Goal: Task Accomplishment & Management: Complete application form

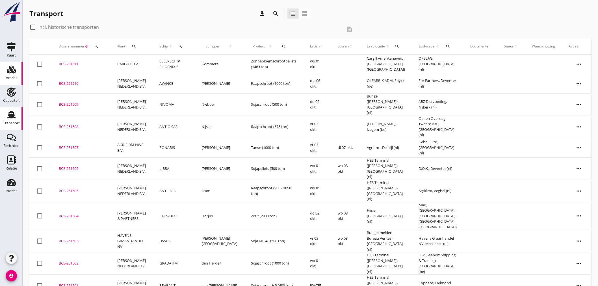
click at [15, 76] on div "Vracht" at bounding box center [11, 78] width 11 height 4
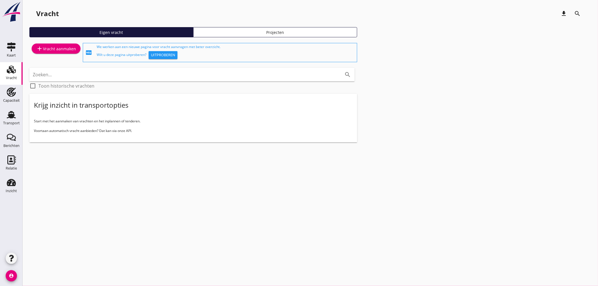
click at [47, 49] on div "add Vracht aanmaken" at bounding box center [56, 48] width 40 height 7
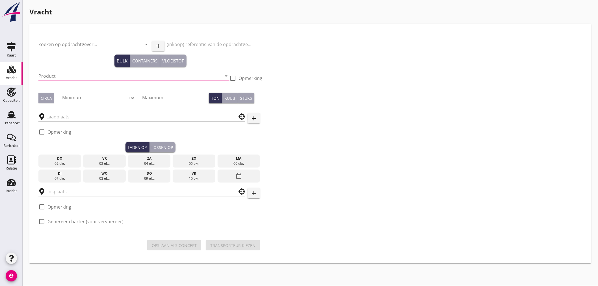
click at [79, 41] on input "Zoeken op opdrachtgever..." at bounding box center [86, 44] width 96 height 9
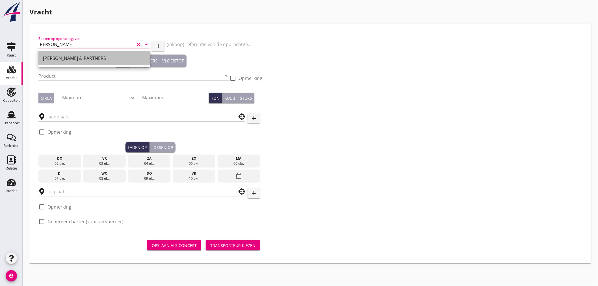
click at [78, 55] on div "[PERSON_NAME] & PARTNERS" at bounding box center [94, 58] width 102 height 7
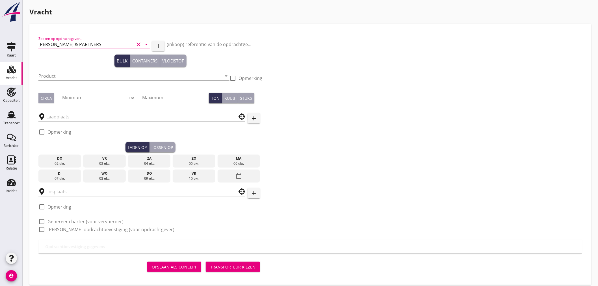
type input "[PERSON_NAME] & PARTNERS"
click at [75, 73] on input "Product" at bounding box center [129, 76] width 183 height 9
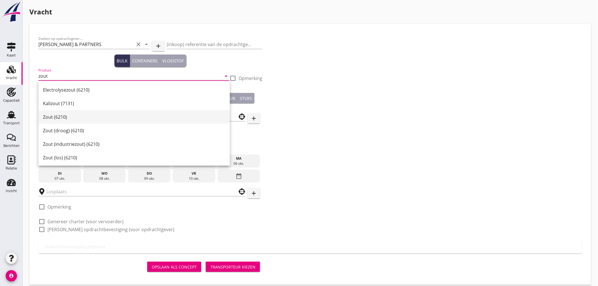
click at [63, 118] on div "Zout (6210)" at bounding box center [134, 117] width 182 height 7
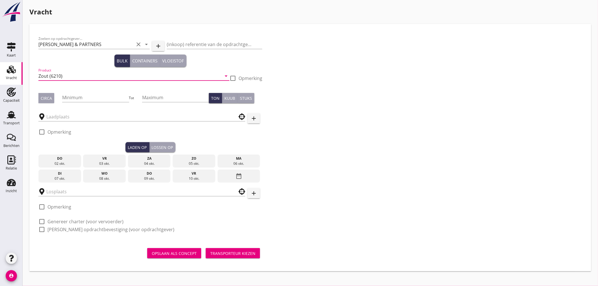
type input "Zout (6210)"
drag, startPoint x: 47, startPoint y: 97, endPoint x: 66, endPoint y: 96, distance: 18.7
click at [49, 97] on div "Circa" at bounding box center [46, 98] width 11 height 6
click at [79, 96] on input "Minimum" at bounding box center [95, 97] width 67 height 9
type input "1900"
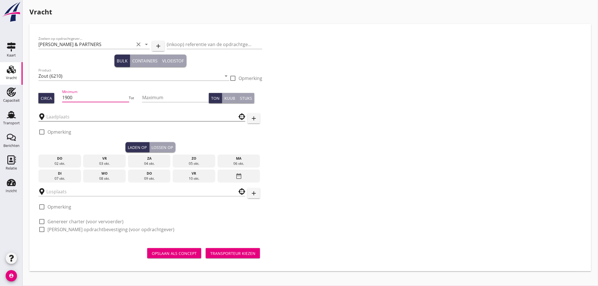
click at [77, 118] on input "text" at bounding box center [137, 116] width 183 height 9
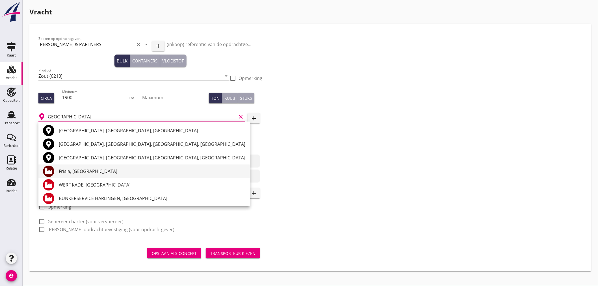
click at [100, 170] on div "Frisia, [GEOGRAPHIC_DATA]" at bounding box center [152, 171] width 187 height 7
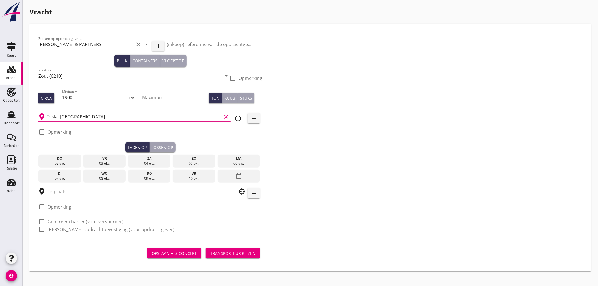
type input "Frisia, [GEOGRAPHIC_DATA]"
click at [237, 163] on div "06 okt." at bounding box center [239, 163] width 40 height 5
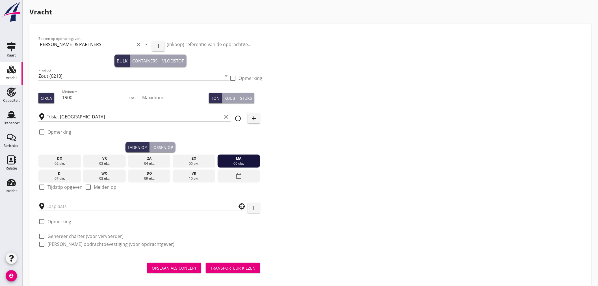
click at [57, 187] on label "Tijdstip opgeven" at bounding box center [64, 187] width 35 height 6
checkbox input "true"
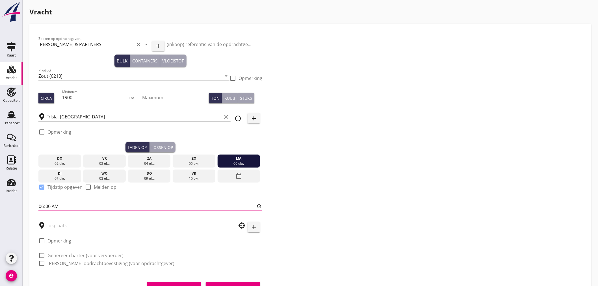
click at [67, 203] on input "06:00" at bounding box center [150, 206] width 224 height 9
type input "14:00"
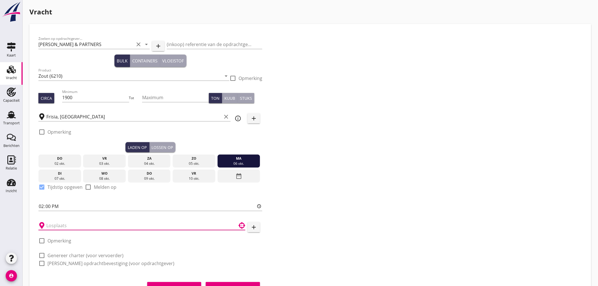
click at [66, 224] on input "text" at bounding box center [137, 225] width 183 height 9
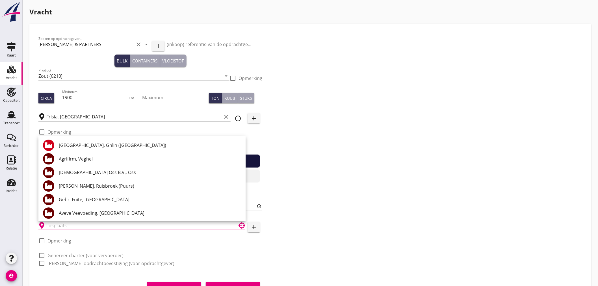
click at [80, 224] on input "text" at bounding box center [137, 225] width 183 height 9
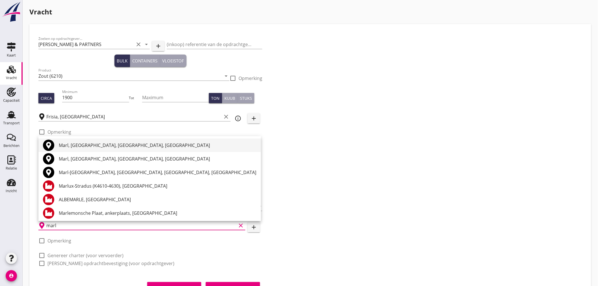
click at [123, 148] on div "Marl, [GEOGRAPHIC_DATA], [GEOGRAPHIC_DATA], [GEOGRAPHIC_DATA]" at bounding box center [158, 145] width 198 height 7
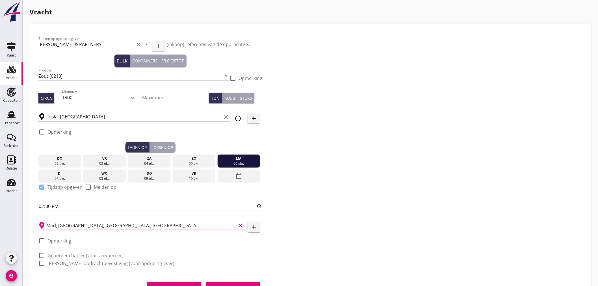
type input "Marl, [GEOGRAPHIC_DATA], [GEOGRAPHIC_DATA], [GEOGRAPHIC_DATA]"
click at [66, 239] on label "Opmerking" at bounding box center [59, 241] width 24 height 6
checkbox input "true"
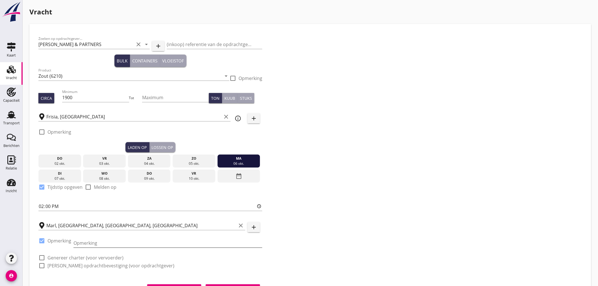
click at [113, 240] on input "Opmerking" at bounding box center [167, 243] width 189 height 9
type input "tel komt op cognossement"
drag, startPoint x: 64, startPoint y: 129, endPoint x: 71, endPoint y: 129, distance: 6.5
click at [67, 129] on label "Opmerking" at bounding box center [59, 132] width 24 height 6
checkbox input "true"
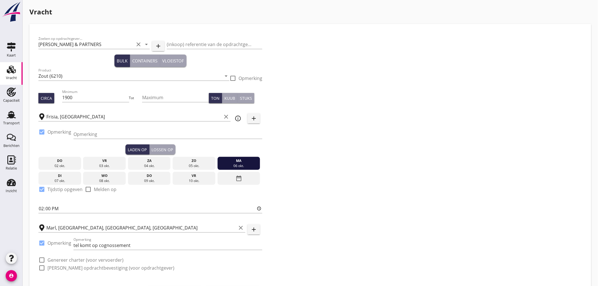
click at [161, 147] on div "Lossen op" at bounding box center [162, 150] width 21 height 6
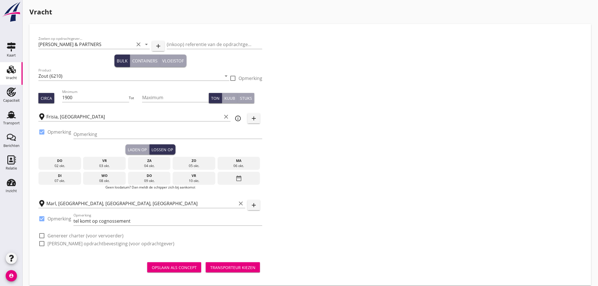
click at [153, 181] on div "09 okt." at bounding box center [149, 180] width 40 height 5
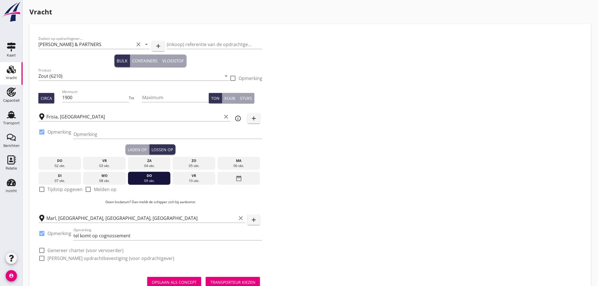
click at [66, 187] on label "Tijdstip opgeven" at bounding box center [64, 190] width 35 height 6
checkbox input "true"
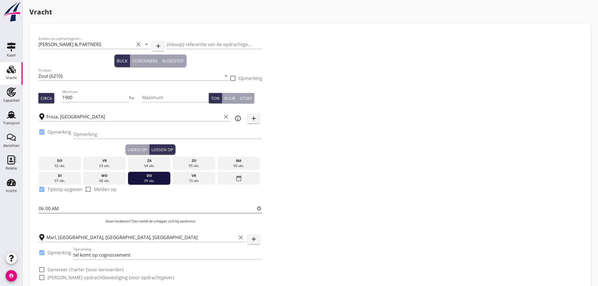
click at [76, 207] on input "06:00" at bounding box center [150, 208] width 224 height 9
type input "12:00"
drag, startPoint x: 382, startPoint y: 196, endPoint x: 382, endPoint y: 199, distance: 3.1
click at [382, 196] on div "Zoeken op opdrachtgever... [PERSON_NAME] & PARTNERS clear arrow_drop_down add (…" at bounding box center [310, 160] width 548 height 255
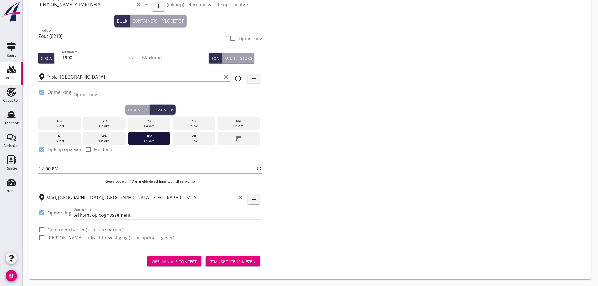
click at [79, 229] on label "Genereer charter (voor vervoerder)" at bounding box center [85, 230] width 76 height 6
checkbox input "true"
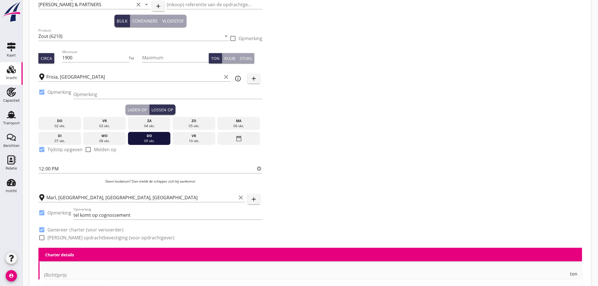
click at [78, 237] on label "[PERSON_NAME] opdrachtbevestiging (voor opdrachtgever)" at bounding box center [110, 238] width 127 height 6
checkbox input "true"
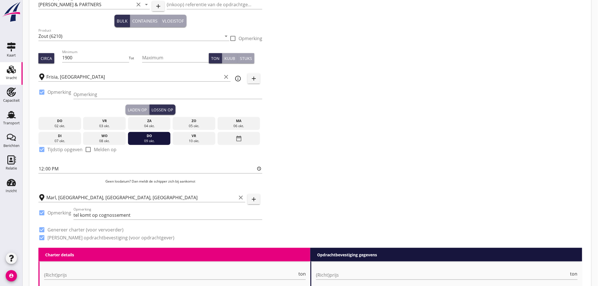
scroll to position [197, 0]
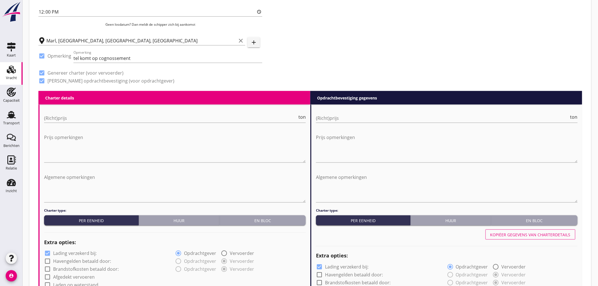
click at [107, 112] on div "(Richt)prijs ton" at bounding box center [175, 119] width 262 height 18
click at [107, 115] on input "(Richt)prijs" at bounding box center [170, 118] width 253 height 9
type input "8"
click at [430, 120] on input "(Richt)prijs" at bounding box center [442, 118] width 253 height 9
type input "8"
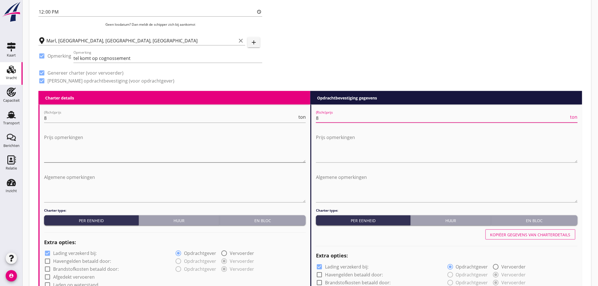
click at [137, 140] on textarea "Prijs opmerkingen" at bounding box center [175, 148] width 262 height 30
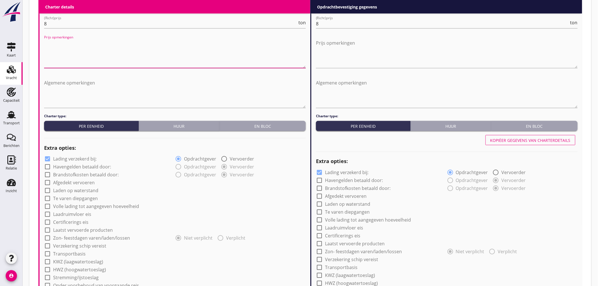
scroll to position [323, 0]
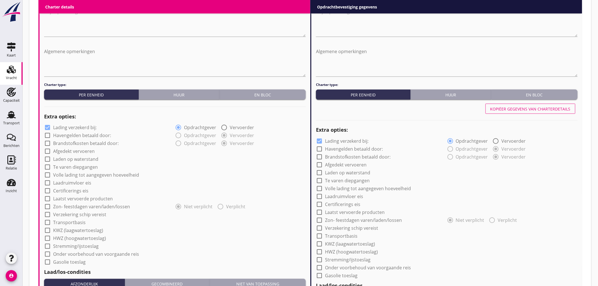
click at [91, 128] on label "Lading verzekerd bij:" at bounding box center [75, 128] width 44 height 6
checkbox input "false"
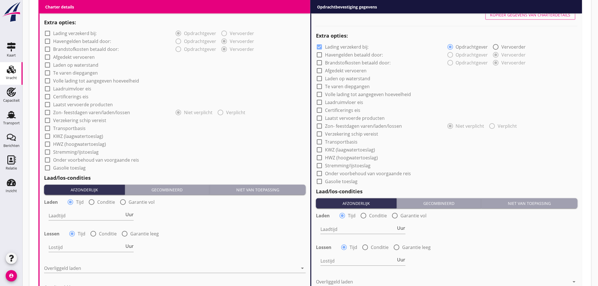
click at [82, 57] on label "Afgedekt vervoeren" at bounding box center [74, 58] width 42 height 6
checkbox input "true"
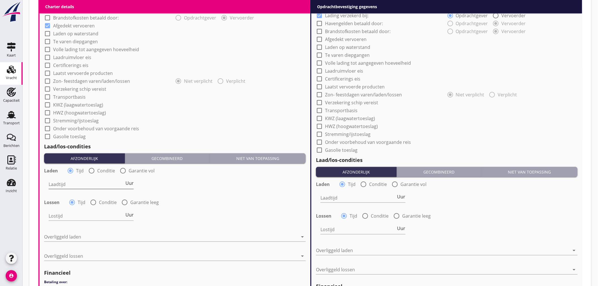
click at [84, 183] on input "Laadtijd" at bounding box center [87, 184] width 76 height 9
type input "24"
click at [89, 233] on div at bounding box center [171, 237] width 254 height 9
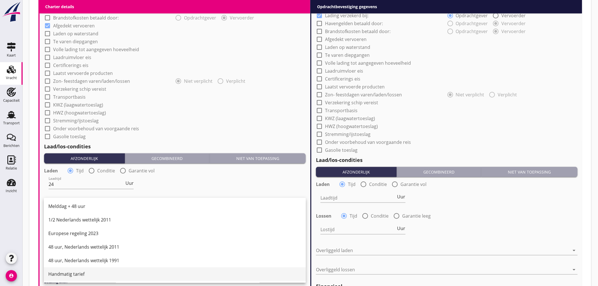
scroll to position [479, 0]
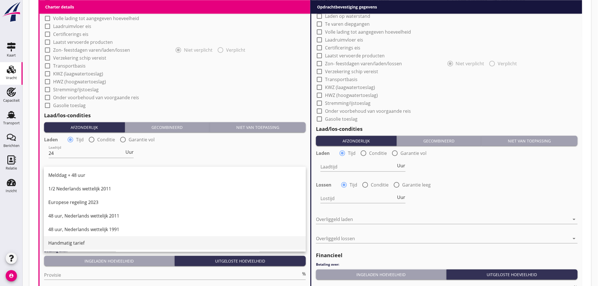
click at [83, 242] on div "Handmatig tarief" at bounding box center [174, 242] width 253 height 7
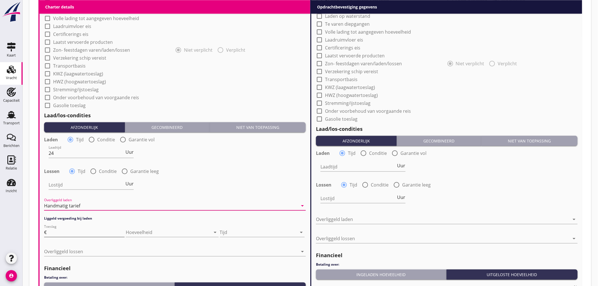
click at [60, 233] on input "Toeslag" at bounding box center [86, 232] width 77 height 9
type input "100"
click at [238, 232] on div at bounding box center [258, 232] width 77 height 9
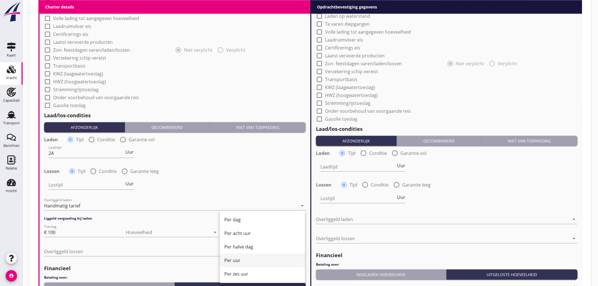
click at [251, 259] on div "Per uur" at bounding box center [262, 260] width 76 height 7
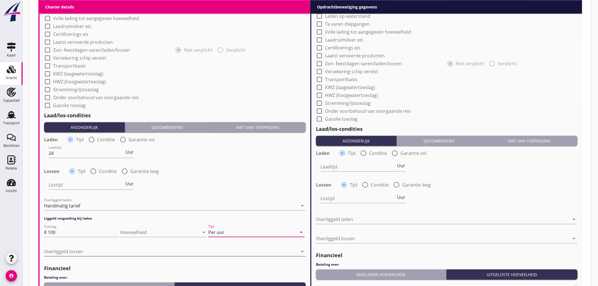
click at [119, 250] on div at bounding box center [171, 251] width 254 height 9
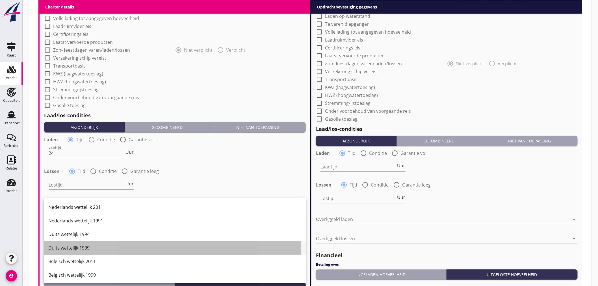
click at [95, 246] on div "Duits wettelijk 1999" at bounding box center [174, 247] width 253 height 7
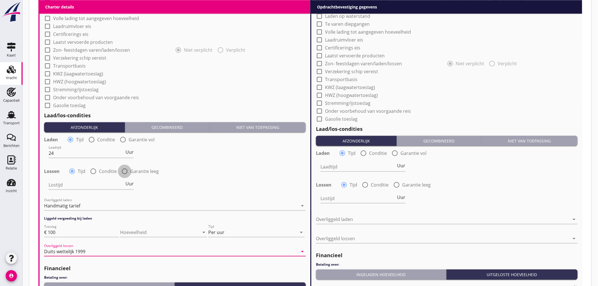
click at [128, 170] on div at bounding box center [125, 171] width 10 height 10
radio input "false"
radio input "true"
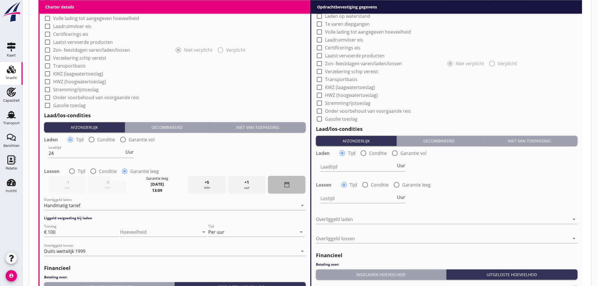
click at [287, 184] on icon "date_range" at bounding box center [286, 184] width 7 height 7
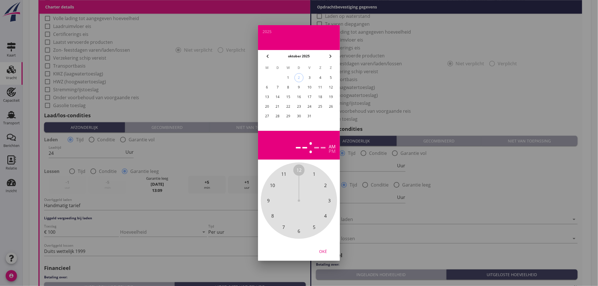
click at [322, 89] on div "11" at bounding box center [320, 87] width 9 height 9
drag, startPoint x: 297, startPoint y: 168, endPoint x: 288, endPoint y: 172, distance: 10.0
click at [288, 172] on div "12 1 2 3 4 5 6 7 8 9 10 11" at bounding box center [299, 200] width 61 height 61
click at [295, 171] on div "00 05 10 15 20 25 30 35 40 45 50 55" at bounding box center [299, 200] width 61 height 61
click at [329, 151] on div "pm" at bounding box center [332, 151] width 7 height 5
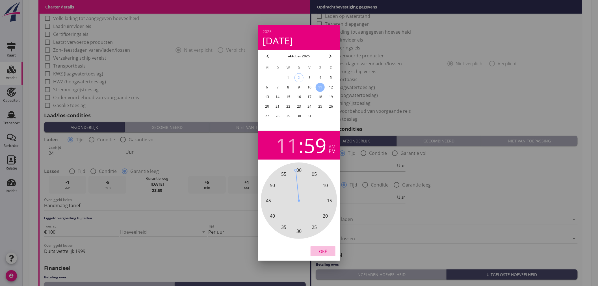
click at [328, 252] on div "Oké" at bounding box center [323, 251] width 16 height 6
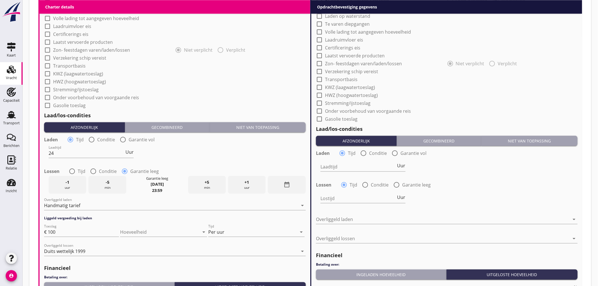
scroll to position [542, 0]
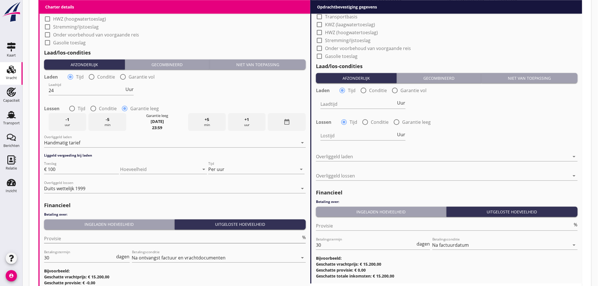
click at [86, 236] on input "Provisie" at bounding box center [172, 238] width 257 height 9
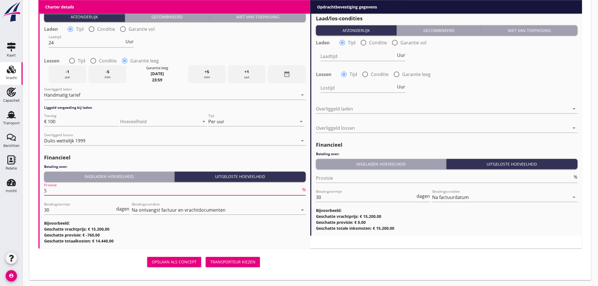
scroll to position [307, 0]
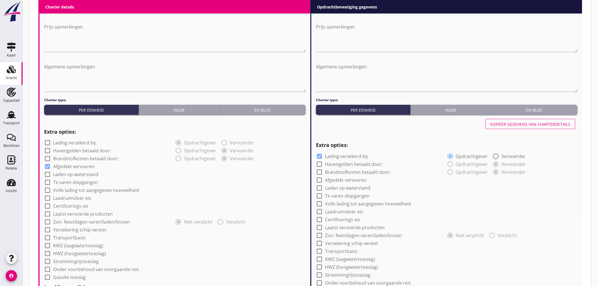
type input "5"
click at [510, 124] on div "Kopiëer gegevens van charterdetails" at bounding box center [530, 124] width 80 height 6
checkbox input "false"
checkbox input "true"
type input "24"
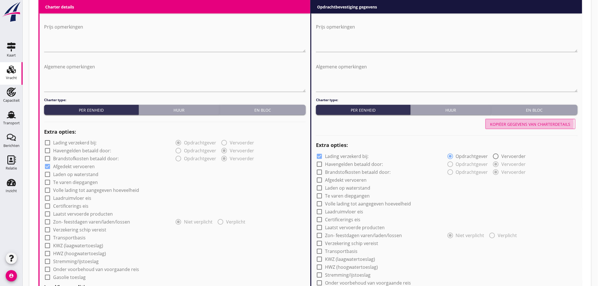
radio input "false"
radio input "true"
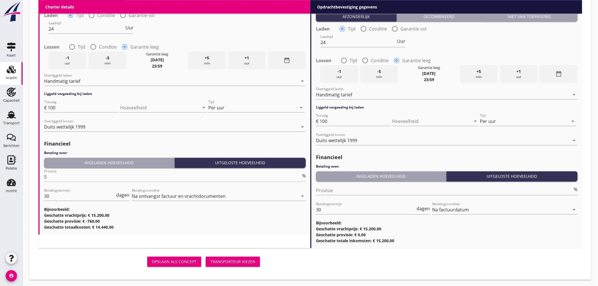
click at [236, 261] on div "Transporteur kiezen" at bounding box center [232, 262] width 45 height 6
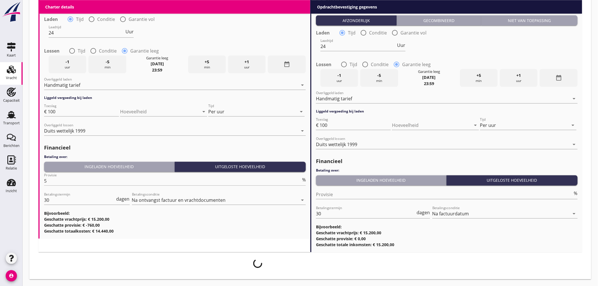
scroll to position [599, 0]
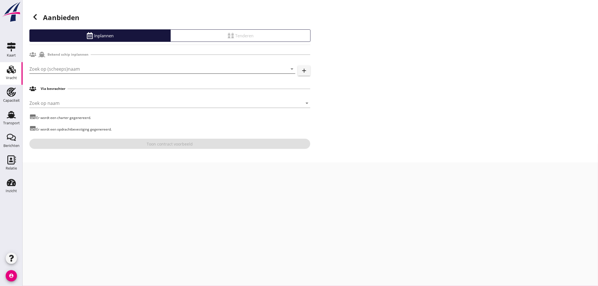
click at [81, 66] on input "Zoek op (scheeps)naam" at bounding box center [154, 68] width 250 height 9
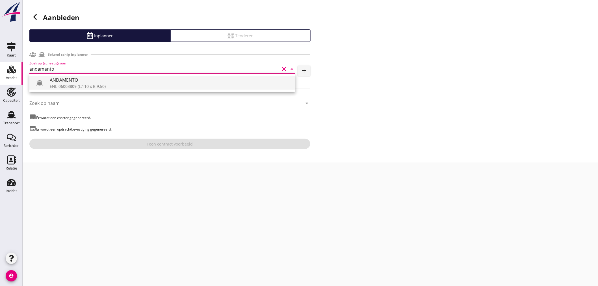
click at [105, 82] on div "ANDAMENTO" at bounding box center [170, 80] width 241 height 7
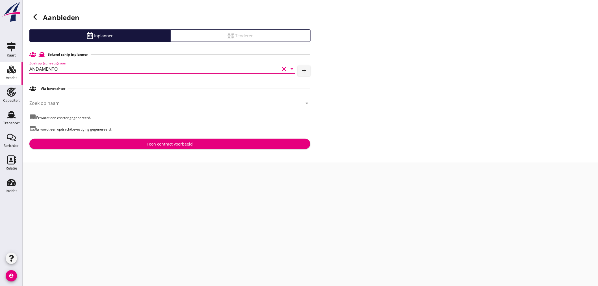
type input "ANDAMENTO"
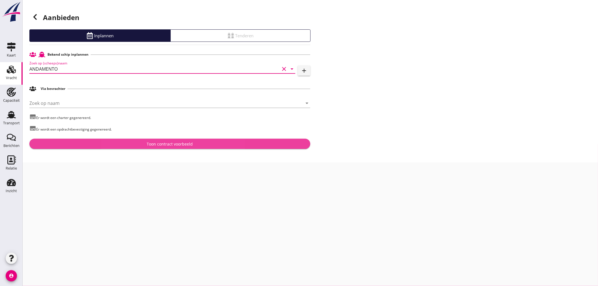
click at [149, 146] on div "Toon contract voorbeeld" at bounding box center [170, 144] width 46 height 6
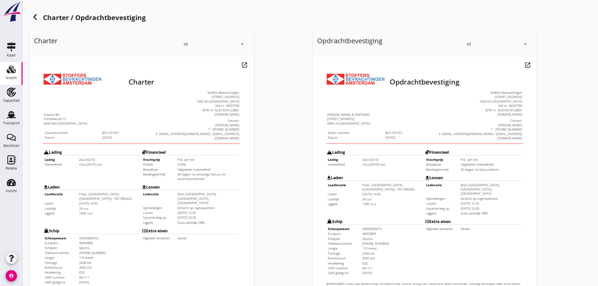
scroll to position [132, 0]
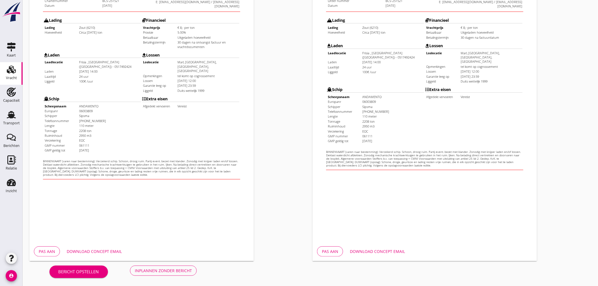
click at [99, 249] on div "Download concept email" at bounding box center [94, 251] width 55 height 6
click at [386, 250] on div "Download concept email" at bounding box center [377, 251] width 55 height 6
click at [165, 269] on div "Inplannen zonder bericht" at bounding box center [163, 271] width 57 height 6
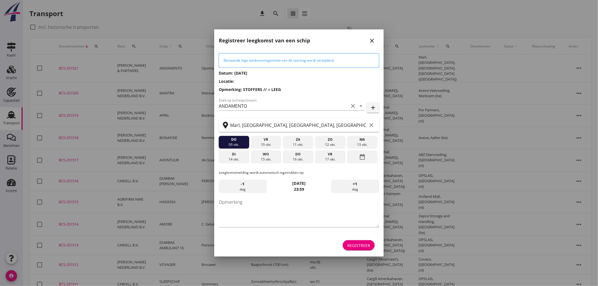
click at [299, 141] on div "za" at bounding box center [298, 139] width 28 height 5
click at [299, 145] on div "11 okt." at bounding box center [298, 144] width 28 height 5
click at [362, 245] on div "Registreer" at bounding box center [358, 246] width 23 height 6
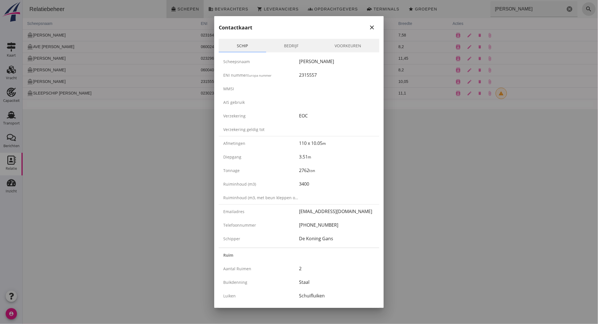
scroll to position [801, 0]
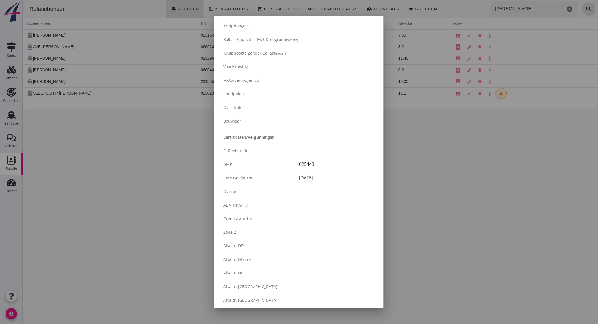
click at [116, 159] on div at bounding box center [299, 162] width 598 height 324
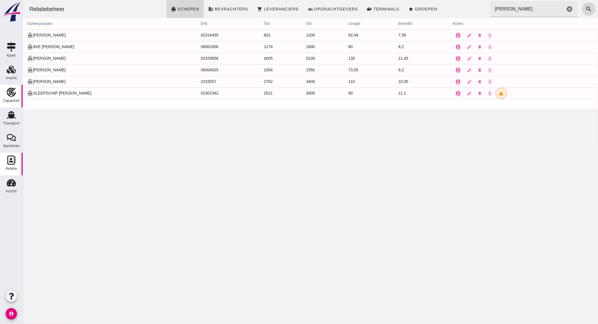
click at [6, 98] on div "Capaciteit" at bounding box center [11, 101] width 17 height 8
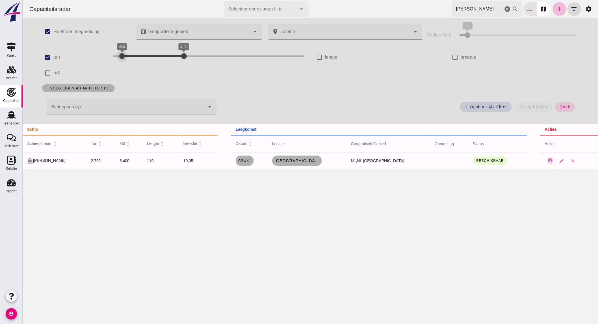
drag, startPoint x: 152, startPoint y: 54, endPoint x: 118, endPoint y: 59, distance: 34.2
click at [118, 59] on div at bounding box center [121, 55] width 11 height 11
drag, startPoint x: 182, startPoint y: 55, endPoint x: 128, endPoint y: 60, distance: 54.5
click at [129, 60] on div at bounding box center [129, 55] width 11 height 11
click at [118, 57] on div at bounding box center [119, 55] width 11 height 11
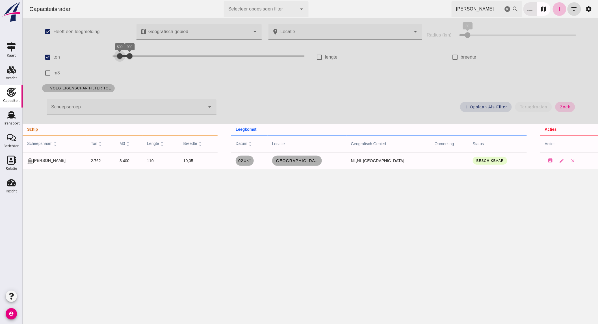
click at [562, 109] on span "zoek" at bounding box center [565, 107] width 10 height 5
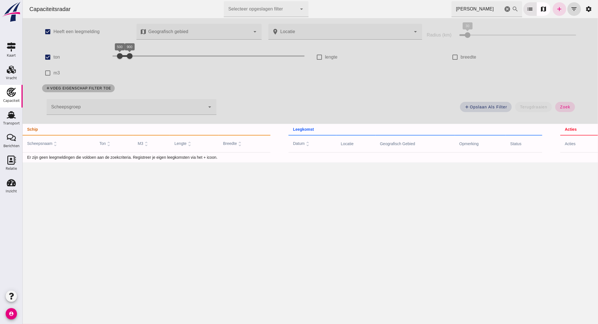
click at [504, 9] on icon "cancel" at bounding box center [507, 9] width 7 height 7
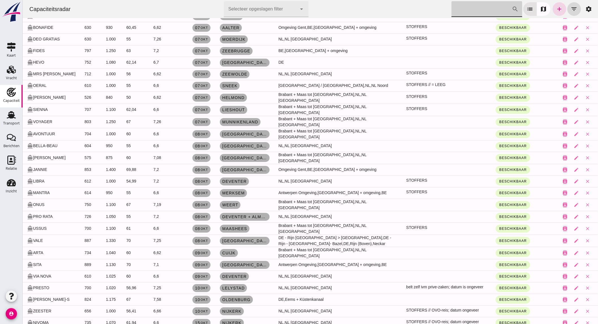
scroll to position [553, 0]
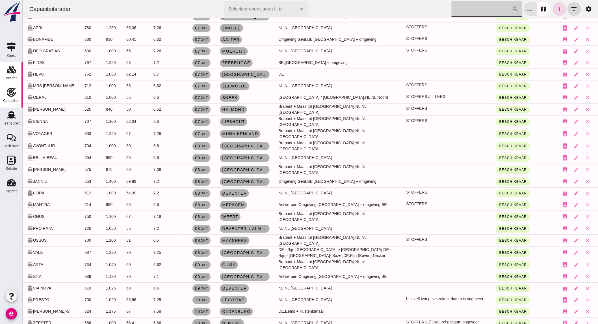
click at [10, 74] on div "Vracht" at bounding box center [11, 78] width 11 height 8
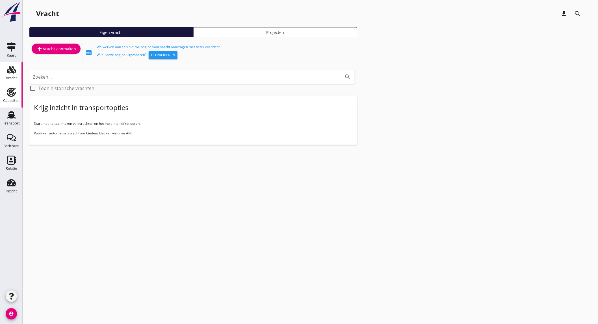
click at [13, 98] on div "Capaciteit" at bounding box center [11, 101] width 17 height 8
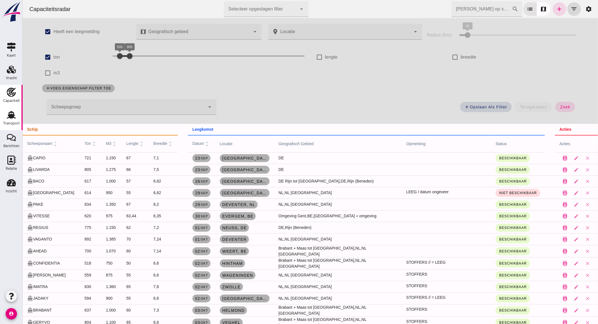
click at [14, 123] on div "Transport" at bounding box center [11, 123] width 17 height 4
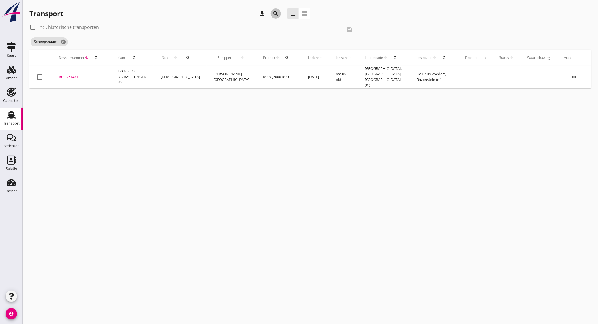
click at [274, 9] on button "search" at bounding box center [276, 13] width 10 height 10
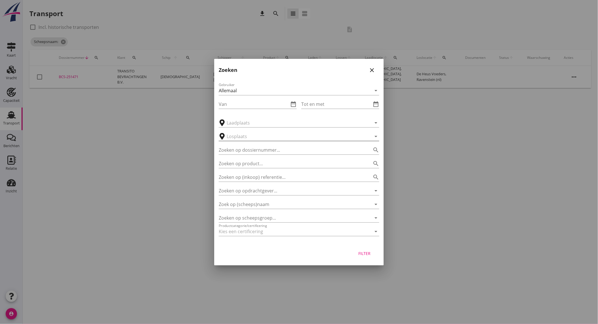
click at [255, 136] on input "text" at bounding box center [295, 136] width 137 height 9
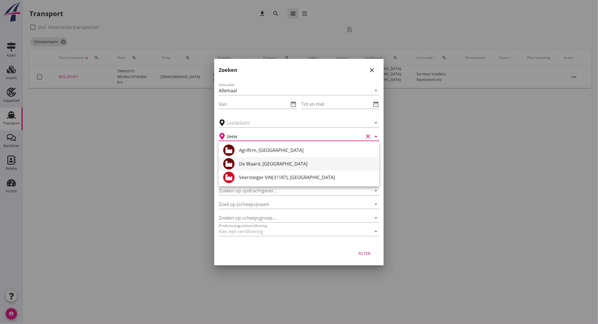
click at [289, 160] on div "De Waard, Zeewolde" at bounding box center [307, 163] width 136 height 7
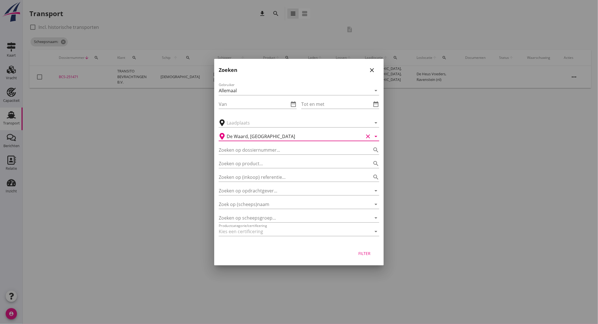
click at [363, 253] on div "Filter" at bounding box center [365, 253] width 16 height 6
type input "De Waard"
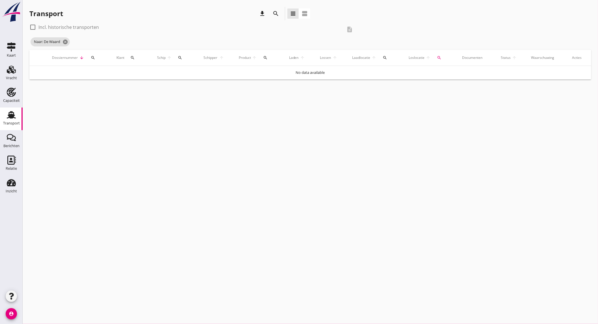
click at [91, 26] on label "Incl. historische transporten" at bounding box center [68, 27] width 60 height 6
checkbox input "true"
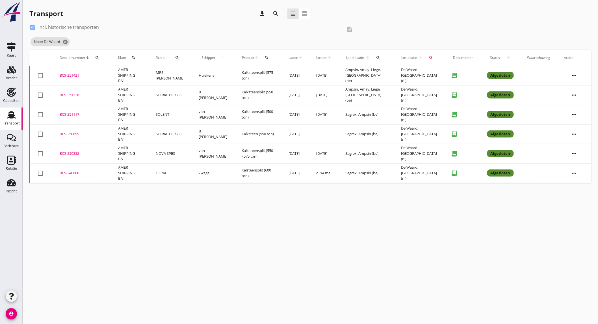
click at [177, 77] on td "MRS JONES" at bounding box center [170, 76] width 43 height 20
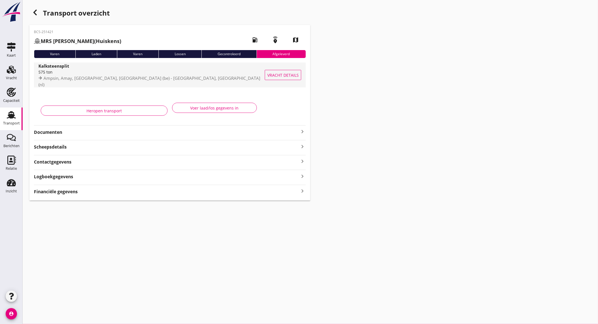
click at [110, 73] on div "575 ton" at bounding box center [151, 72] width 227 height 6
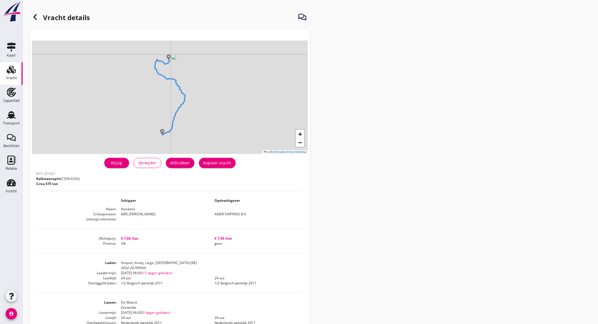
drag, startPoint x: 125, startPoint y: 183, endPoint x: 128, endPoint y: 165, distance: 17.9
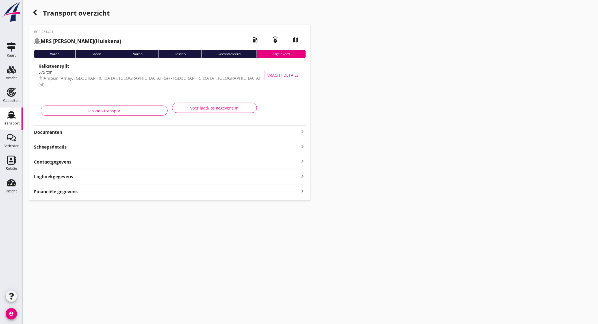
click at [33, 10] on icon "button" at bounding box center [35, 12] width 7 height 7
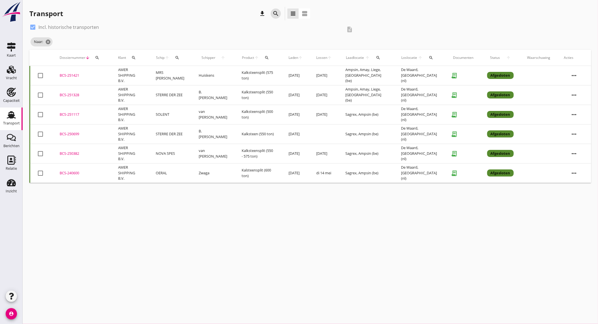
drag, startPoint x: 276, startPoint y: 13, endPoint x: 276, endPoint y: 21, distance: 8.2
click at [276, 15] on icon "search" at bounding box center [275, 13] width 7 height 7
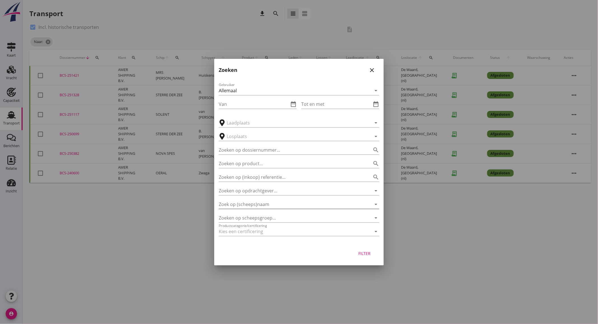
click at [282, 206] on input "Zoek op (scheeps)naam" at bounding box center [291, 204] width 145 height 9
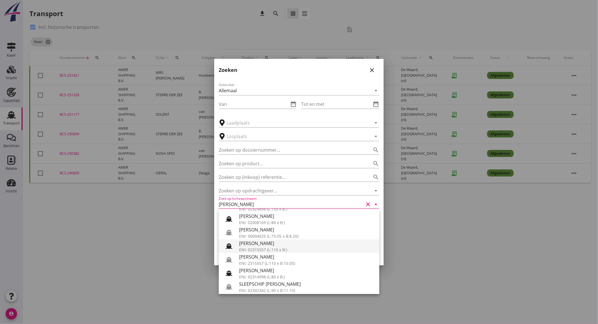
scroll to position [96, 0]
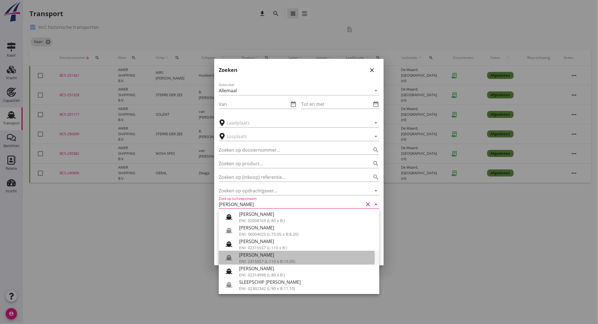
click at [276, 258] on div "ENI: 2315557 (L:110 x B:10.05)" at bounding box center [307, 261] width 136 height 6
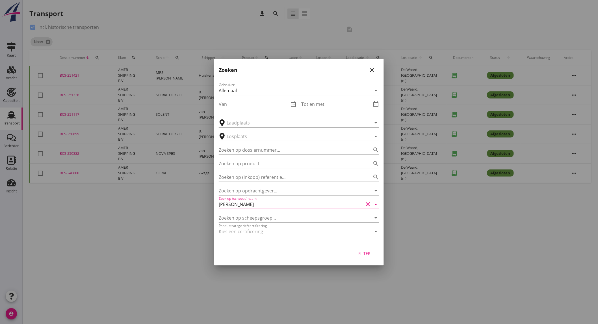
click at [362, 254] on div "Filter" at bounding box center [365, 253] width 16 height 6
type input "MARIA JEANET"
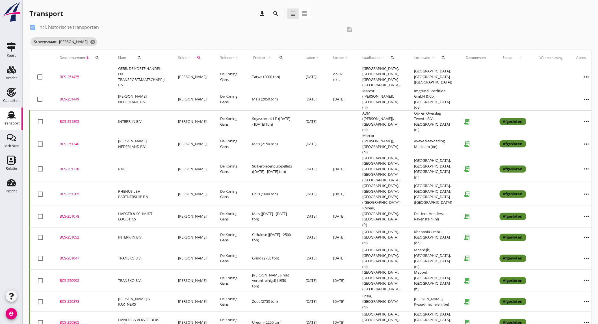
click at [275, 73] on td "Tarwe (2000 ton)" at bounding box center [271, 77] width 53 height 22
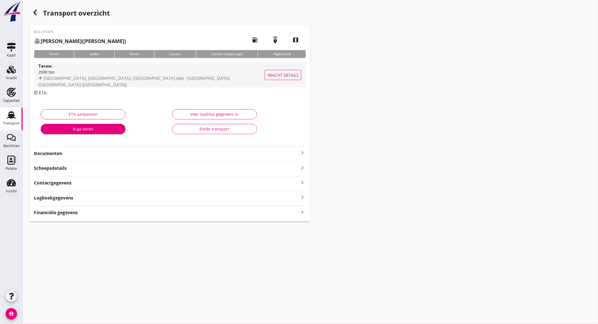
click at [129, 74] on div "2000 ton" at bounding box center [154, 72] width 233 height 6
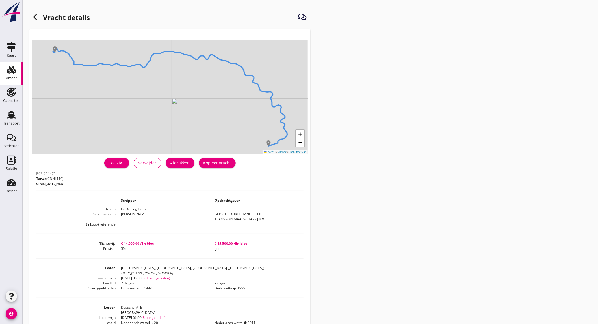
scroll to position [63, 0]
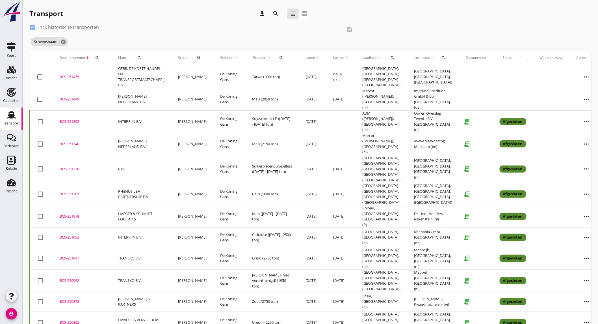
click at [144, 96] on td "[PERSON_NAME] NEDERLAND B.V." at bounding box center [141, 99] width 60 height 22
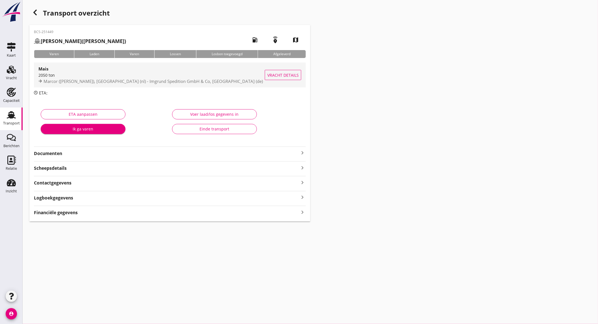
click at [108, 79] on span "Marcor (melden Peterson), Rotterdam (nl) - Imgrund Spedition GmbH & Co, Wesel (…" at bounding box center [153, 81] width 219 height 6
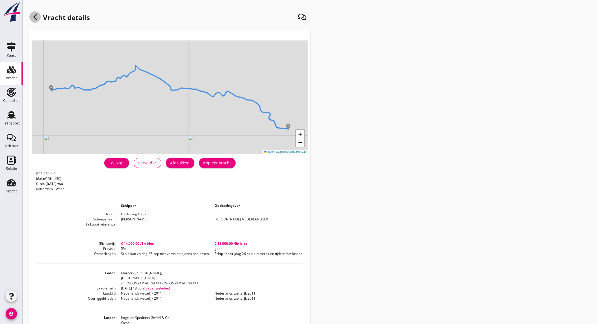
click at [37, 18] on icon at bounding box center [35, 17] width 7 height 7
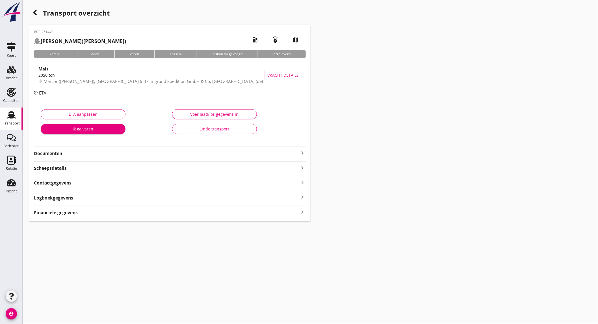
drag, startPoint x: 104, startPoint y: 64, endPoint x: 120, endPoint y: 59, distance: 17.6
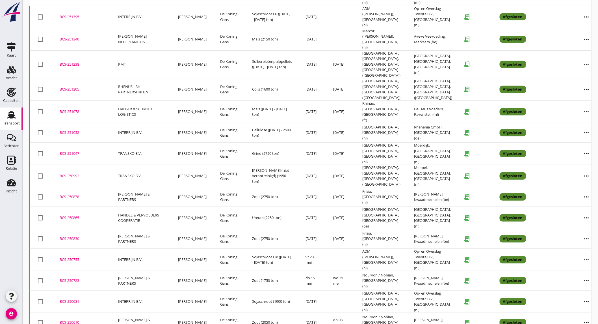
scroll to position [10, 0]
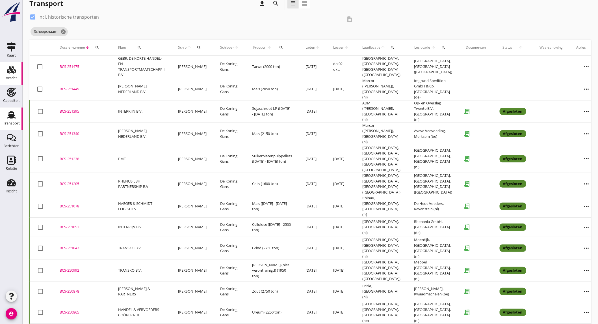
click at [14, 78] on div "Vracht" at bounding box center [11, 78] width 11 height 4
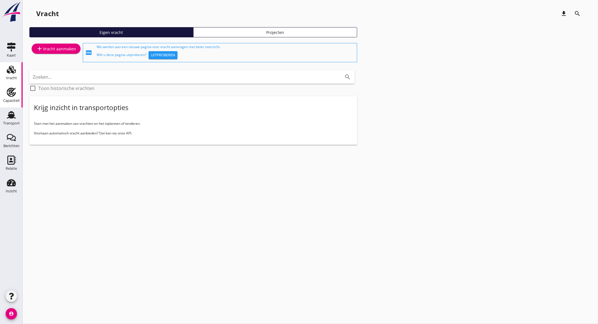
click at [6, 106] on link "Capaciteit Capaciteit" at bounding box center [11, 96] width 23 height 23
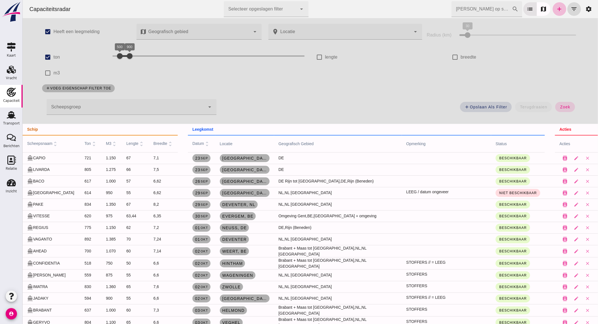
click at [477, 10] on input "[PERSON_NAME] op scheepsnaam" at bounding box center [481, 9] width 60 height 16
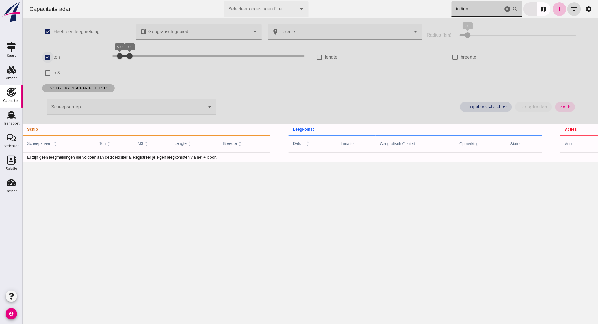
type input "indigo"
click at [42, 57] on input "ton" at bounding box center [47, 56] width 11 height 11
checkbox input "false"
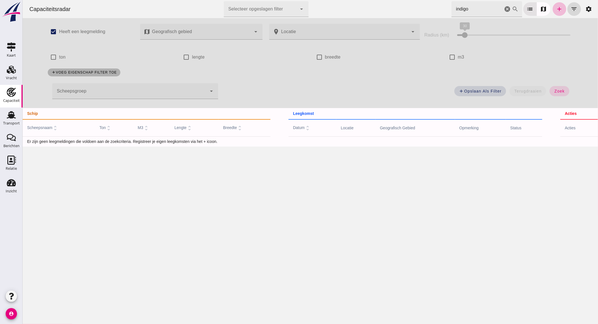
click at [512, 8] on icon "search" at bounding box center [515, 9] width 7 height 7
click at [475, 8] on input "indigo" at bounding box center [476, 9] width 51 height 16
type input "indigo 2"
click at [54, 58] on input "ton" at bounding box center [52, 56] width 11 height 11
checkbox input "true"
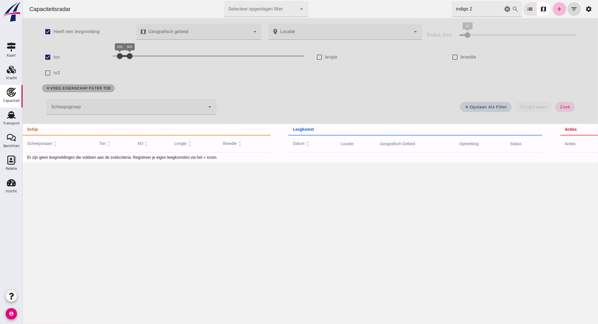
drag, startPoint x: 138, startPoint y: 55, endPoint x: 266, endPoint y: 56, distance: 127.5
click at [135, 56] on div at bounding box center [129, 55] width 11 height 11
click at [564, 105] on span "zoek" at bounding box center [565, 107] width 10 height 5
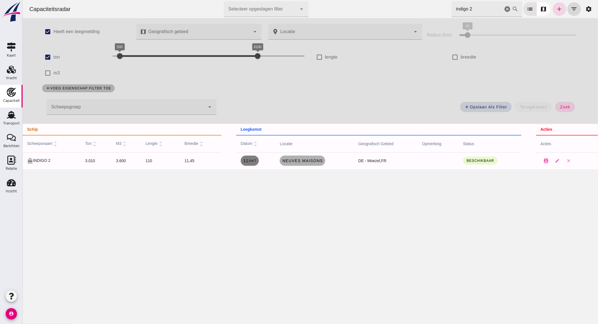
click at [248, 162] on small "okt" at bounding box center [252, 160] width 8 height 3
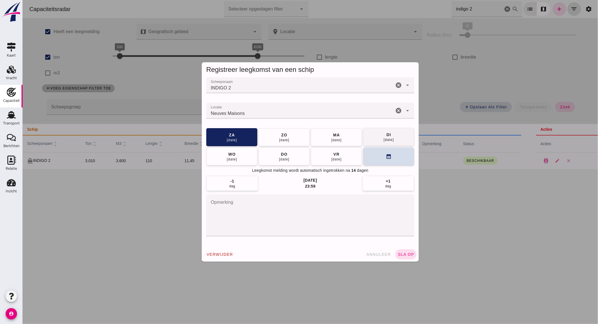
click at [379, 140] on button "di 14 okt" at bounding box center [388, 137] width 51 height 18
click at [402, 252] on span "sla op" at bounding box center [405, 254] width 17 height 5
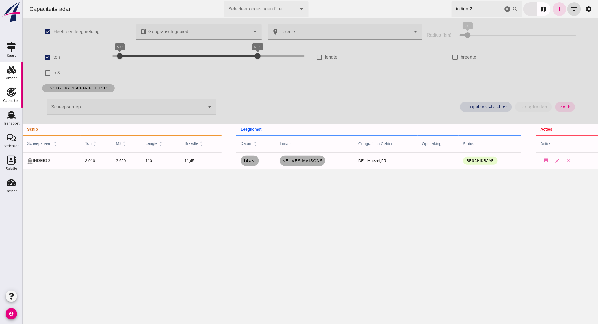
click at [15, 72] on use at bounding box center [11, 70] width 9 height 8
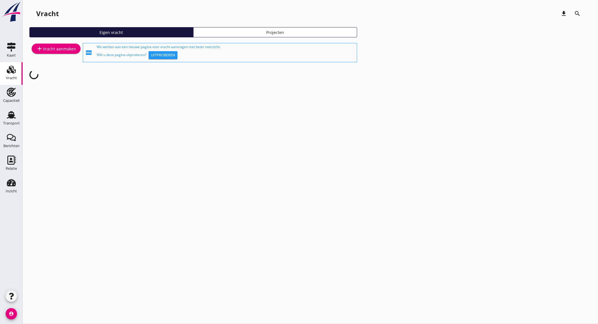
click at [56, 49] on div "add Vracht aanmaken" at bounding box center [56, 48] width 40 height 7
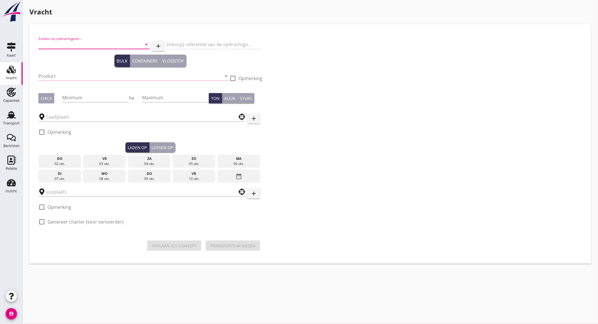
click at [70, 44] on input "Zoeken op opdrachtgever..." at bounding box center [86, 44] width 96 height 9
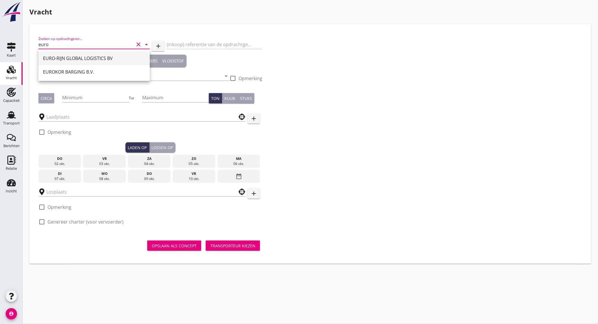
click at [98, 60] on div "EURO-RIJN GLOBAL LOGISTICS BV" at bounding box center [94, 58] width 102 height 7
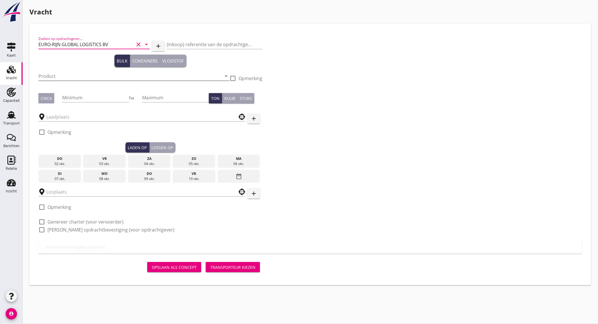
type input "EURO-RIJN GLOBAL LOGISTICS BV"
click at [86, 75] on input "Product" at bounding box center [129, 76] width 183 height 9
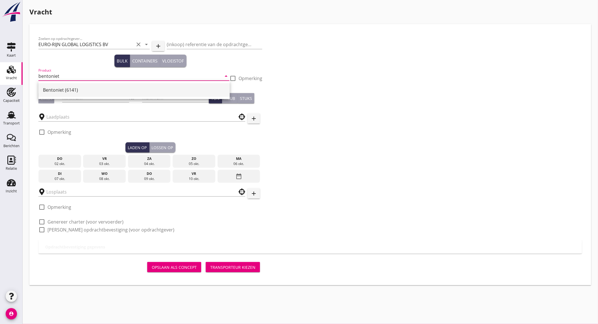
click at [91, 88] on div "Bentoniet (6141)" at bounding box center [134, 89] width 182 height 7
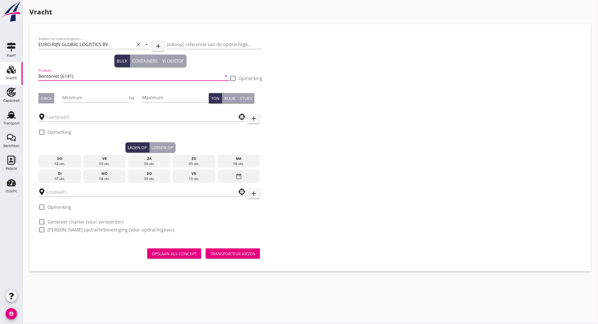
type input "Bentoniet (6141)"
click at [235, 77] on div at bounding box center [233, 78] width 10 height 10
checkbox input "true"
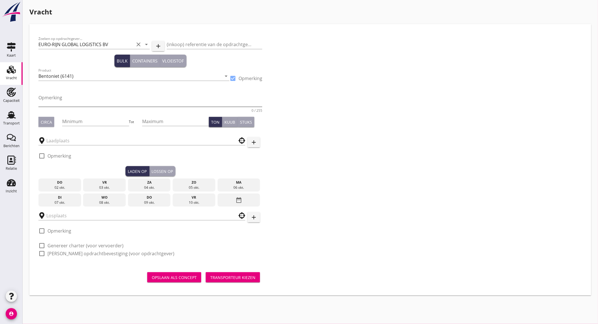
click at [154, 99] on textarea "Opmerking" at bounding box center [150, 100] width 224 height 14
type textarea "a"
type textarea "A-F grade GMP+"
click at [93, 120] on input "Minimum" at bounding box center [95, 121] width 67 height 9
click at [50, 121] on div "Circa" at bounding box center [46, 122] width 11 height 6
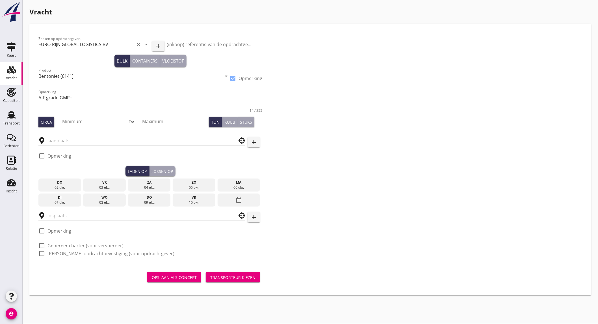
click at [89, 123] on input "Minimum" at bounding box center [95, 121] width 67 height 9
type input "2427"
click at [69, 144] on input "text" at bounding box center [137, 140] width 183 height 9
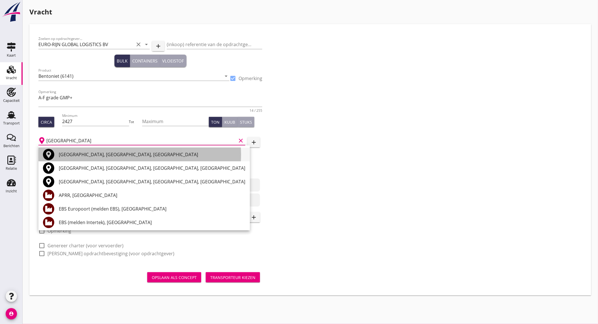
click at [116, 152] on div "Rotterdam, South Holland, Netherlands" at bounding box center [152, 154] width 187 height 7
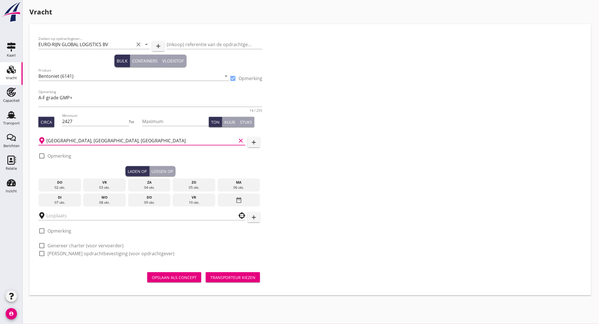
type input "Rotterdam, South Holland, Netherlands"
click at [54, 154] on label "Opmerking" at bounding box center [59, 156] width 24 height 6
checkbox input "true"
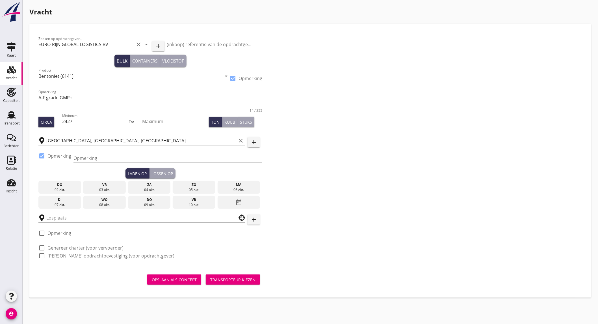
click at [89, 157] on input "Opmerking" at bounding box center [167, 157] width 189 height 9
type input "T"
type input "HBTM tel. 0181243510"
click at [250, 188] on div "06 okt." at bounding box center [239, 189] width 40 height 5
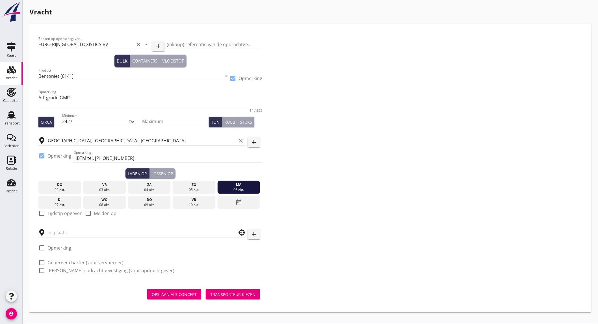
click at [70, 213] on label "Tijdstip opgeven" at bounding box center [64, 213] width 35 height 6
checkbox input "true"
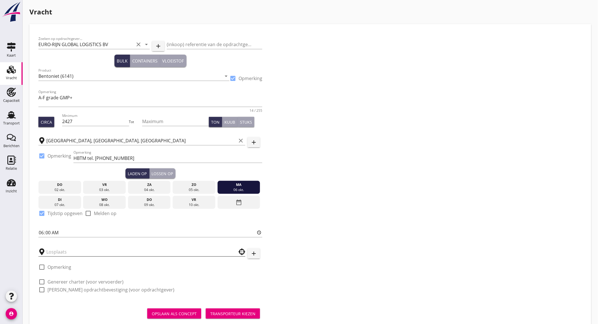
click at [68, 255] on input "text" at bounding box center [137, 251] width 183 height 9
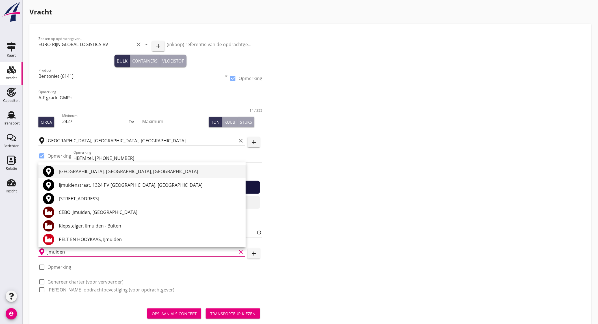
click at [97, 168] on div "IJmuiden, North Holland, Netherlands" at bounding box center [150, 171] width 182 height 7
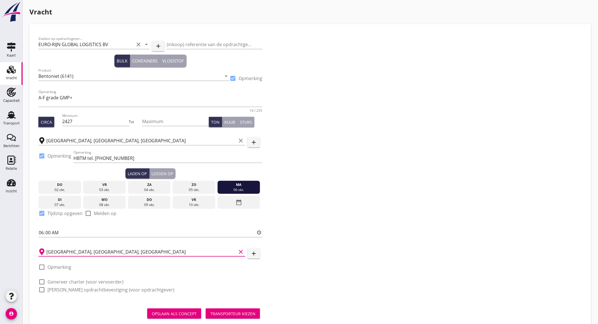
type input "IJmuiden, North Holland, Netherlands"
click at [63, 268] on label "Opmerking" at bounding box center [59, 267] width 24 height 6
checkbox input "true"
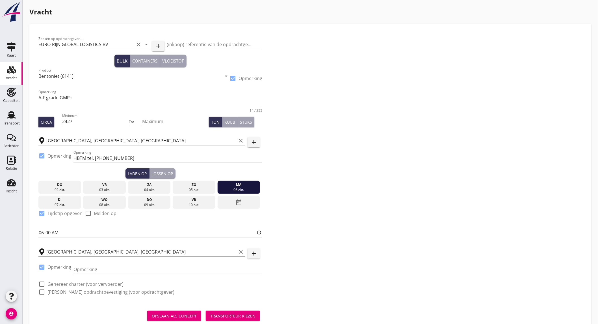
click at [88, 266] on input "Opmerking" at bounding box center [167, 269] width 189 height 9
type input "tel. 0255546225"
click at [68, 280] on div "check_box_outline_blank Genereer charter (voor vervoerder)" at bounding box center [150, 283] width 224 height 8
click at [68, 284] on label "Genereer charter (voor vervoerder)" at bounding box center [85, 284] width 76 height 6
checkbox input "true"
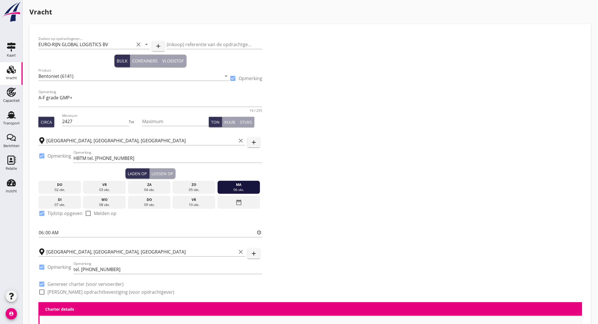
click at [69, 290] on label "[PERSON_NAME] opdrachtbevestiging (voor opdrachtgever)" at bounding box center [110, 292] width 127 height 6
checkbox input "true"
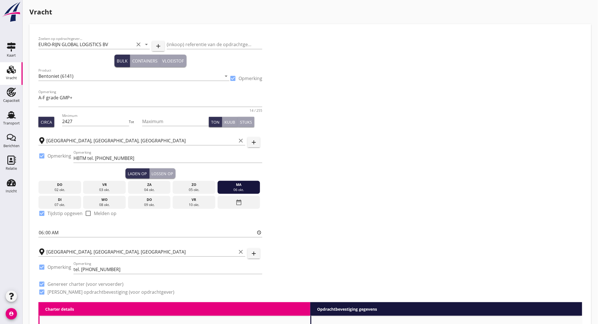
scroll to position [157, 0]
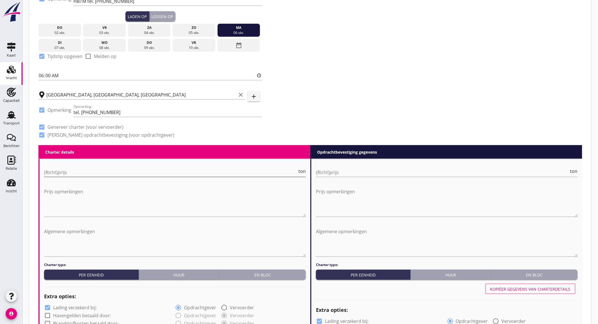
click at [86, 172] on input "(Richt)prijs" at bounding box center [170, 172] width 253 height 9
type input "4"
type input "4.5"
click at [370, 170] on input "(Richt)prijs" at bounding box center [442, 172] width 253 height 9
type input "4"
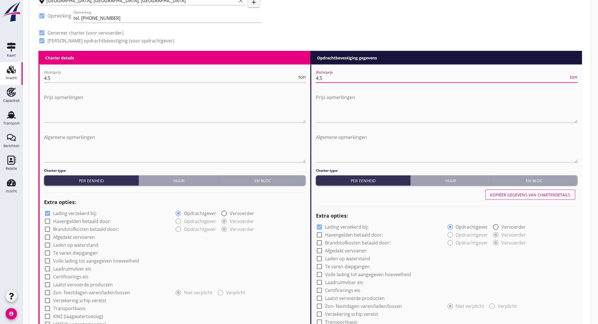
scroll to position [283, 0]
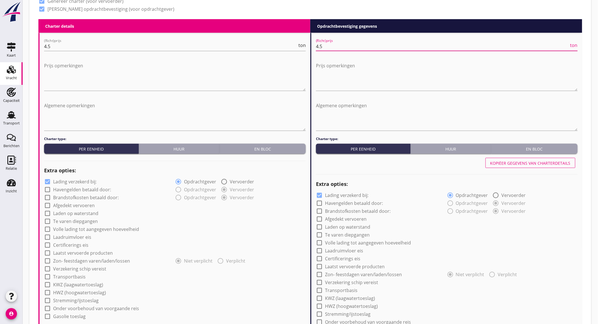
type input "4.5"
click at [86, 180] on label "Lading verzekerd bij:" at bounding box center [75, 182] width 44 height 6
checkbox input "false"
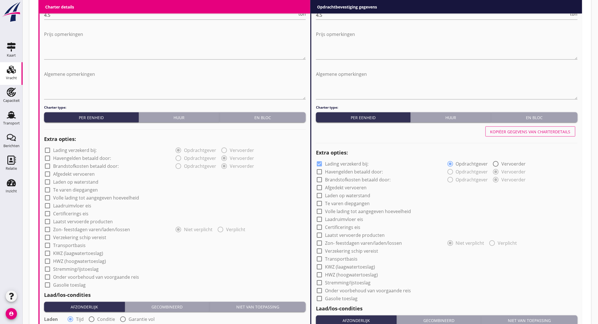
click at [68, 174] on label "Afgedekt vervoeren" at bounding box center [74, 174] width 42 height 6
checkbox input "true"
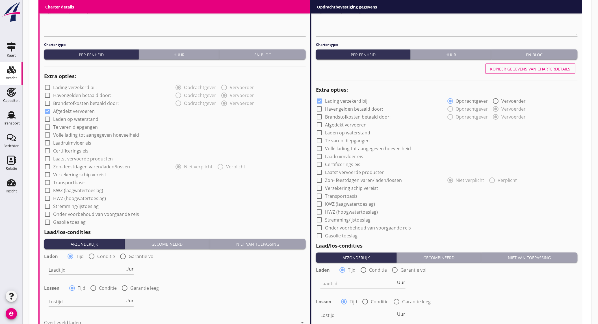
scroll to position [408, 0]
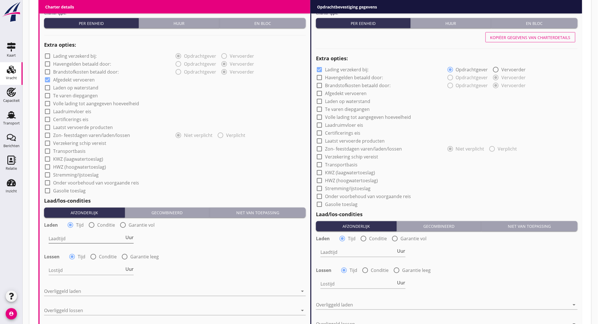
click at [77, 234] on input "Laadtijd" at bounding box center [87, 238] width 76 height 9
type input "36"
click at [66, 268] on input "Lostijd" at bounding box center [87, 270] width 76 height 9
type input "36"
click at [75, 291] on div at bounding box center [171, 291] width 254 height 9
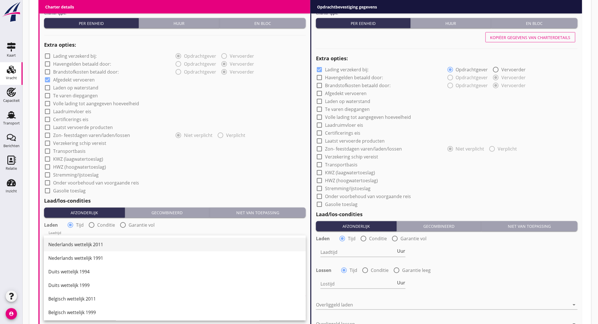
click at [70, 245] on div "Nederlands wettelijk 2011" at bounding box center [174, 244] width 253 height 7
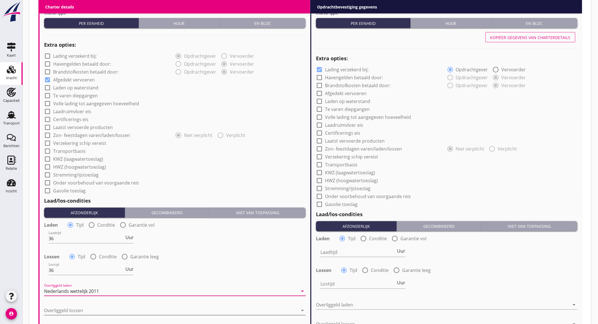
click at [78, 309] on div at bounding box center [171, 310] width 254 height 9
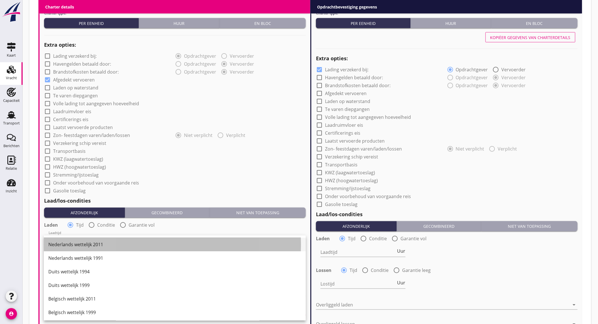
click at [75, 245] on div "Nederlands wettelijk 2011" at bounding box center [174, 244] width 253 height 7
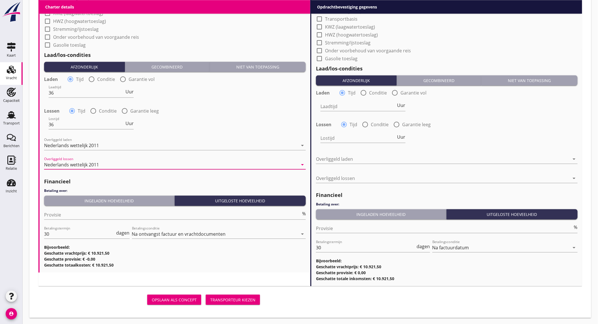
scroll to position [460, 0]
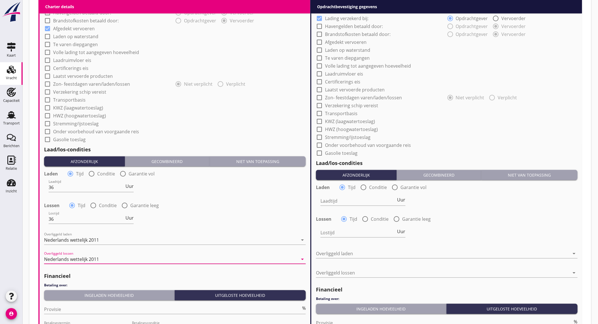
click at [72, 76] on label "Laatst vervoerde producten" at bounding box center [83, 76] width 60 height 6
checkbox input "true"
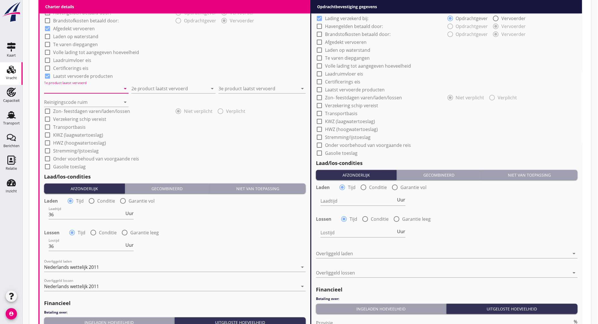
click at [75, 89] on input "1e product laatst vervoerd" at bounding box center [82, 88] width 77 height 9
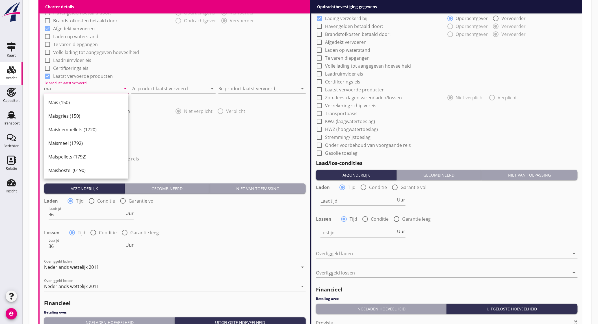
type input "m"
click at [70, 164] on div "Tarwe (110)" at bounding box center [89, 170] width 83 height 14
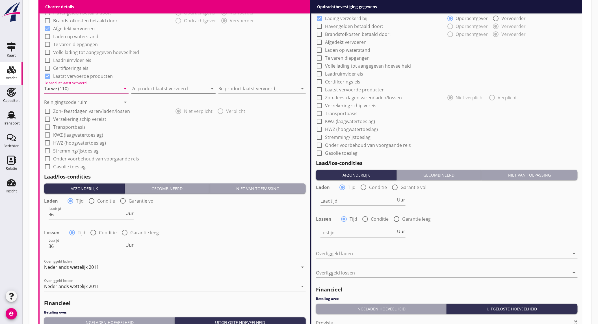
type input "Tarwe (110)"
click at [151, 88] on input "2e product laatst vervoerd" at bounding box center [169, 88] width 77 height 9
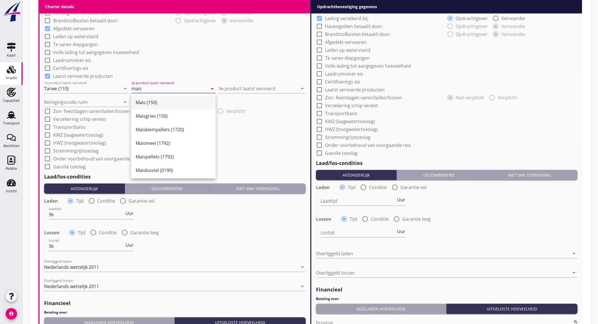
click at [145, 101] on div "Mais (150)" at bounding box center [173, 102] width 75 height 7
type input "Mais (150)"
click at [237, 86] on input "3e product laatst vervoerd" at bounding box center [257, 88] width 79 height 9
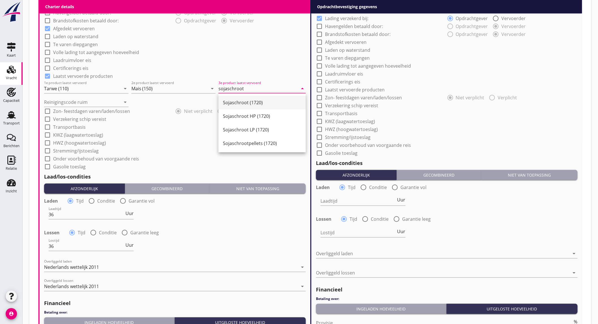
click at [239, 97] on div "Sojaschroot (1720)" at bounding box center [262, 103] width 78 height 14
type input "Sojaschroot (1720)"
click at [89, 102] on input "Reinigingscode ruim" at bounding box center [82, 102] width 77 height 9
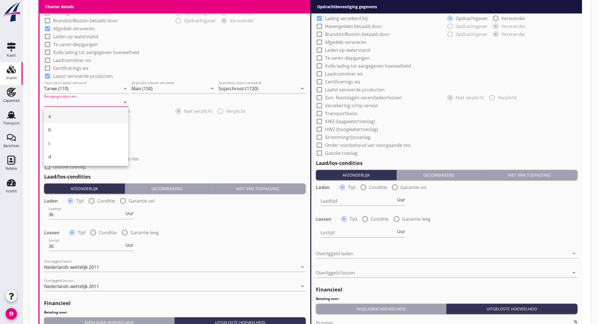
click at [80, 112] on div "a" at bounding box center [85, 115] width 75 height 7
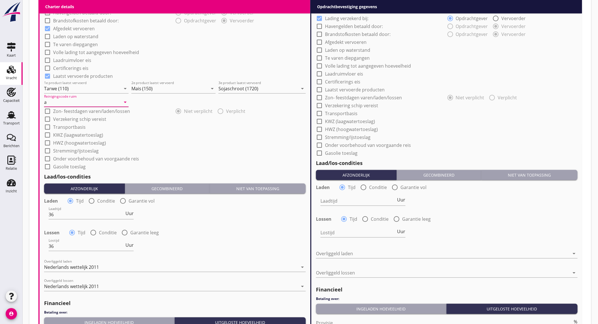
click at [77, 101] on input "a" at bounding box center [82, 102] width 77 height 9
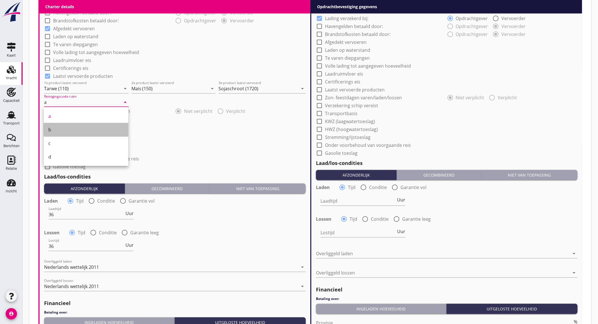
click at [61, 125] on div "b" at bounding box center [85, 130] width 75 height 14
type input "b"
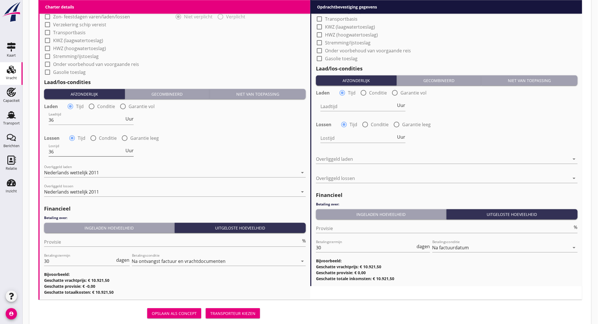
scroll to position [568, 0]
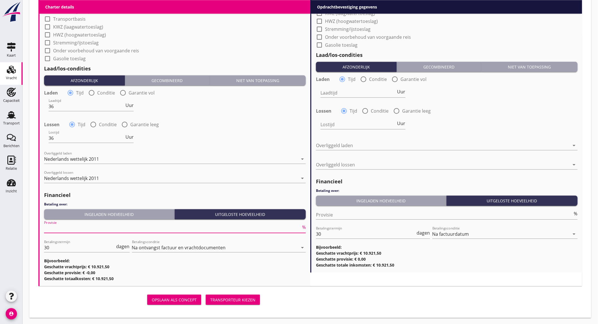
click at [133, 226] on input "Provisie" at bounding box center [172, 228] width 257 height 9
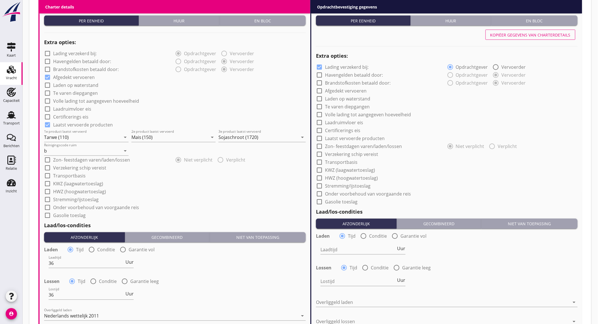
scroll to position [254, 0]
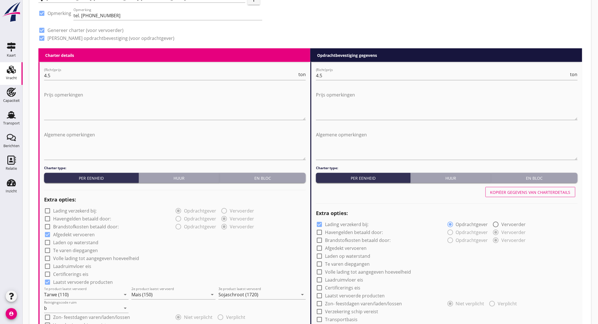
type input "5"
click at [535, 193] on div "Kopiëer gegevens van charterdetails" at bounding box center [530, 192] width 80 height 6
checkbox input "false"
checkbox input "true"
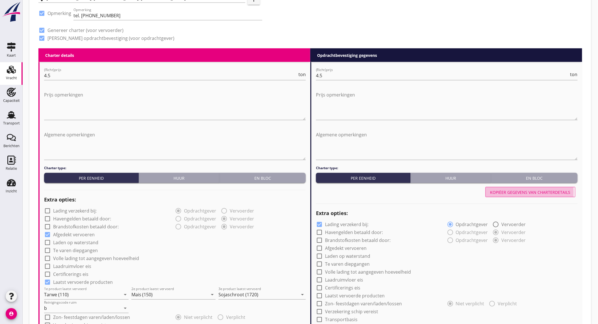
type input "36"
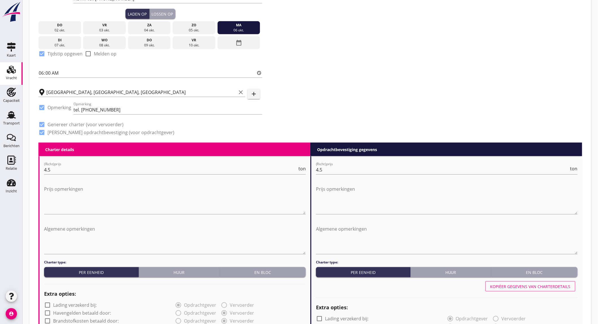
scroll to position [128, 0]
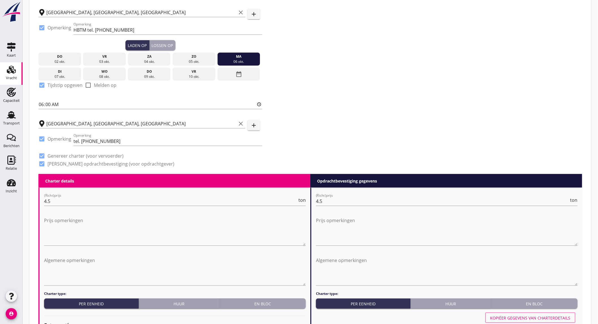
click at [163, 44] on div "Lossen op" at bounding box center [162, 45] width 21 height 6
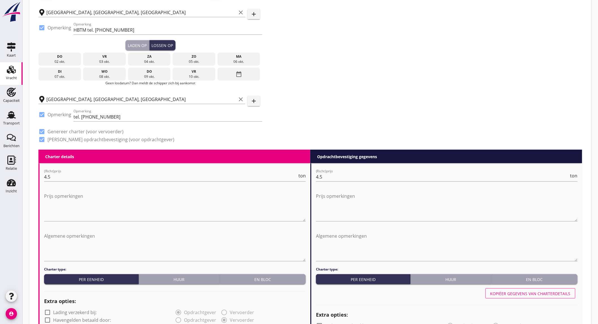
click at [111, 75] on div "08 okt." at bounding box center [105, 76] width 40 height 5
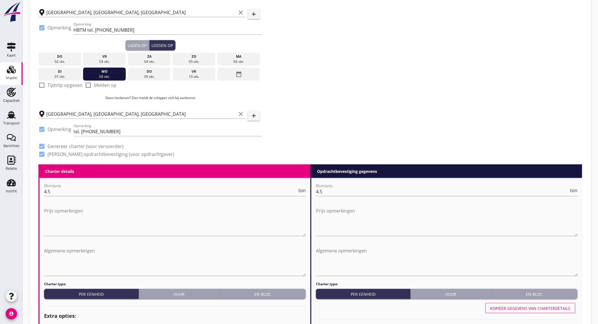
click at [69, 86] on label "Tijdstip opgeven" at bounding box center [64, 85] width 35 height 6
checkbox input "true"
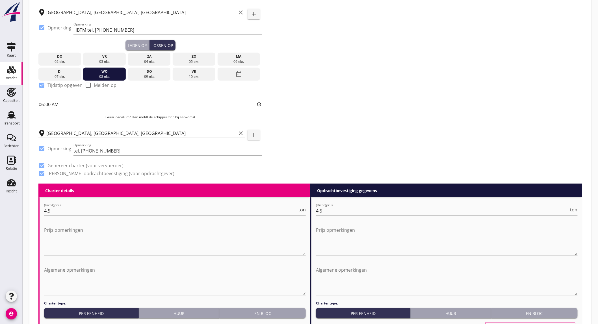
click at [352, 94] on div "Zoeken op opdrachtgever... EURO-RIJN GLOBAL LOGISTICS BV clear arrow_drop_down …" at bounding box center [310, 44] width 548 height 278
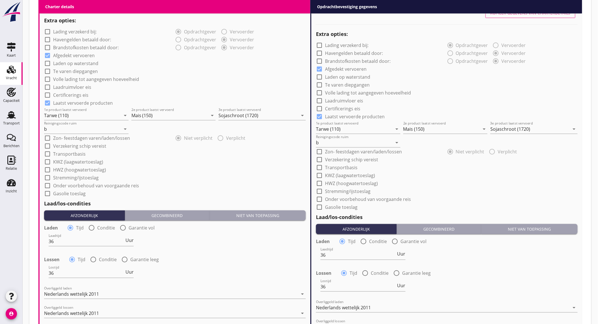
scroll to position [591, 0]
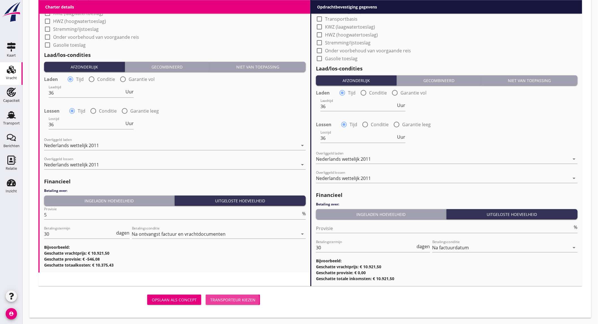
click at [237, 299] on div "Transporteur kiezen" at bounding box center [232, 299] width 45 height 6
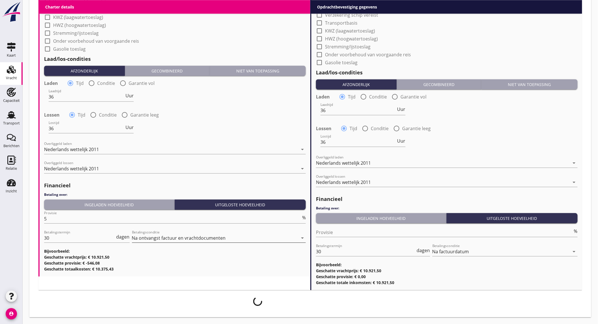
scroll to position [586, 0]
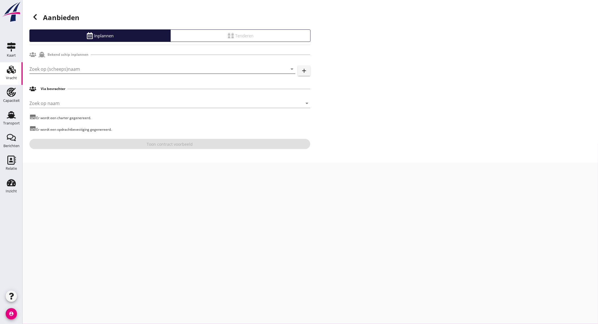
drag, startPoint x: 75, startPoint y: 70, endPoint x: 75, endPoint y: 67, distance: 3.1
click at [75, 70] on input "Zoek op (scheeps)naam" at bounding box center [154, 68] width 250 height 9
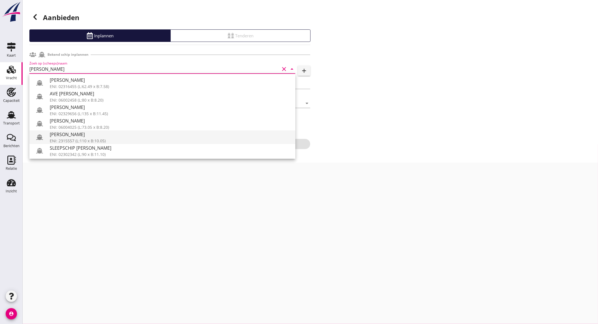
click at [92, 135] on div "MARIA JEANET" at bounding box center [170, 134] width 241 height 7
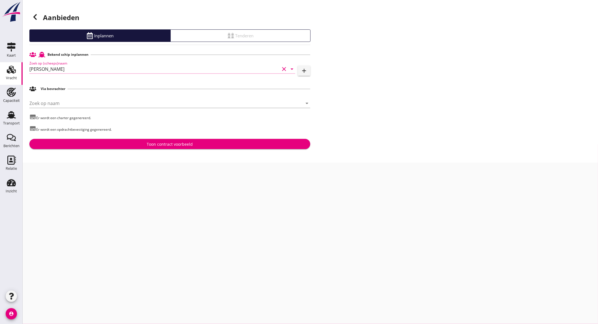
type input "MARIA JEANET"
click at [123, 142] on div "Toon contract voorbeeld" at bounding box center [170, 144] width 272 height 6
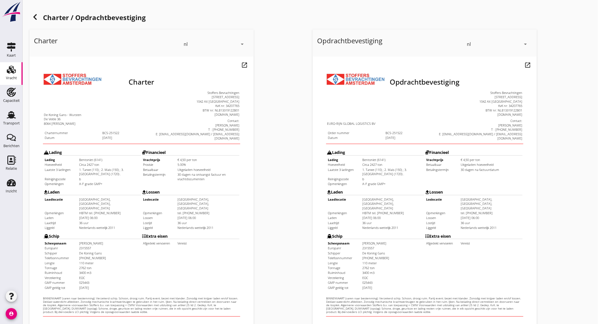
scroll to position [94, 0]
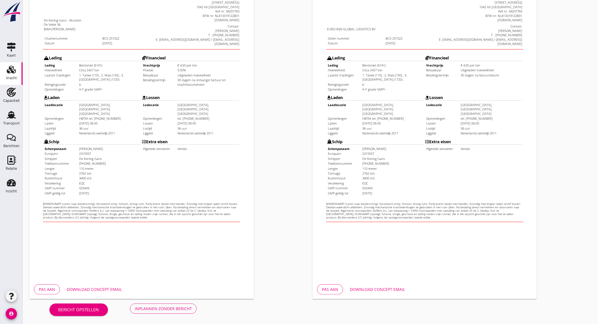
click at [100, 289] on div "Download concept email" at bounding box center [94, 289] width 55 height 6
click at [155, 308] on div "Inplannen zonder bericht" at bounding box center [163, 308] width 57 height 6
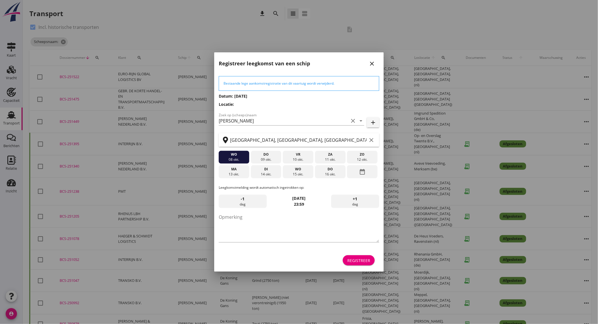
click at [356, 263] on div "Registreer" at bounding box center [358, 260] width 23 height 6
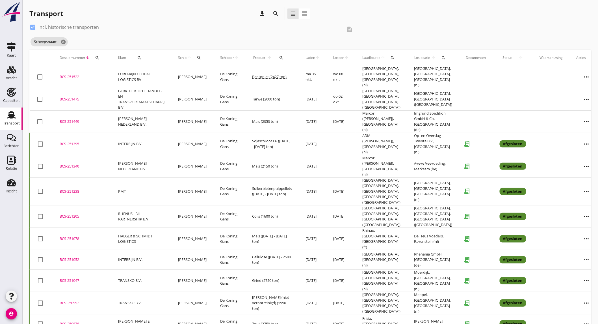
click at [10, 117] on use at bounding box center [11, 114] width 9 height 7
click at [90, 40] on icon "cancel" at bounding box center [93, 42] width 6 height 6
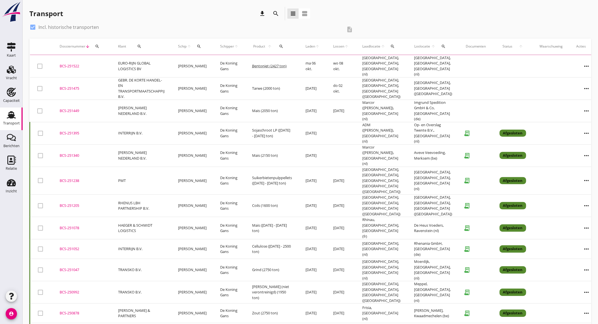
click at [85, 29] on label "Incl. historische transporten" at bounding box center [68, 27] width 60 height 6
checkbox input "false"
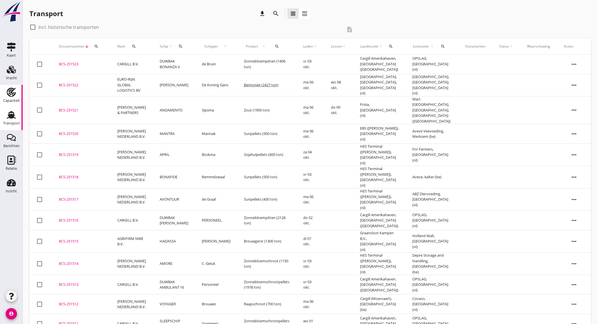
click at [13, 97] on div "Capaciteit" at bounding box center [11, 101] width 17 height 8
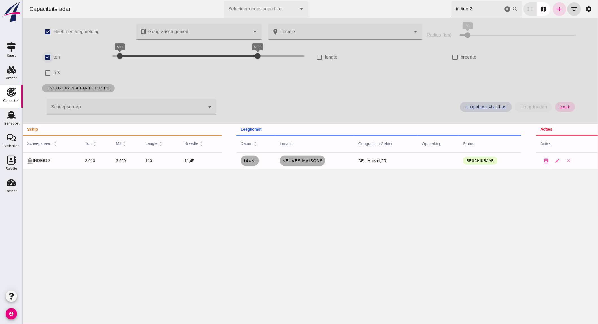
click at [46, 57] on input "ton" at bounding box center [47, 56] width 11 height 11
checkbox input "false"
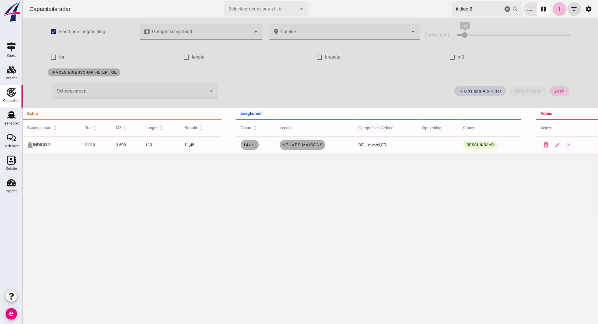
click at [142, 91] on div at bounding box center [129, 91] width 155 height 16
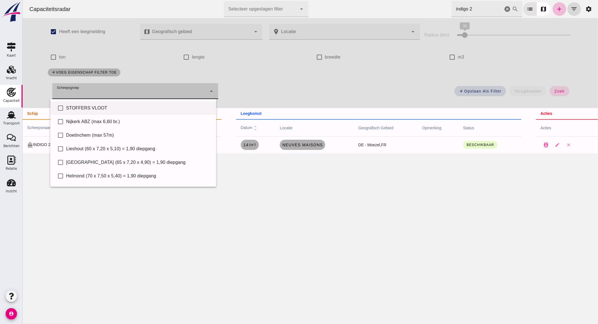
click at [119, 108] on div "STOFFERS VLOOT" at bounding box center [139, 108] width 146 height 7
type input "STOFFERS VLOOT"
checkbox input "true"
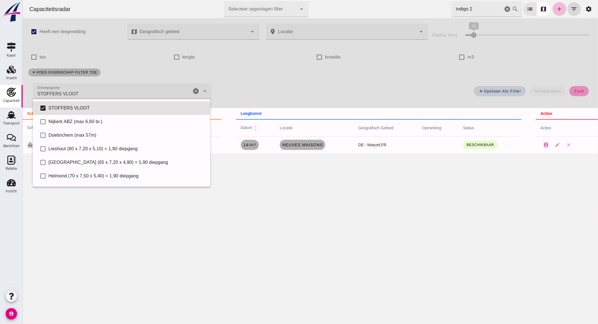
click at [580, 88] on button "zoek" at bounding box center [579, 91] width 20 height 10
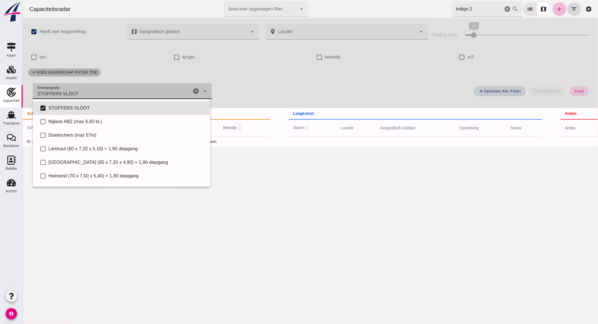
click at [120, 94] on div "STOFFERS VLOOT STOFFERS VLOOT" at bounding box center [112, 91] width 159 height 16
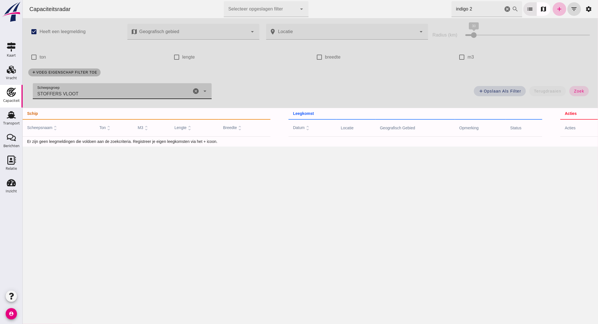
click at [192, 93] on icon "cancel" at bounding box center [195, 91] width 7 height 7
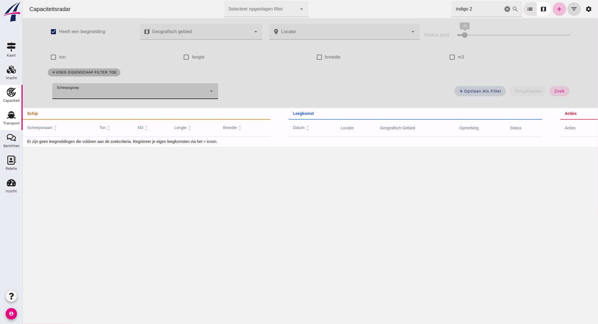
click at [10, 116] on use at bounding box center [11, 114] width 9 height 7
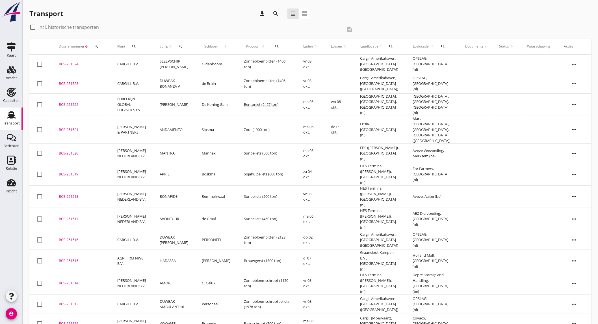
click at [279, 13] on icon "search" at bounding box center [275, 13] width 7 height 7
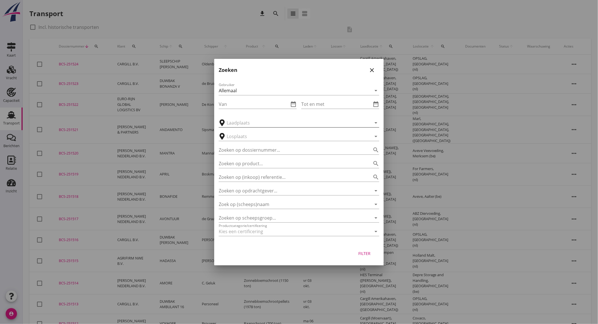
click at [244, 125] on input "text" at bounding box center [295, 122] width 137 height 9
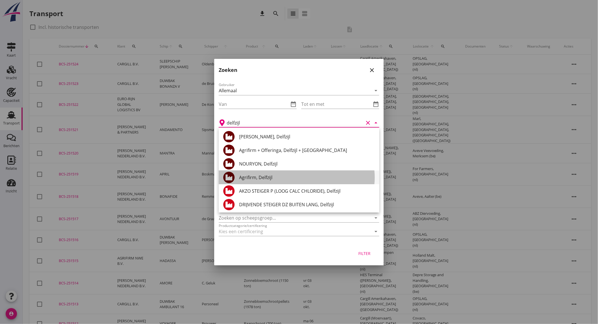
click at [258, 173] on div "Agrifirm, Delfzijl" at bounding box center [307, 177] width 136 height 14
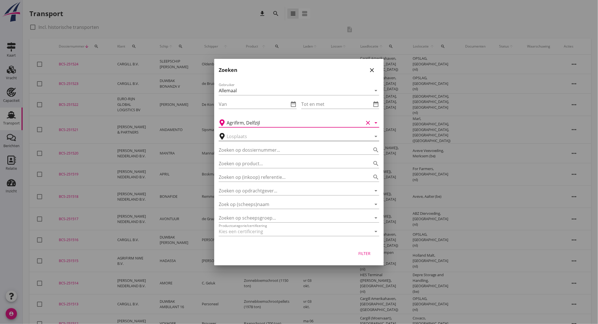
type input "Agrifirm, Delfzijl"
click at [245, 137] on input "text" at bounding box center [295, 136] width 137 height 9
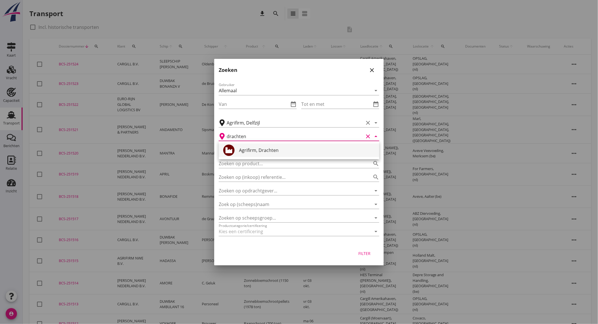
click at [257, 152] on div "Agrifirm, Drachten" at bounding box center [307, 150] width 136 height 7
type input "Agrifirm, Drachten"
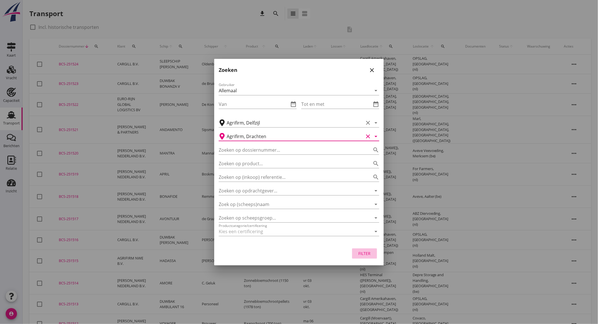
click at [365, 252] on div "Filter" at bounding box center [365, 253] width 16 height 6
type input "Agrifirm"
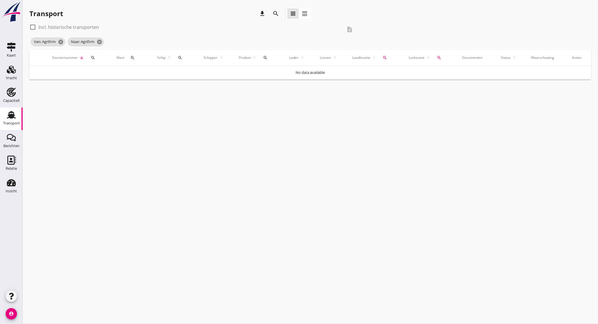
click at [67, 28] on label "Incl. historische transporten" at bounding box center [68, 27] width 60 height 6
checkbox input "true"
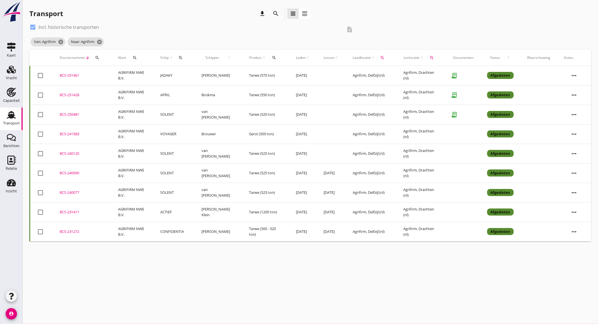
click at [179, 76] on td "JADAKY" at bounding box center [173, 76] width 41 height 20
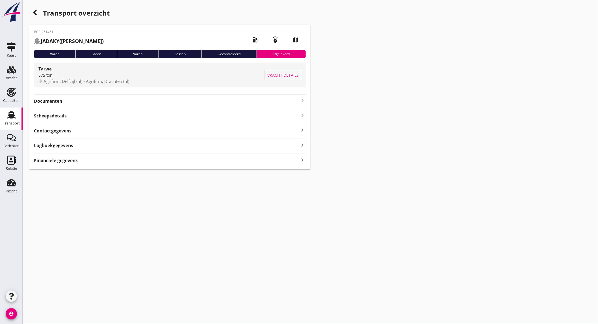
click at [100, 79] on span "Agrifirm, Delfzijl (nl) - Agrifirm, Drachten (nl)" at bounding box center [87, 81] width 86 height 6
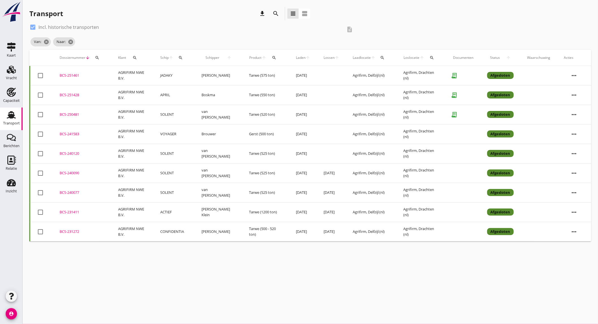
click at [175, 137] on td "VOYAGER" at bounding box center [173, 134] width 41 height 20
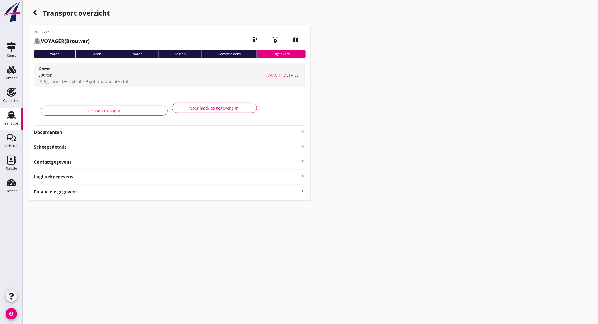
click at [96, 77] on div "500 ton" at bounding box center [151, 75] width 226 height 6
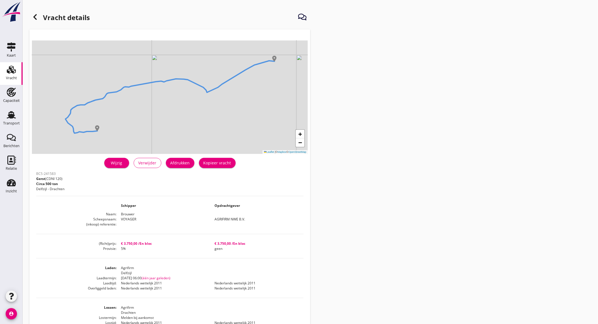
drag, startPoint x: 167, startPoint y: 263, endPoint x: 177, endPoint y: 261, distance: 9.7
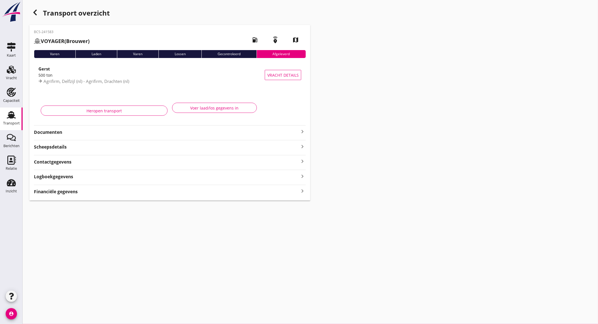
drag, startPoint x: 176, startPoint y: 261, endPoint x: 182, endPoint y: 251, distance: 11.5
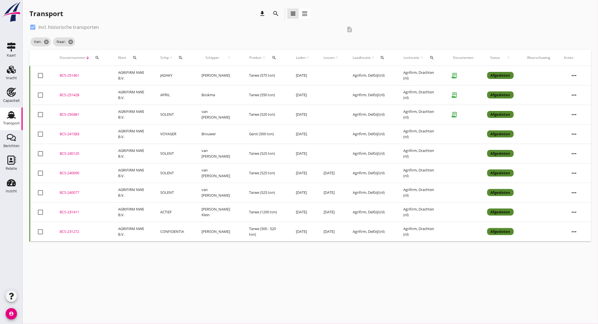
click at [163, 116] on td "SOLENT" at bounding box center [173, 115] width 41 height 20
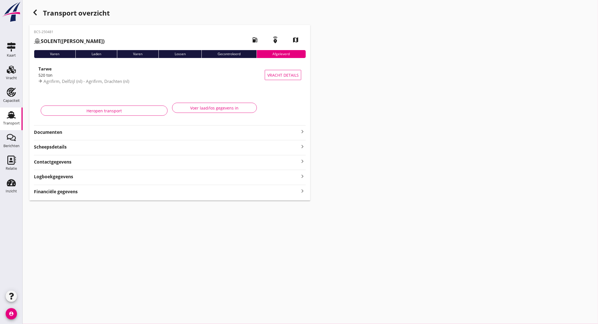
click at [98, 72] on div "Tarwe 520 ton Agrifirm, Delfzijl (nl) - Agrifirm, Drachten (nl)" at bounding box center [151, 74] width 226 height 25
drag, startPoint x: 165, startPoint y: 292, endPoint x: 163, endPoint y: 289, distance: 3.1
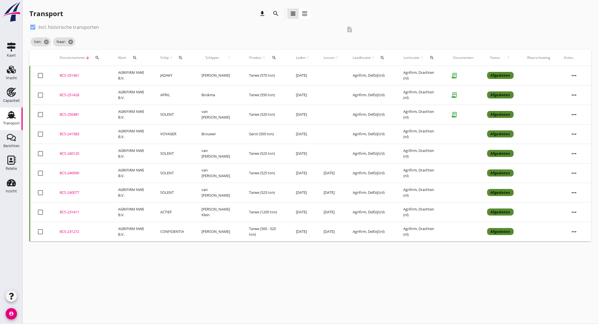
click at [136, 92] on td "AGRIFIRM NWE B.V." at bounding box center [132, 95] width 42 height 20
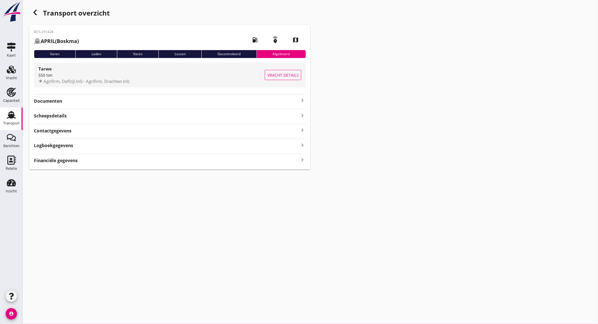
click at [115, 76] on div "550 ton" at bounding box center [151, 75] width 226 height 6
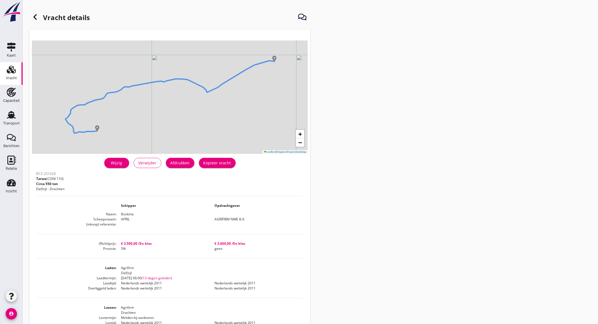
scroll to position [31, 0]
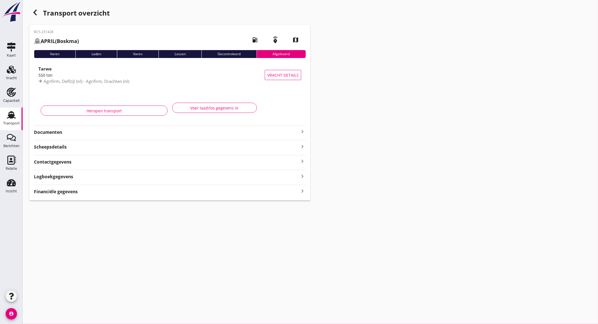
click at [33, 15] on icon "button" at bounding box center [35, 12] width 7 height 7
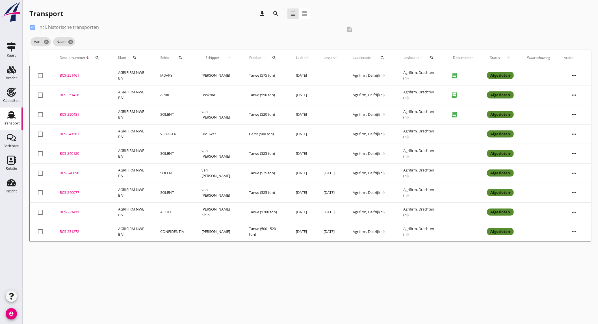
click at [274, 10] on icon "search" at bounding box center [275, 13] width 7 height 7
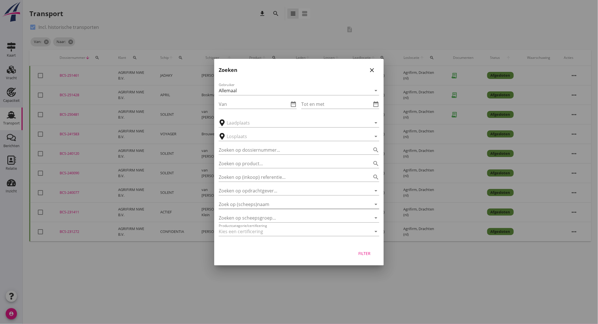
click at [285, 202] on input "Zoek op (scheeps)naam" at bounding box center [291, 204] width 145 height 9
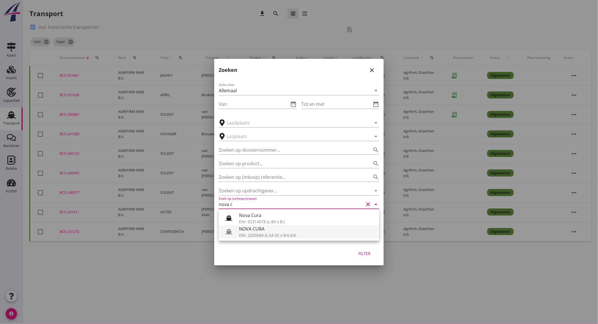
click at [282, 230] on div "NOVA CURA" at bounding box center [307, 228] width 136 height 7
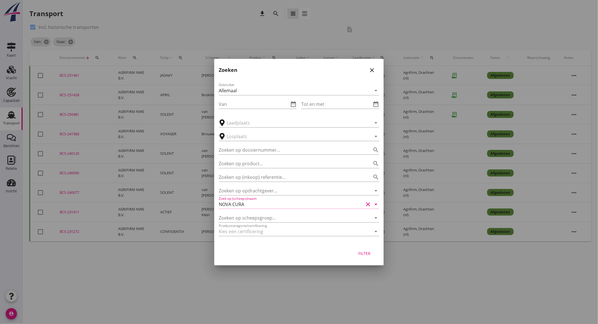
click at [363, 255] on div "Filter" at bounding box center [365, 253] width 16 height 6
type input "NOVA CURA"
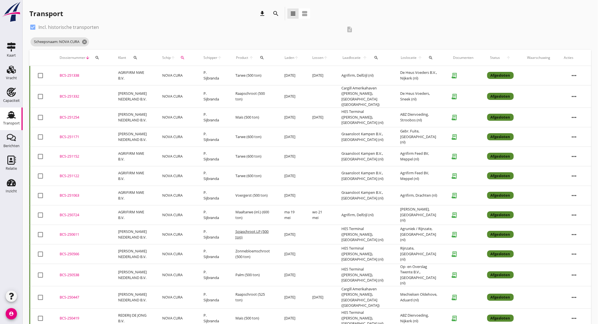
click at [77, 25] on label "Incl. historische transporten" at bounding box center [68, 27] width 60 height 6
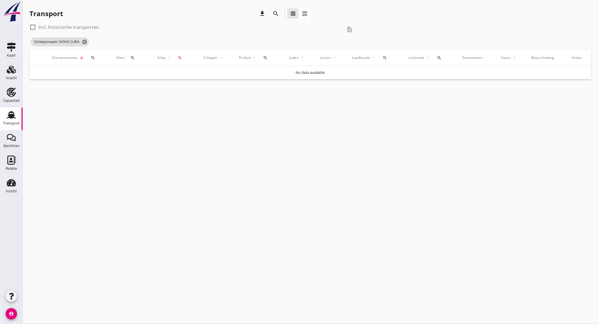
click at [71, 26] on label "Incl. historische transporten" at bounding box center [68, 27] width 60 height 6
checkbox input "true"
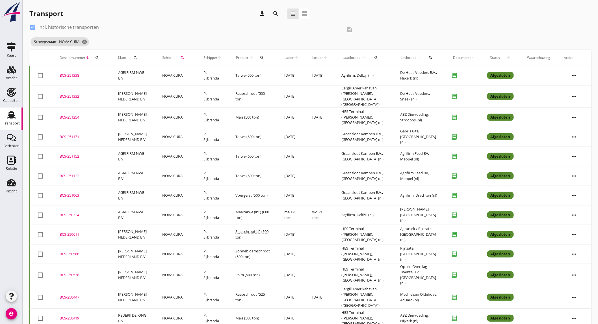
click at [321, 77] on td "ma 08 sep." at bounding box center [320, 76] width 29 height 20
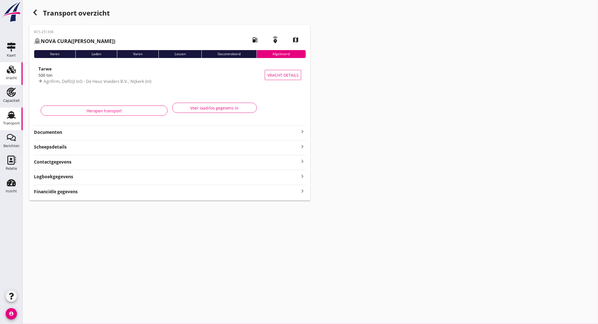
click at [12, 74] on div "Vracht" at bounding box center [11, 78] width 11 height 8
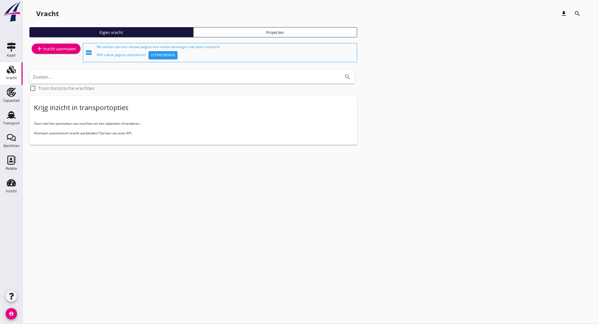
click at [46, 50] on div "add Vracht aanmaken" at bounding box center [56, 48] width 40 height 7
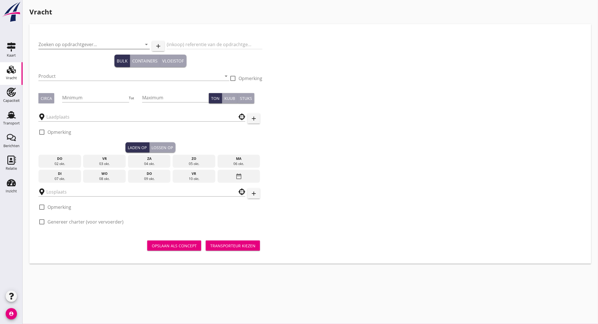
click at [72, 44] on input "Zoeken op opdrachtgever..." at bounding box center [86, 44] width 96 height 9
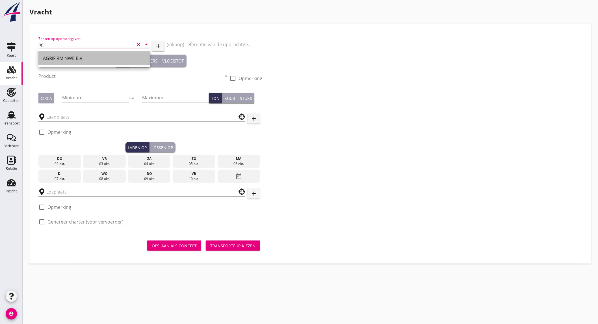
click at [71, 55] on div "AGRIFIRM NWE B.V." at bounding box center [94, 58] width 102 height 7
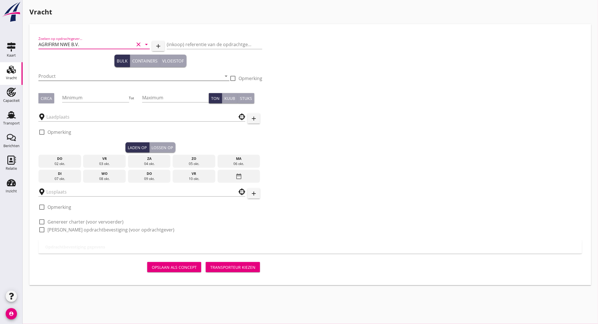
type input "AGRIFIRM NWE B.V."
click at [74, 78] on input "Product" at bounding box center [129, 76] width 183 height 9
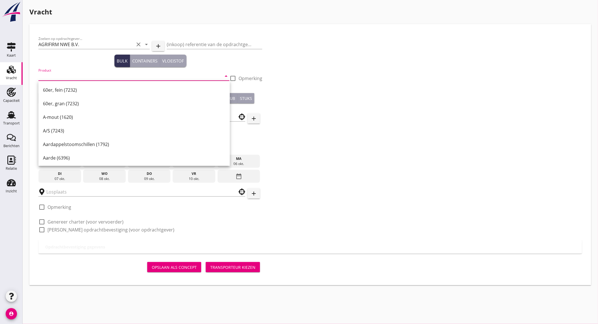
click at [78, 78] on input "Product" at bounding box center [129, 76] width 183 height 9
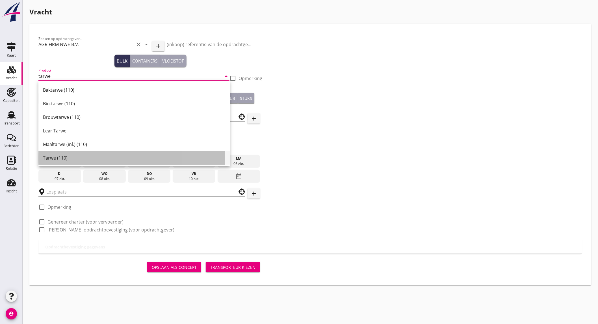
click at [83, 158] on div "Tarwe (110)" at bounding box center [134, 157] width 182 height 7
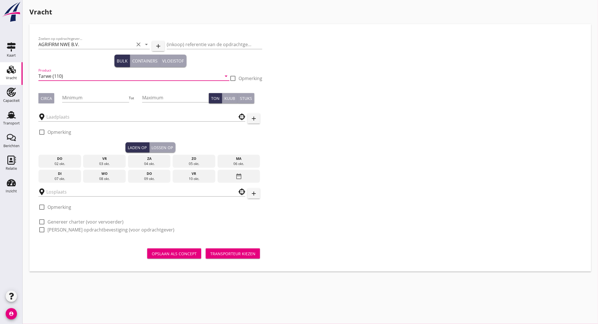
type input "Tarwe (110)"
click at [51, 100] on div "Circa" at bounding box center [46, 98] width 11 height 6
click at [96, 99] on input "Minimum" at bounding box center [95, 97] width 67 height 9
type input "500"
click at [62, 116] on input "text" at bounding box center [137, 116] width 183 height 9
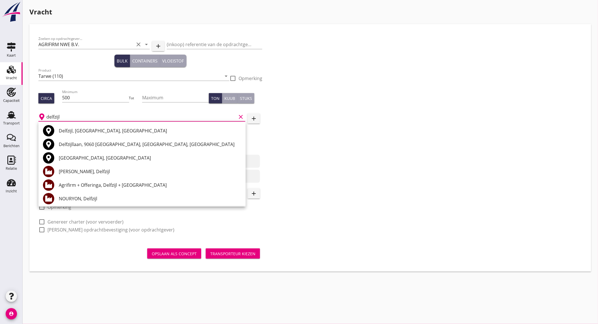
scroll to position [31, 0]
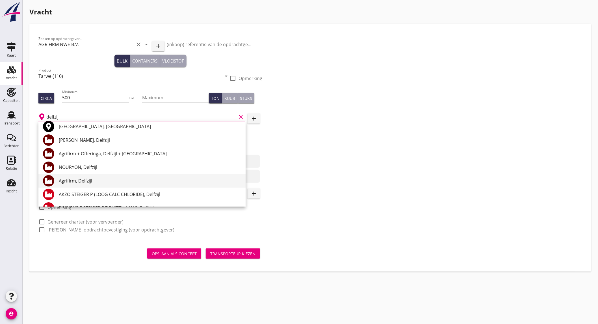
click at [112, 174] on div "Agrifirm, Delfzijl" at bounding box center [150, 181] width 182 height 14
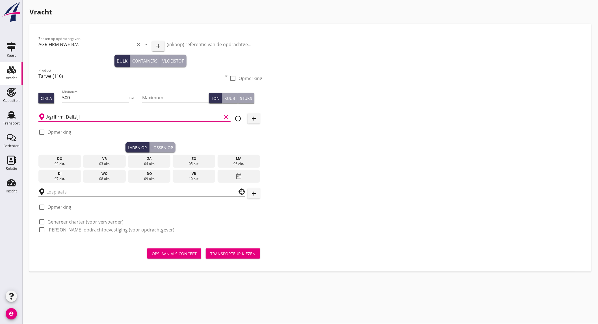
type input "Agrifirm, Delfzijl"
click at [87, 194] on input "text" at bounding box center [137, 191] width 183 height 9
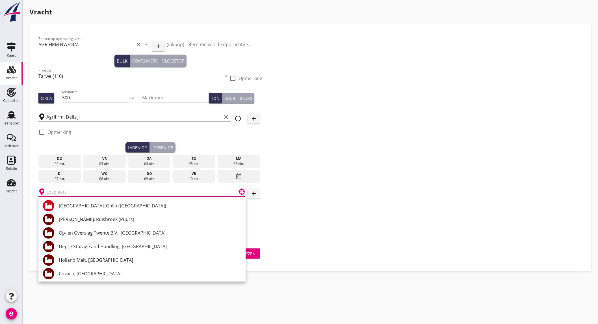
click at [102, 192] on input "text" at bounding box center [137, 191] width 183 height 9
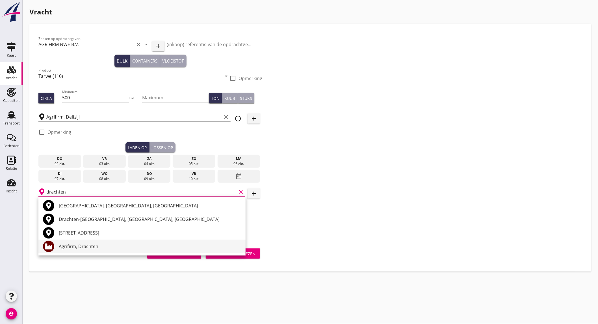
click at [98, 246] on div "Agrifirm, Drachten" at bounding box center [150, 246] width 182 height 7
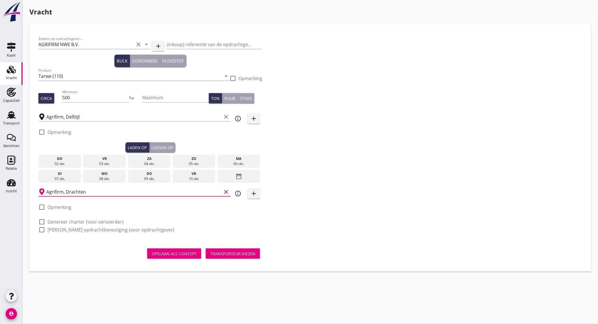
type input "Agrifirm, Drachten"
click at [73, 222] on label "Genereer charter (voor vervoerder)" at bounding box center [85, 222] width 76 height 6
checkbox input "true"
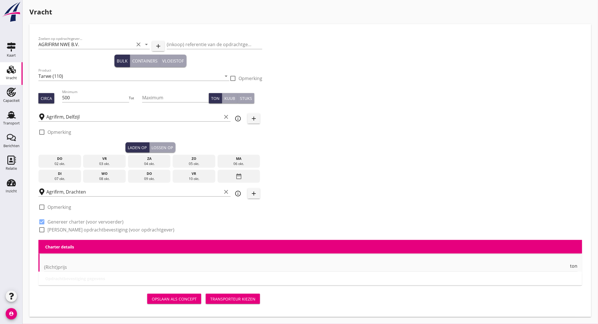
click at [71, 229] on label "[PERSON_NAME] opdrachtbevestiging (voor opdrachtgever)" at bounding box center [110, 230] width 127 height 6
checkbox input "true"
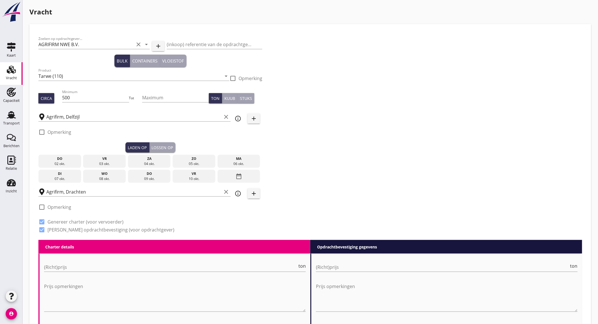
click at [239, 159] on div "ma" at bounding box center [239, 158] width 40 height 5
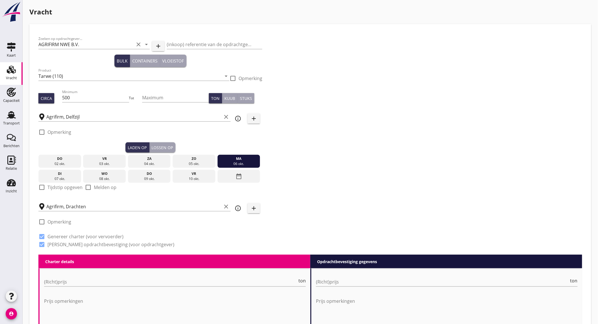
click at [65, 185] on label "Tijdstip opgeven" at bounding box center [64, 187] width 35 height 6
checkbox input "true"
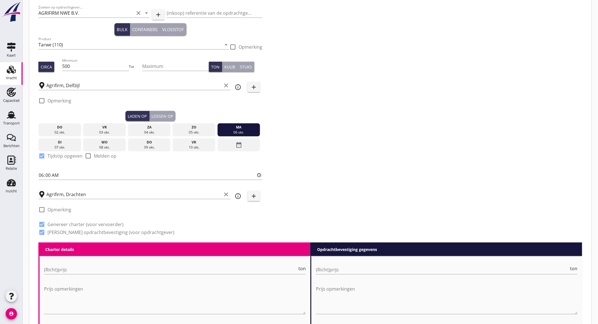
scroll to position [125, 0]
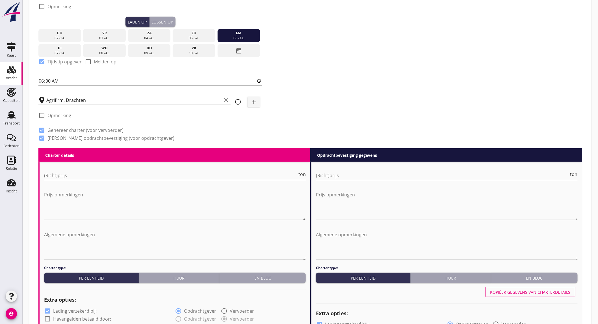
click at [79, 174] on input "(Richt)prijs" at bounding box center [170, 175] width 253 height 9
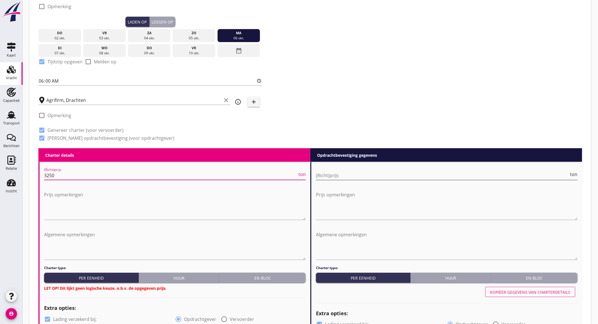
type input "3250"
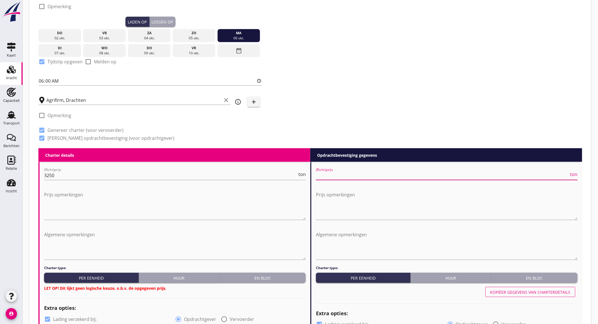
click at [352, 174] on input "(Richt)prijs" at bounding box center [442, 175] width 253 height 9
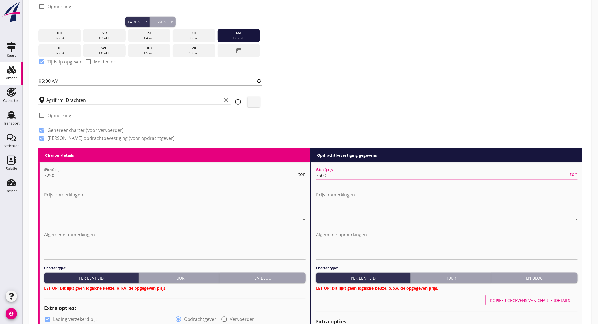
scroll to position [188, 0]
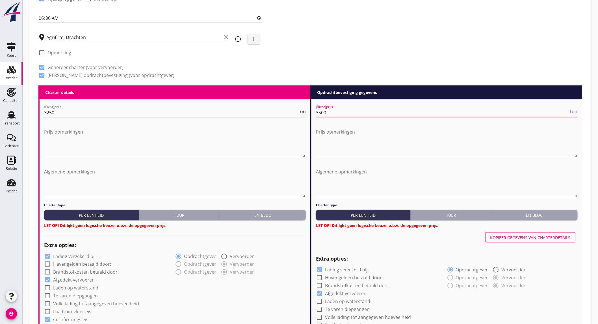
type input "3500"
click at [78, 253] on label "Lading verzekerd bij:" at bounding box center [75, 256] width 44 height 6
checkbox input "false"
click at [267, 211] on button "En bloc" at bounding box center [263, 215] width 86 height 10
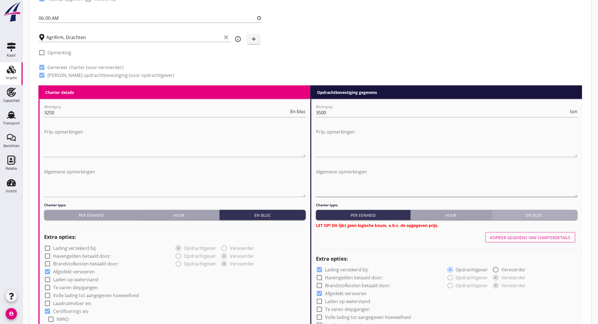
click at [518, 214] on div "En bloc" at bounding box center [535, 215] width 82 height 6
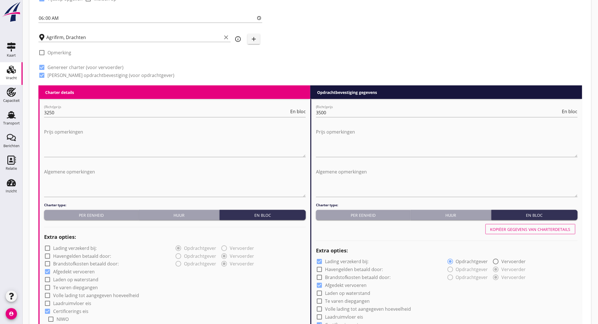
scroll to position [345, 0]
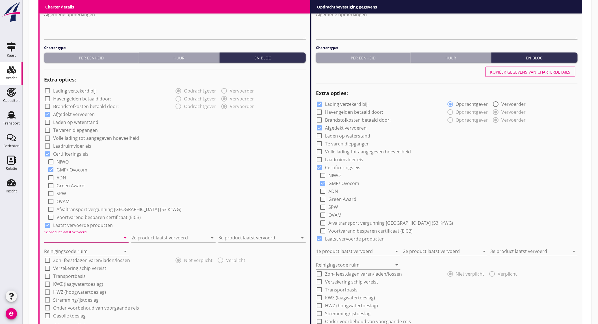
click at [72, 238] on input "1e product laatst vervoerd" at bounding box center [82, 237] width 77 height 9
click at [74, 224] on div "Tarwe (110)" at bounding box center [89, 225] width 83 height 7
type input "Tarwe (110)"
click at [171, 238] on input "2e product laatst vervoerd" at bounding box center [169, 237] width 77 height 9
click at [166, 249] on div "Raapschroot (1720)" at bounding box center [173, 251] width 75 height 7
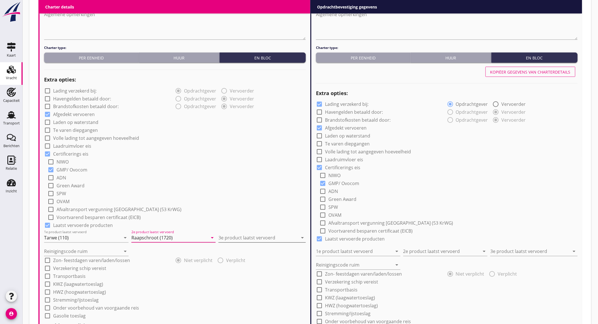
type input "Raapschroot (1720)"
click at [255, 239] on input "3e product laatst vervoerd" at bounding box center [257, 237] width 79 height 9
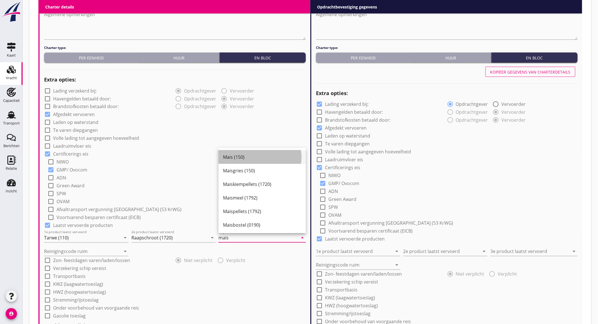
click at [250, 159] on div "Mais (150)" at bounding box center [262, 157] width 78 height 7
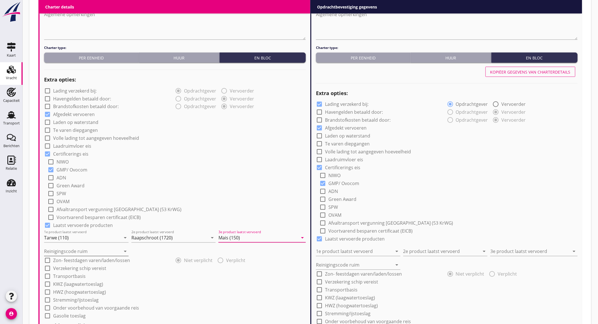
type input "Mais (150)"
click at [97, 251] on input "Reinigingscode ruim" at bounding box center [82, 251] width 77 height 9
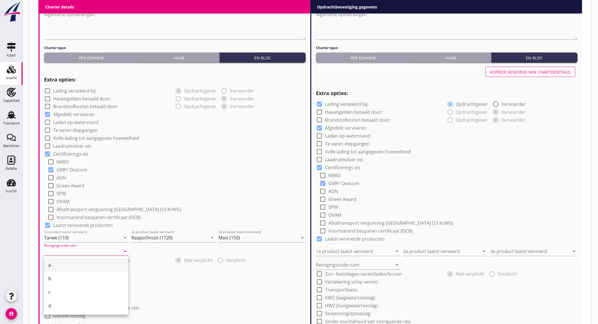
click at [74, 263] on div "a" at bounding box center [85, 264] width 75 height 7
type input "a"
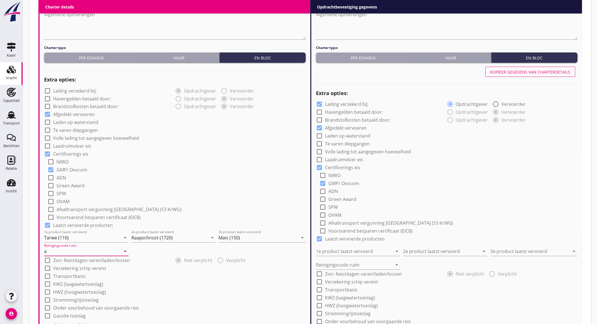
click at [184, 269] on div "check_box_outline_blank Verzekering schip vereist" at bounding box center [175, 268] width 262 height 8
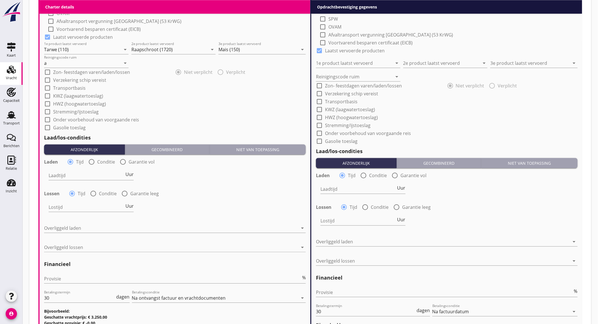
scroll to position [597, 0]
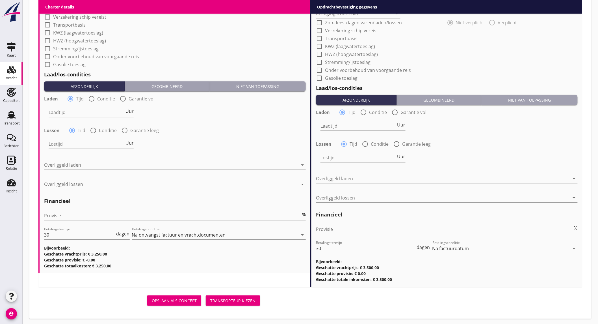
click at [89, 97] on div at bounding box center [92, 99] width 10 height 10
radio input "false"
radio input "true"
click at [92, 113] on div at bounding box center [109, 112] width 120 height 9
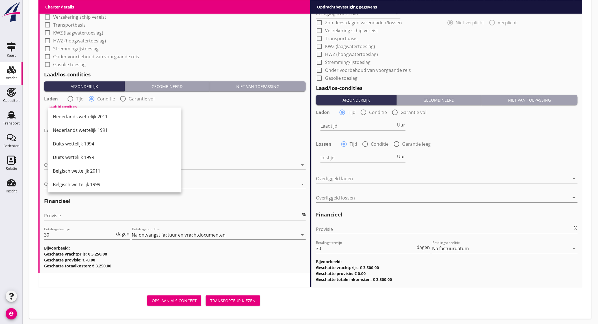
click at [95, 118] on div "Nederlands wettelijk 2011" at bounding box center [115, 116] width 124 height 7
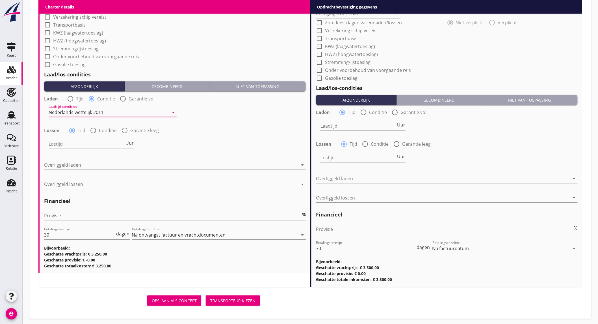
click at [96, 129] on div at bounding box center [93, 130] width 10 height 10
radio input "false"
radio input "true"
click at [95, 146] on div at bounding box center [109, 143] width 120 height 9
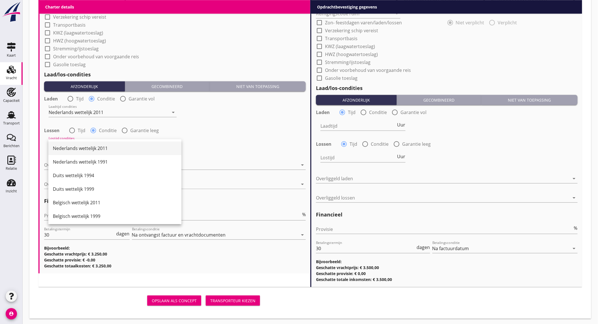
click at [97, 148] on div "Nederlands wettelijk 2011" at bounding box center [115, 148] width 124 height 7
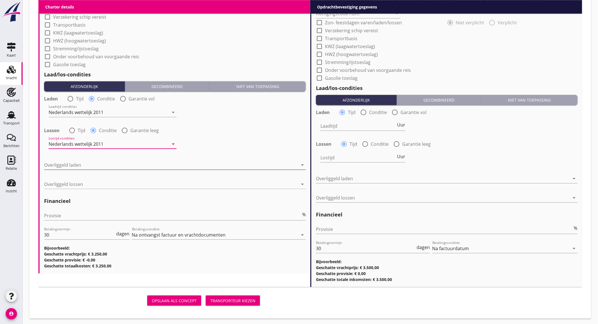
click at [91, 163] on div at bounding box center [171, 164] width 254 height 9
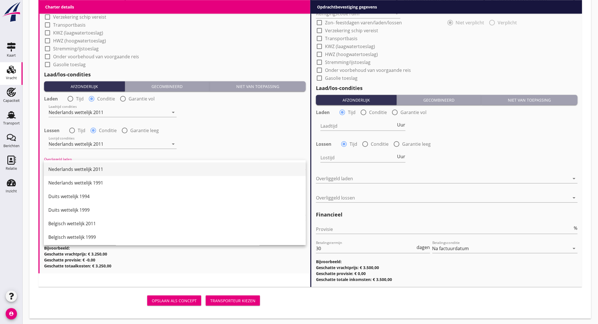
click at [90, 166] on div "Nederlands wettelijk 2011" at bounding box center [174, 169] width 253 height 7
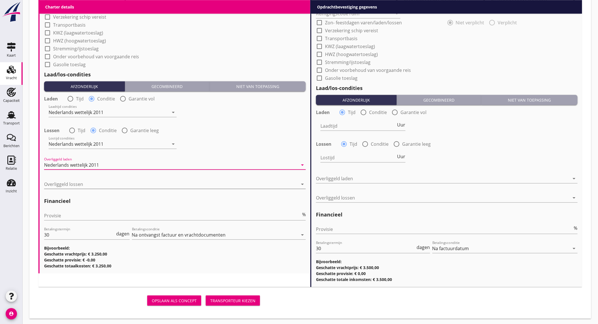
click at [94, 184] on div at bounding box center [171, 183] width 254 height 9
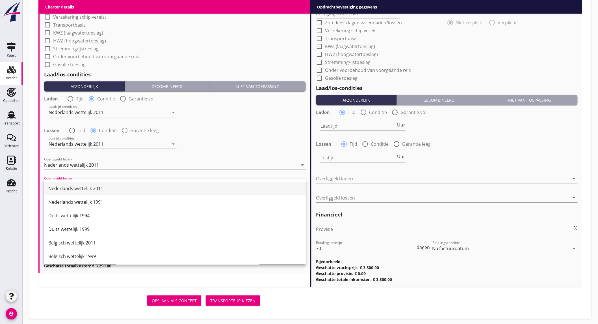
click at [94, 186] on div "Nederlands wettelijk 2011" at bounding box center [174, 188] width 253 height 7
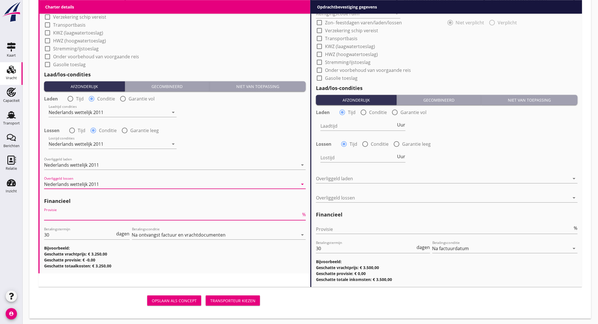
click at [86, 215] on input "Provisie" at bounding box center [172, 215] width 257 height 9
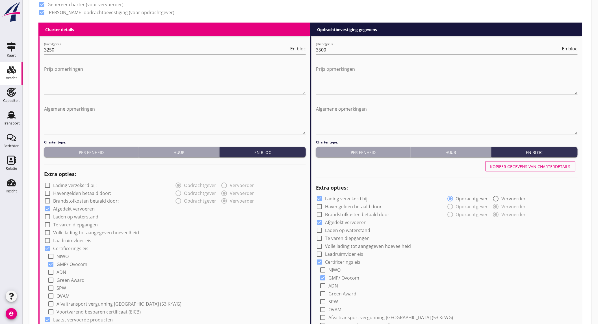
scroll to position [157, 0]
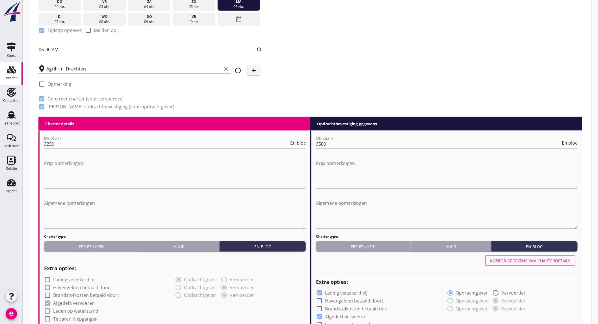
type input "5"
click at [501, 260] on div "Kopiëer gegevens van charterdetails" at bounding box center [530, 260] width 80 height 6
checkbox input "false"
type input "Tarwe (110)"
type input "Raapschroot (1720)"
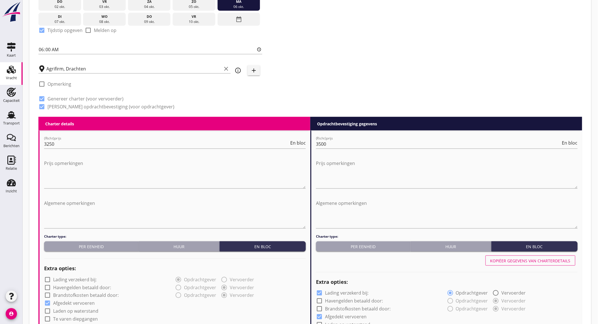
type input "Mais (150)"
type input "a"
radio input "false"
radio input "true"
radio input "false"
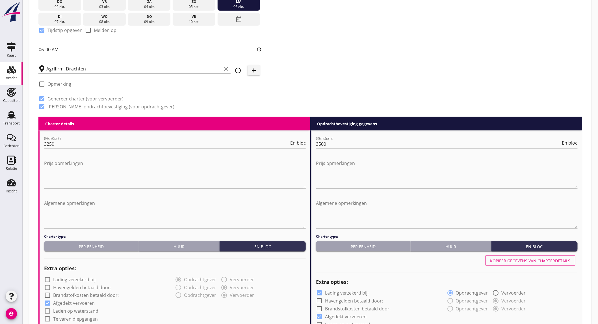
radio input "true"
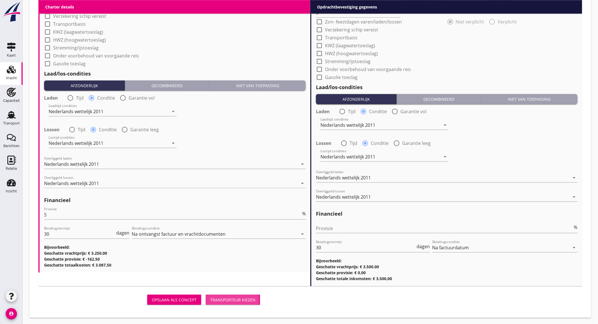
click at [247, 298] on div "Transporteur kiezen" at bounding box center [232, 299] width 45 height 6
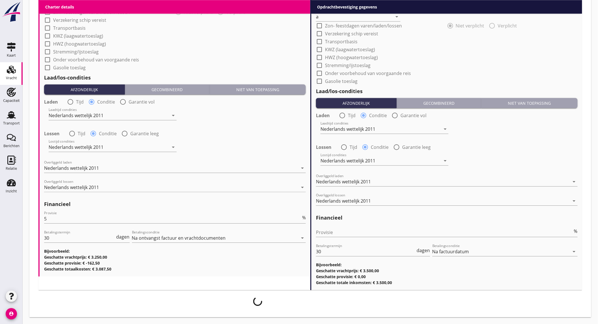
scroll to position [593, 0]
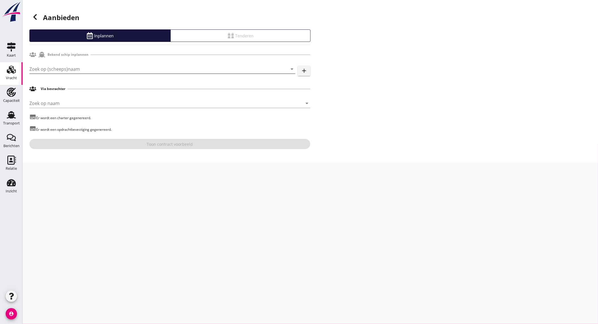
click at [66, 69] on input "Zoek op (scheeps)naam" at bounding box center [154, 68] width 250 height 9
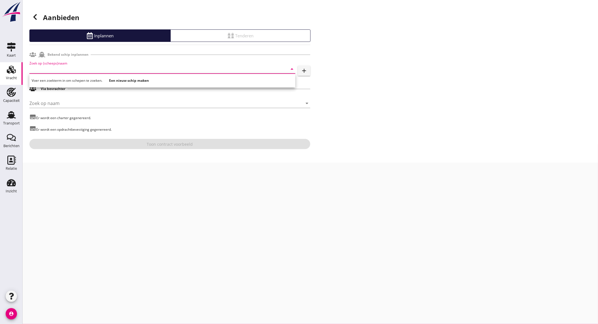
click at [62, 70] on input "Zoek op (scheeps)naam" at bounding box center [154, 68] width 250 height 9
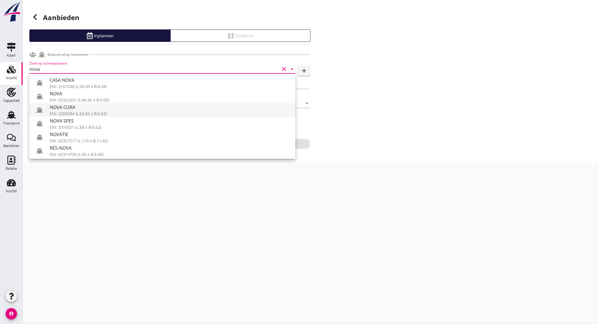
click at [105, 111] on div "ENI: 2203584 (L:54.92 x B:6.63)" at bounding box center [170, 114] width 241 height 6
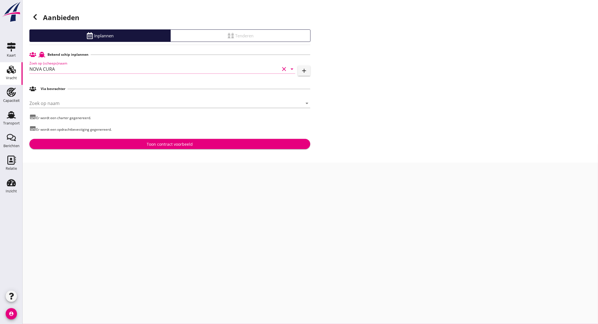
type input "NOVA CURA"
click at [147, 142] on div "Toon contract voorbeeld" at bounding box center [170, 144] width 46 height 6
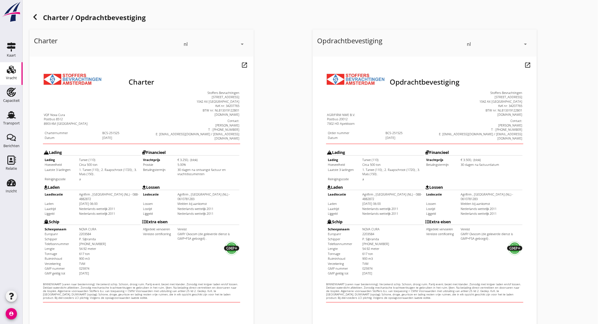
scroll to position [94, 0]
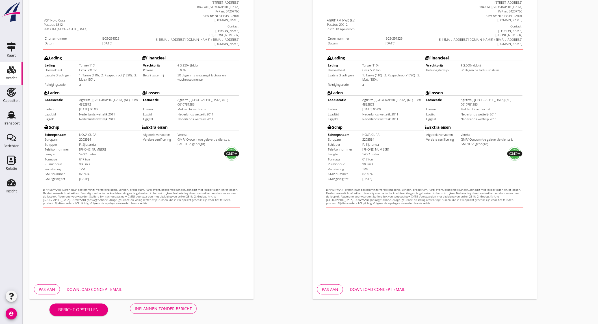
click at [91, 287] on div "Download concept email" at bounding box center [94, 289] width 55 height 6
click at [383, 285] on button "Download concept email" at bounding box center [377, 289] width 64 height 10
click at [141, 306] on div "Inplannen zonder bericht" at bounding box center [163, 308] width 57 height 6
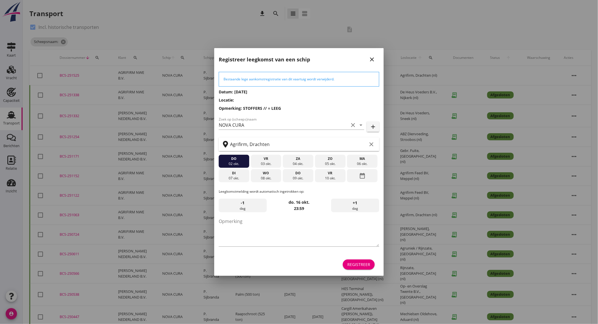
drag, startPoint x: 272, startPoint y: 177, endPoint x: 282, endPoint y: 183, distance: 11.6
click at [272, 177] on div "08 okt." at bounding box center [266, 178] width 28 height 5
click at [363, 263] on div "Registreer" at bounding box center [358, 264] width 23 height 6
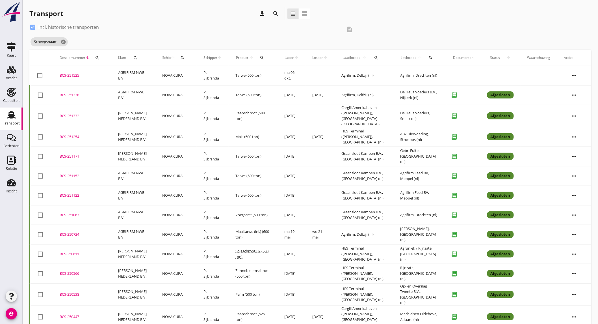
click at [12, 119] on icon "Transport" at bounding box center [11, 114] width 9 height 9
click at [87, 43] on icon "cancel" at bounding box center [85, 42] width 6 height 6
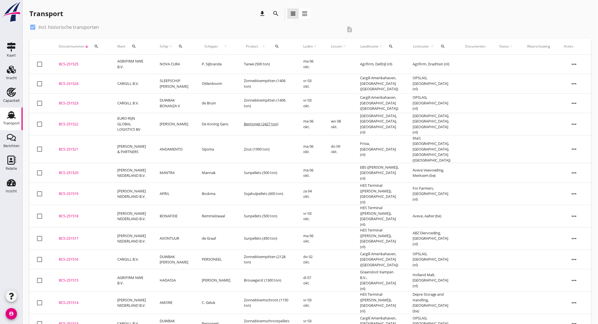
click at [179, 73] on td "NOVA CURA" at bounding box center [174, 65] width 42 height 20
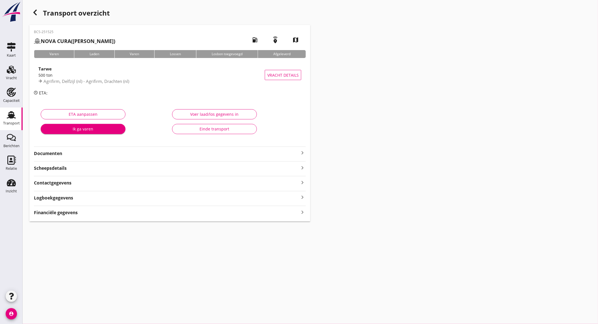
click at [91, 153] on strong "Documenten" at bounding box center [166, 153] width 265 height 7
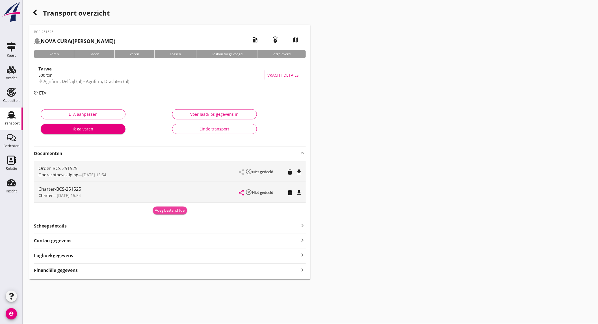
click at [169, 210] on div "Voeg bestand toe" at bounding box center [170, 210] width 30 height 6
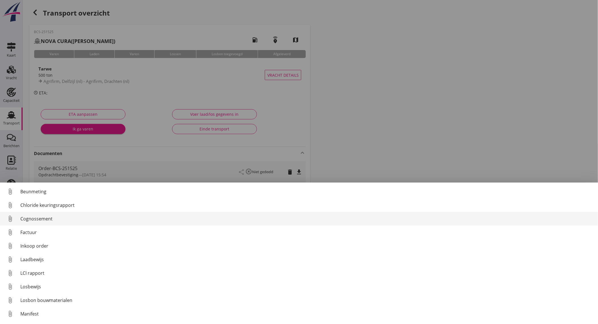
click at [70, 219] on div "Cognossement" at bounding box center [306, 218] width 573 height 7
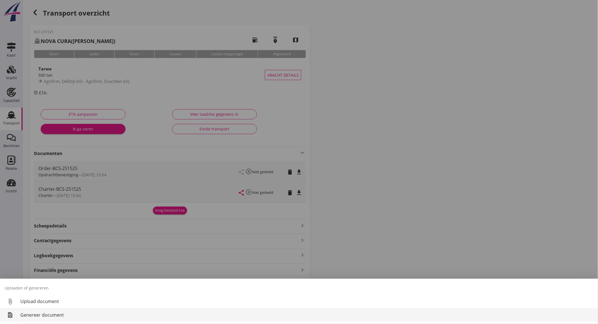
click at [72, 313] on div "Genereer document" at bounding box center [306, 314] width 573 height 7
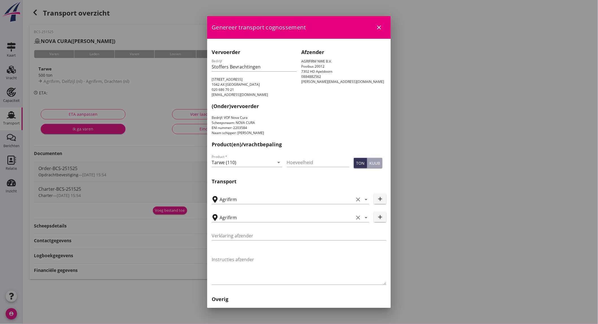
scroll to position [111, 0]
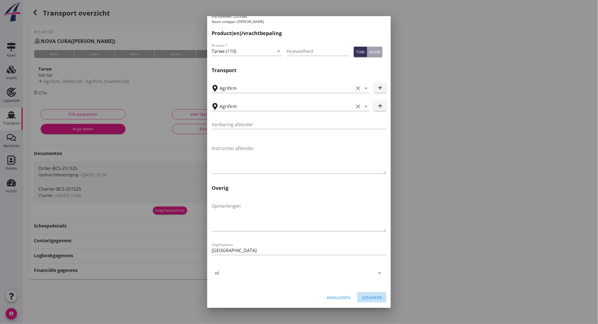
click at [363, 296] on div "Genereer" at bounding box center [372, 297] width 20 height 6
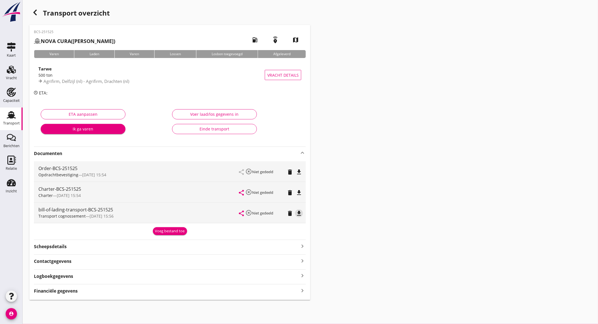
click at [298, 213] on icon "file_download" at bounding box center [299, 213] width 7 height 7
drag, startPoint x: 109, startPoint y: 74, endPoint x: 106, endPoint y: 74, distance: 2.9
click at [109, 74] on div "500 ton" at bounding box center [151, 75] width 226 height 6
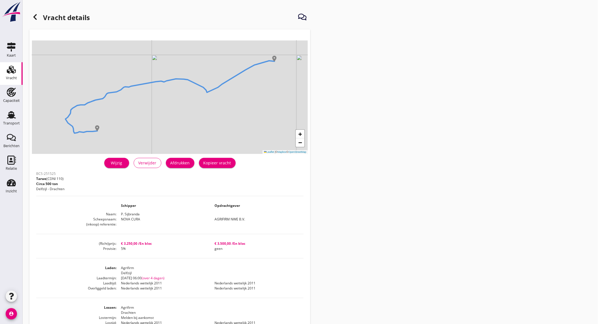
click at [115, 162] on div "Wijzig" at bounding box center [117, 163] width 16 height 6
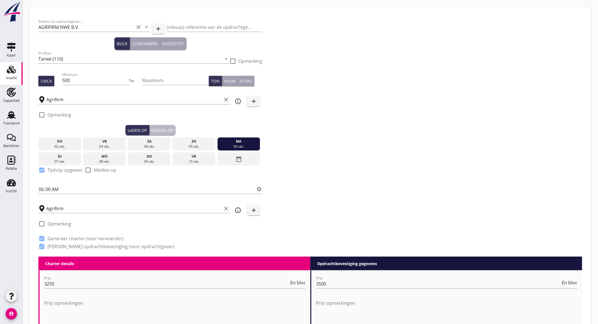
click at [156, 131] on div "Lossen op" at bounding box center [162, 130] width 21 height 6
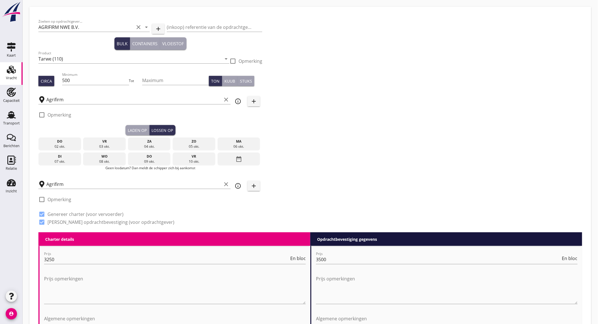
click at [114, 163] on div "08 okt." at bounding box center [105, 161] width 40 height 5
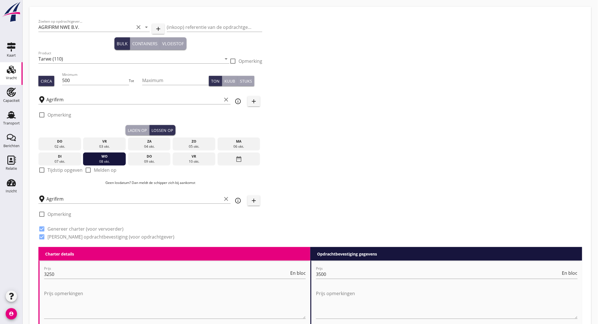
click at [62, 172] on label "Tijdstip opgeven" at bounding box center [64, 170] width 35 height 6
checkbox input "true"
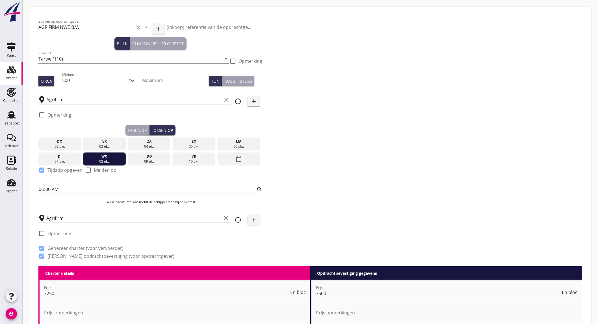
scroll to position [590, 0]
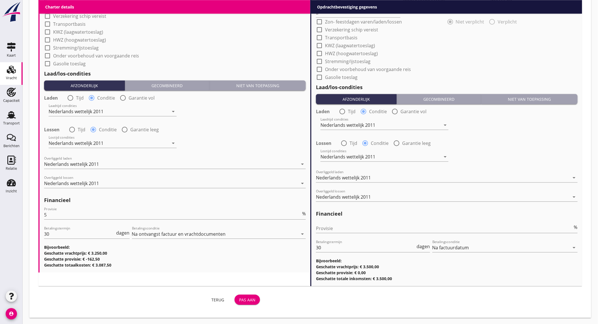
click at [246, 298] on div "Pas aan" at bounding box center [247, 299] width 16 height 6
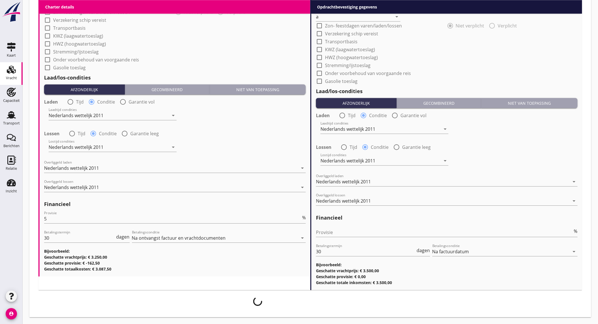
scroll to position [585, 0]
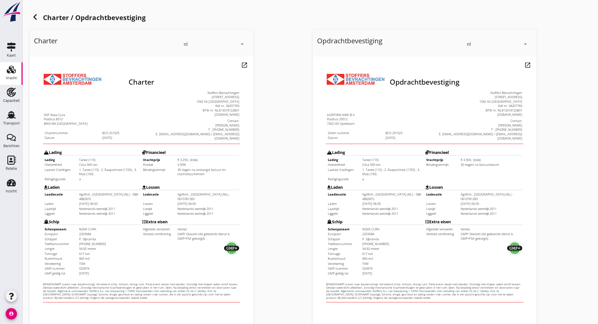
scroll to position [94, 0]
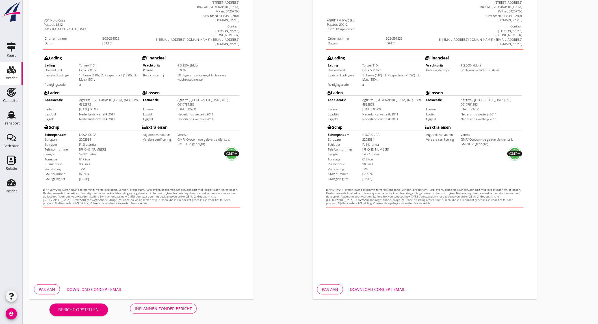
click at [90, 283] on div "Pas aan Download concept email" at bounding box center [141, 289] width 224 height 19
click at [116, 290] on div "Download concept email" at bounding box center [94, 289] width 55 height 6
click at [370, 284] on button "Download concept email" at bounding box center [377, 289] width 64 height 10
click at [561, 230] on div "Opdrachtbevestiging nl arrow_drop_down open_in_new Pas aan Download concept ema…" at bounding box center [451, 117] width 283 height 368
click at [577, 227] on div "Opdrachtbevestiging nl arrow_drop_down open_in_new Pas aan Download concept ema…" at bounding box center [451, 117] width 283 height 368
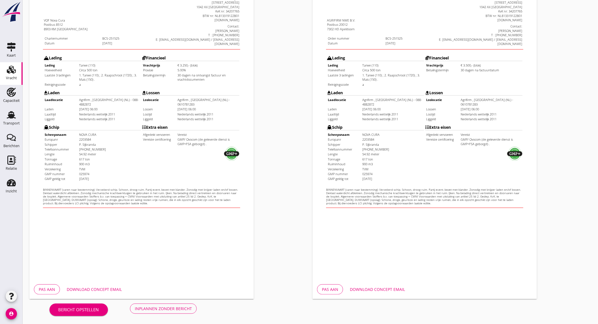
click at [156, 307] on div "Inplannen zonder bericht" at bounding box center [163, 308] width 57 height 6
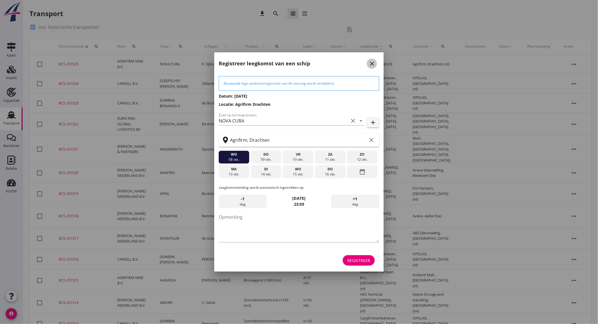
click at [375, 60] on button "close" at bounding box center [372, 64] width 10 height 10
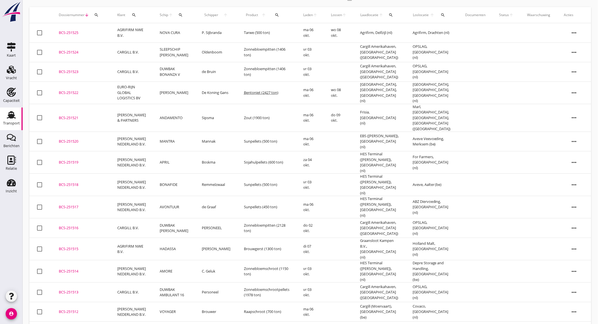
scroll to position [94, 0]
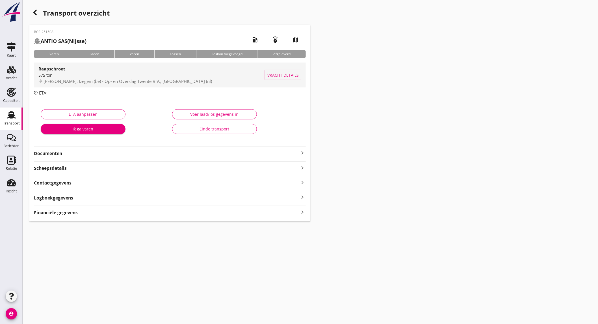
click at [107, 79] on span "Danis, Izegem (be) - Op- en Overslag Twente B.V., Hengelo (nl)" at bounding box center [128, 81] width 168 height 6
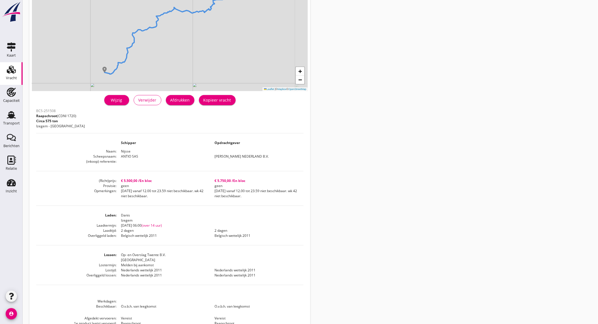
scroll to position [94, 0]
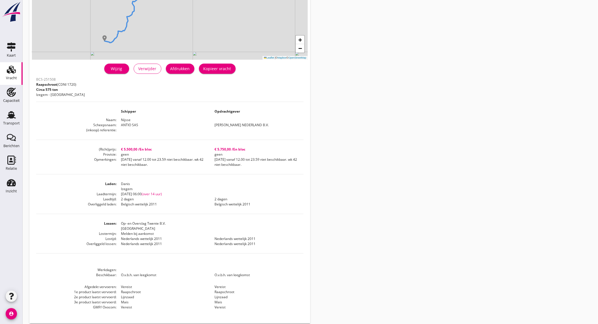
click at [125, 69] on link "Wijzig" at bounding box center [116, 69] width 25 height 10
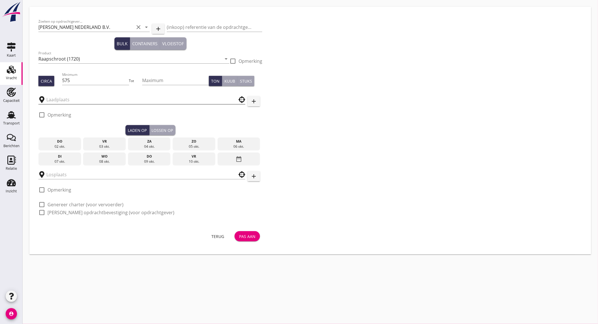
type input "Danis"
type input "Op- en Overslag Twente B.V."
checkbox input "true"
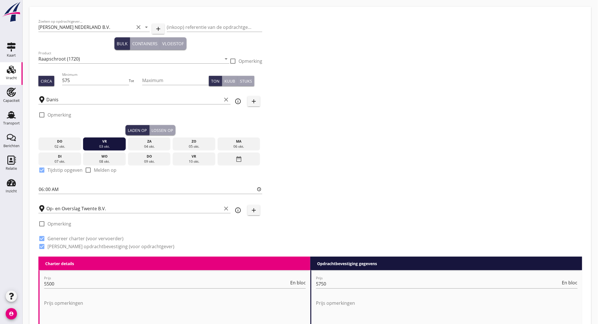
scroll to position [580, 0]
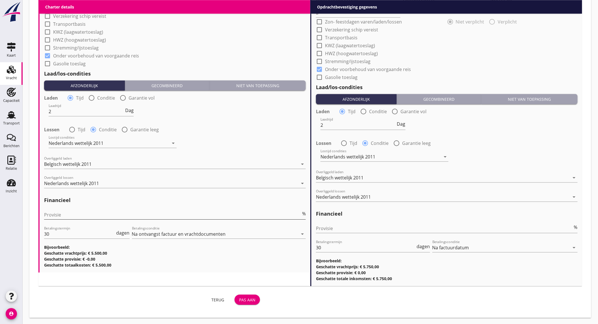
click at [74, 212] on input "Provisie" at bounding box center [172, 214] width 257 height 9
type input "5"
click at [400, 226] on input "Provisie" at bounding box center [444, 228] width 257 height 9
type input "2"
type input "2.5"
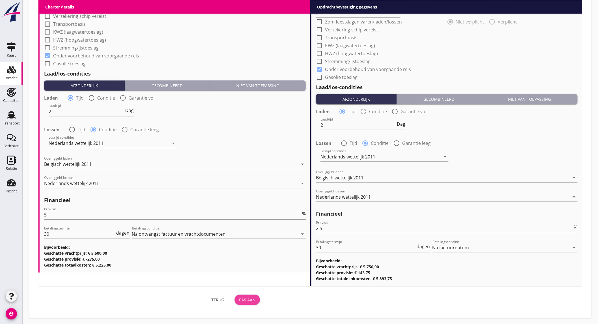
click at [247, 296] on div "Pas aan" at bounding box center [247, 299] width 16 height 6
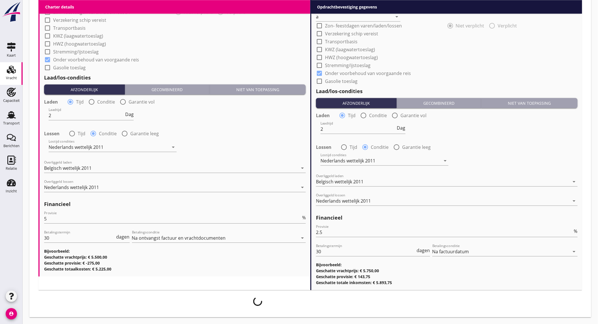
scroll to position [576, 0]
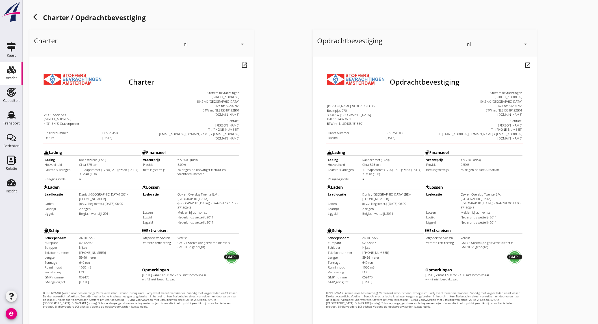
scroll to position [94, 0]
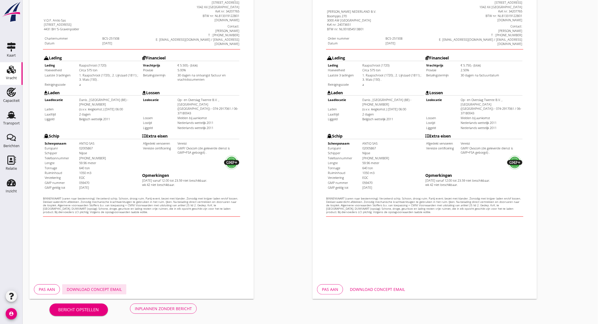
drag, startPoint x: 99, startPoint y: 291, endPoint x: 131, endPoint y: 291, distance: 31.9
click at [99, 291] on div "Download concept email" at bounding box center [94, 289] width 55 height 6
click at [361, 286] on div "Download concept email" at bounding box center [377, 289] width 55 height 6
click at [159, 306] on div "Inplannen zonder bericht" at bounding box center [163, 308] width 57 height 6
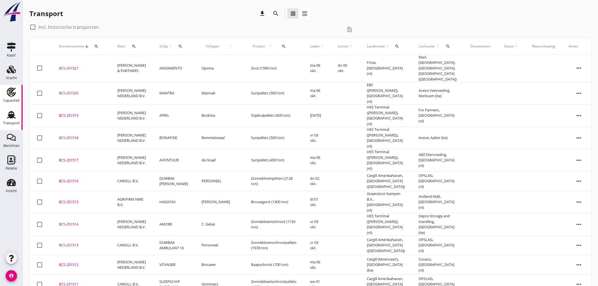
click at [16, 97] on div "Capaciteit" at bounding box center [11, 101] width 17 height 8
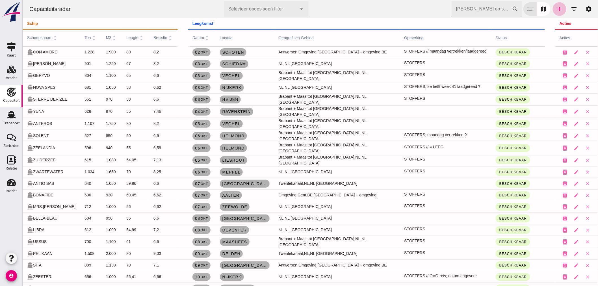
click at [571, 8] on icon "filter_list" at bounding box center [574, 9] width 7 height 7
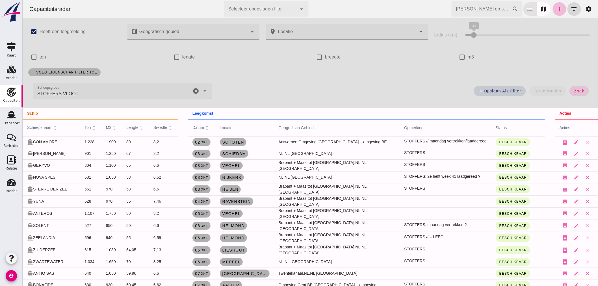
click at [114, 94] on div "STOFFERS VLOOT STOFFERS VLOOT" at bounding box center [112, 91] width 159 height 16
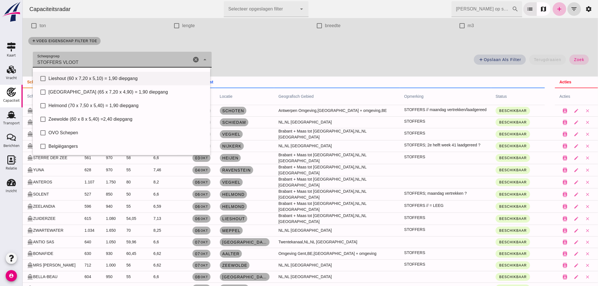
scroll to position [7, 0]
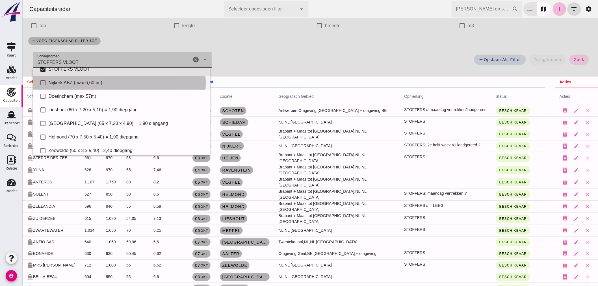
click at [79, 85] on div "Nijkerk ABZ (max 6,60 br.)" at bounding box center [126, 82] width 157 height 7
type input "STOFFERS VLOOT, Nijkerk ABZ (max 6,60 br.)"
checkbox input "true"
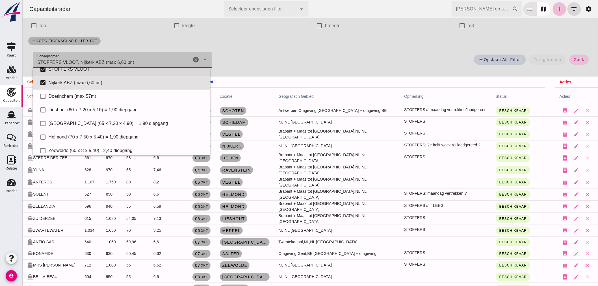
click at [77, 68] on div "STOFFERS VLOOT" at bounding box center [126, 69] width 157 height 7
type input "Nijkerk ABZ (max 6,60 br.)"
checkbox input "false"
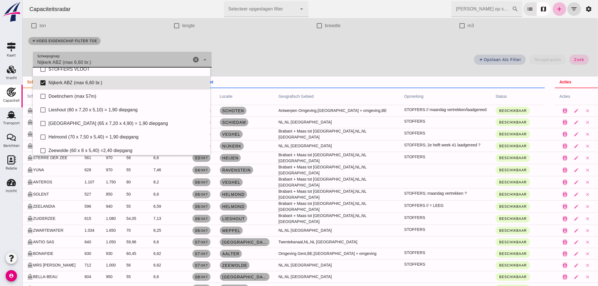
click at [574, 60] on span "zoek" at bounding box center [579, 59] width 10 height 5
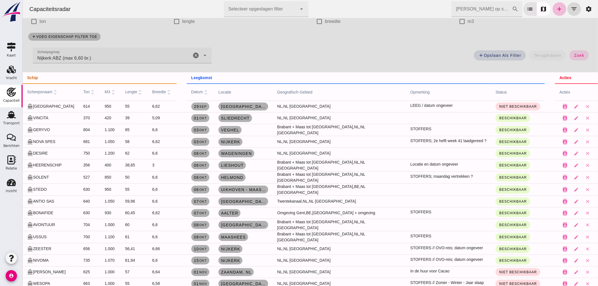
scroll to position [4, 0]
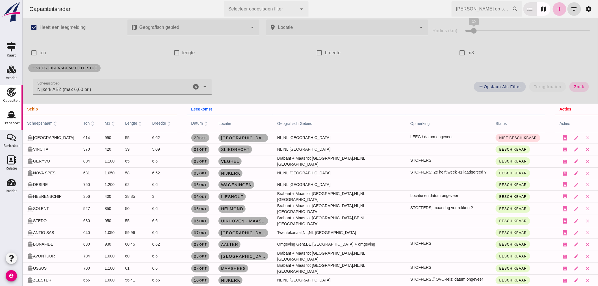
click at [11, 121] on div "Transport" at bounding box center [11, 123] width 17 height 8
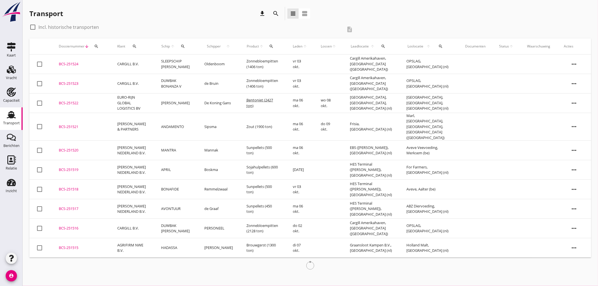
click at [272, 15] on icon "search" at bounding box center [275, 13] width 7 height 7
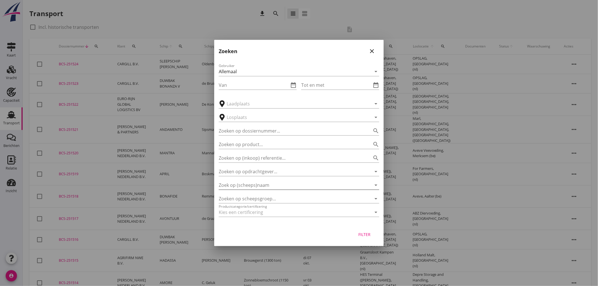
click at [252, 184] on input "Zoek op (scheeps)naam" at bounding box center [291, 185] width 145 height 9
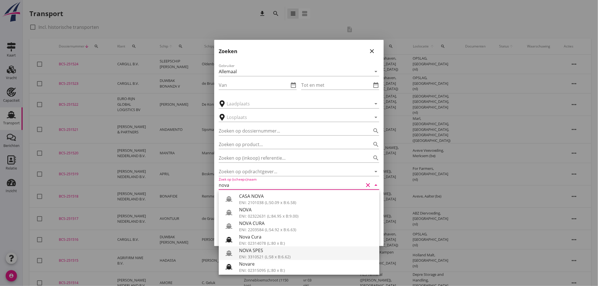
scroll to position [31, 0]
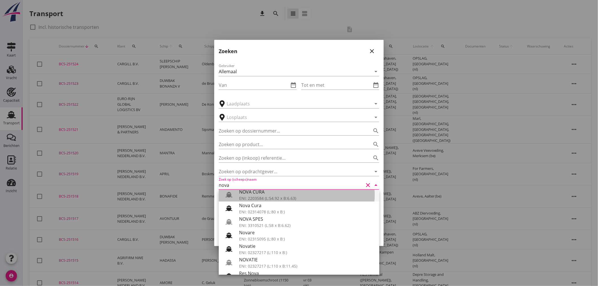
click at [272, 199] on div "ENI: 2203584 (L:54.92 x B:6.63)" at bounding box center [307, 198] width 136 height 6
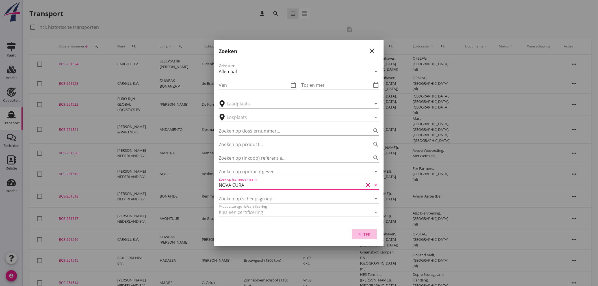
click at [356, 236] on button "Filter" at bounding box center [364, 234] width 25 height 10
type input "NOVA CURA"
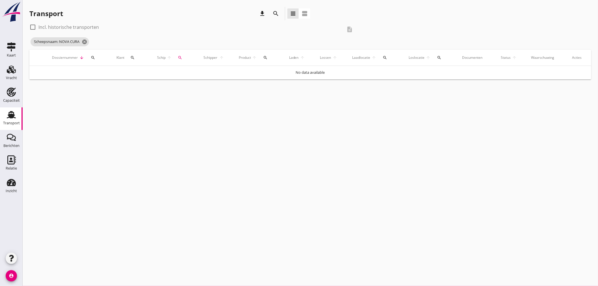
click at [79, 25] on label "Incl. historische transporten" at bounding box center [68, 27] width 60 height 6
checkbox input "true"
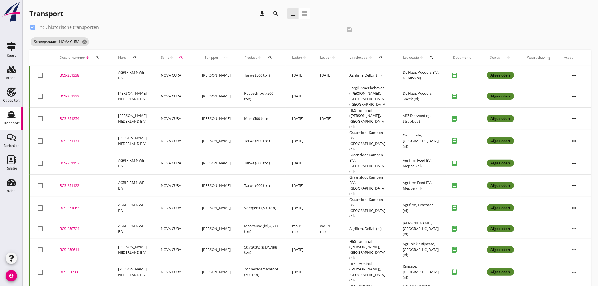
click at [274, 15] on icon "search" at bounding box center [275, 13] width 7 height 7
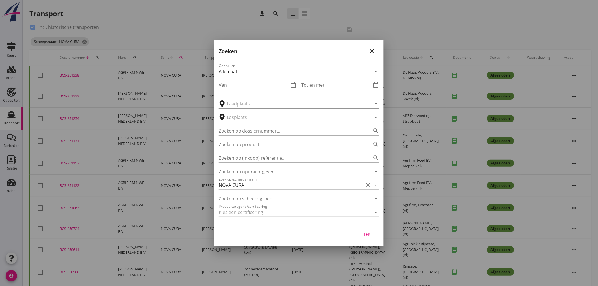
click at [369, 186] on icon "clear" at bounding box center [368, 185] width 7 height 7
click at [352, 186] on input "Zoek op (scheeps)naam" at bounding box center [291, 185] width 145 height 9
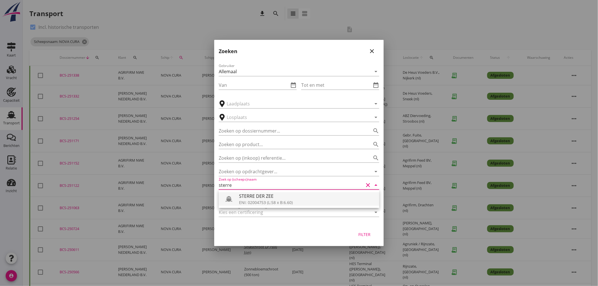
click at [331, 197] on div "STERRE DER ZEE" at bounding box center [307, 196] width 136 height 7
type input "STERRE DER ZEE"
click at [272, 116] on input "text" at bounding box center [295, 117] width 137 height 9
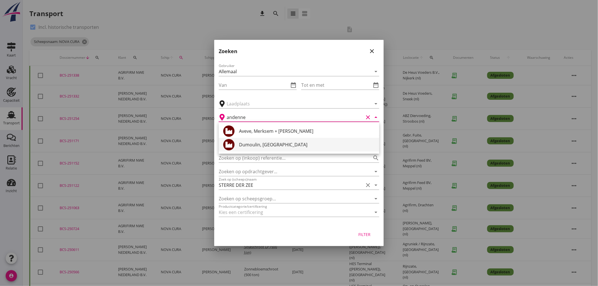
click at [278, 146] on div "Dumoulin, Andenne" at bounding box center [307, 144] width 136 height 7
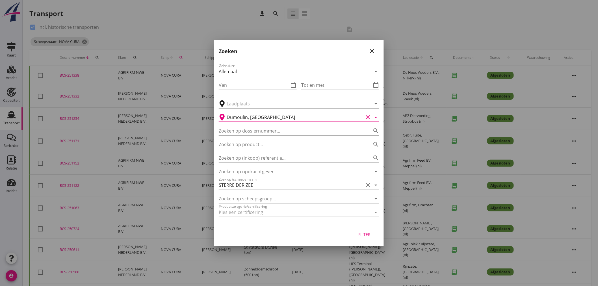
type input "Dumoulin, Andenne"
click at [366, 234] on div "Filter" at bounding box center [365, 234] width 16 height 6
type input "STERRE DER ZEE"
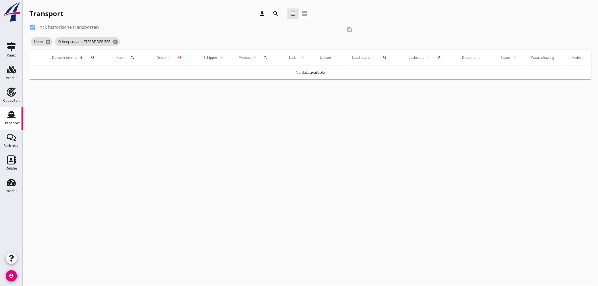
type input "Dumoulin"
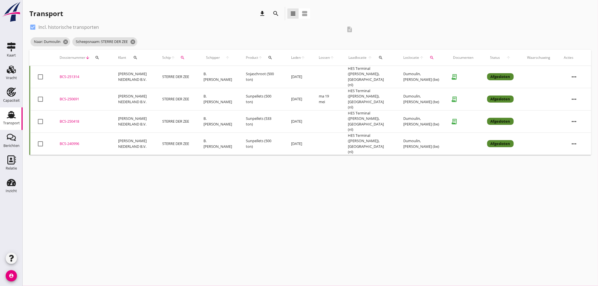
click at [160, 71] on td "STERRE DER ZEE" at bounding box center [175, 77] width 41 height 22
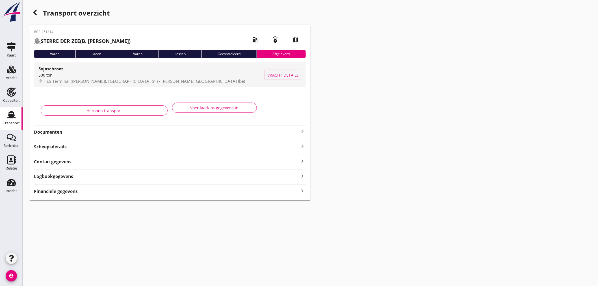
click at [155, 81] on span "HES Terminal (melden Peterson), Amsterdam (nl) - Dumoulin, Andenne (be)" at bounding box center [145, 81] width 202 height 6
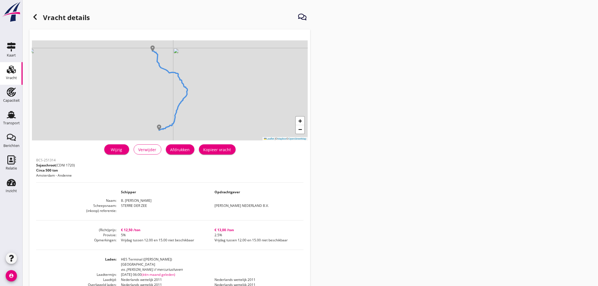
click at [484, 162] on div "Vracht details + − Leaflet | © Mapbox © OpenStreetMap warning Het transport hee…" at bounding box center [310, 208] width 575 height 416
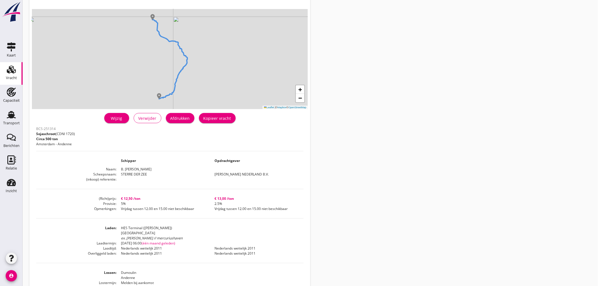
scroll to position [63, 0]
